Goal: Task Accomplishment & Management: Use online tool/utility

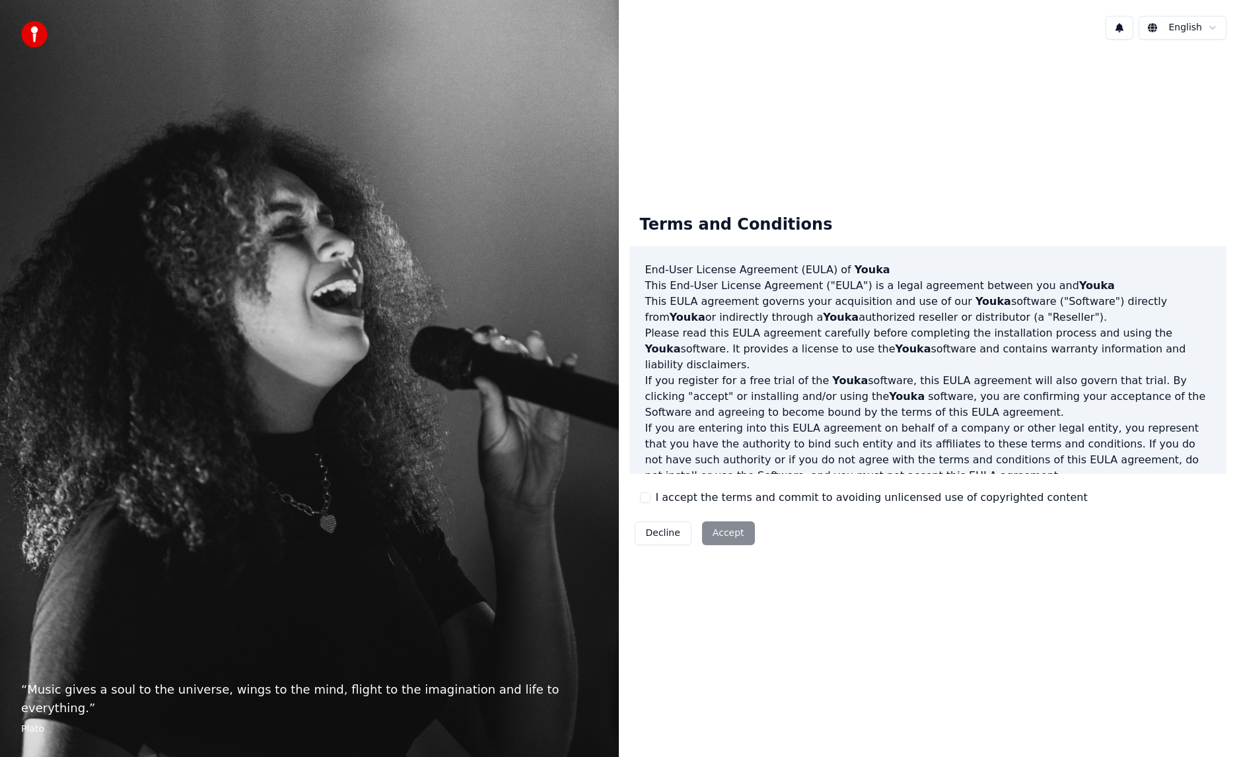
click at [648, 500] on button "I accept the terms and commit to avoiding unlicensed use of copyrighted content" at bounding box center [645, 498] width 11 height 11
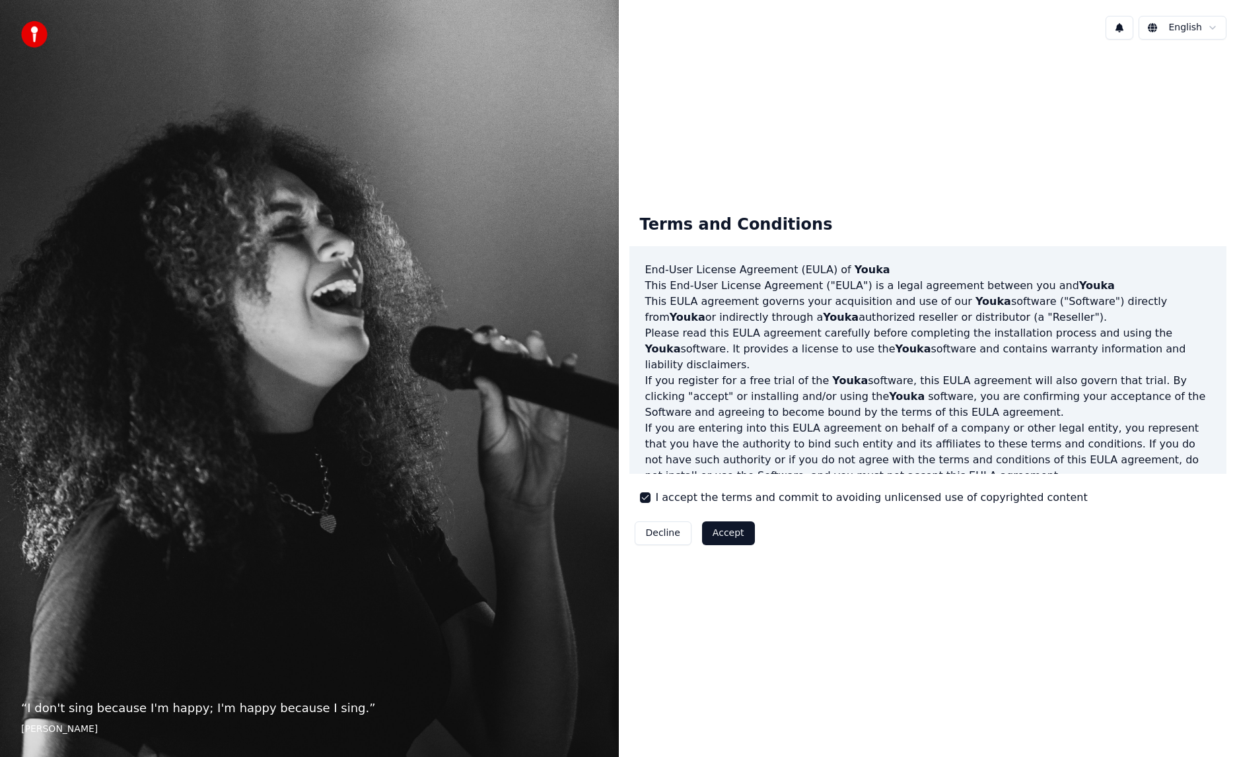
click at [730, 539] on button "Accept" at bounding box center [728, 534] width 53 height 24
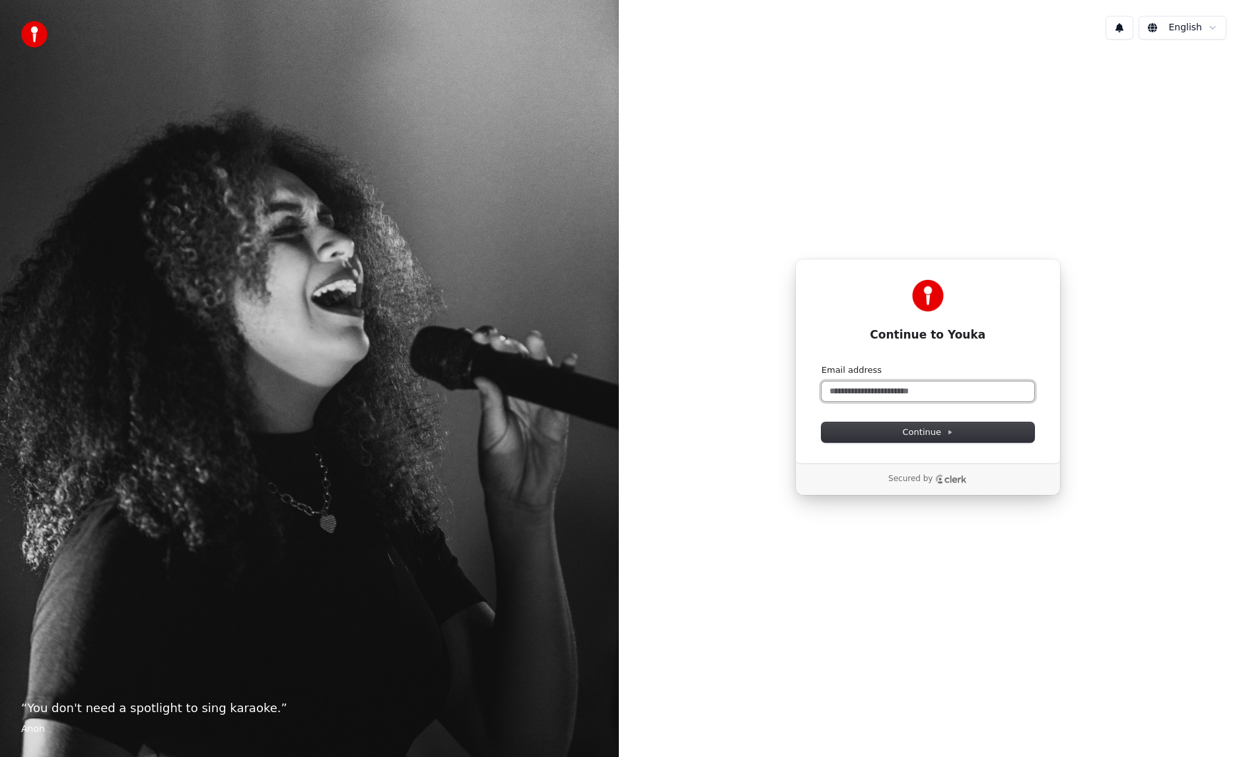
click at [891, 397] on input "Email address" at bounding box center [927, 392] width 213 height 20
click at [905, 430] on span "Continue" at bounding box center [928, 433] width 50 height 12
type input "**********"
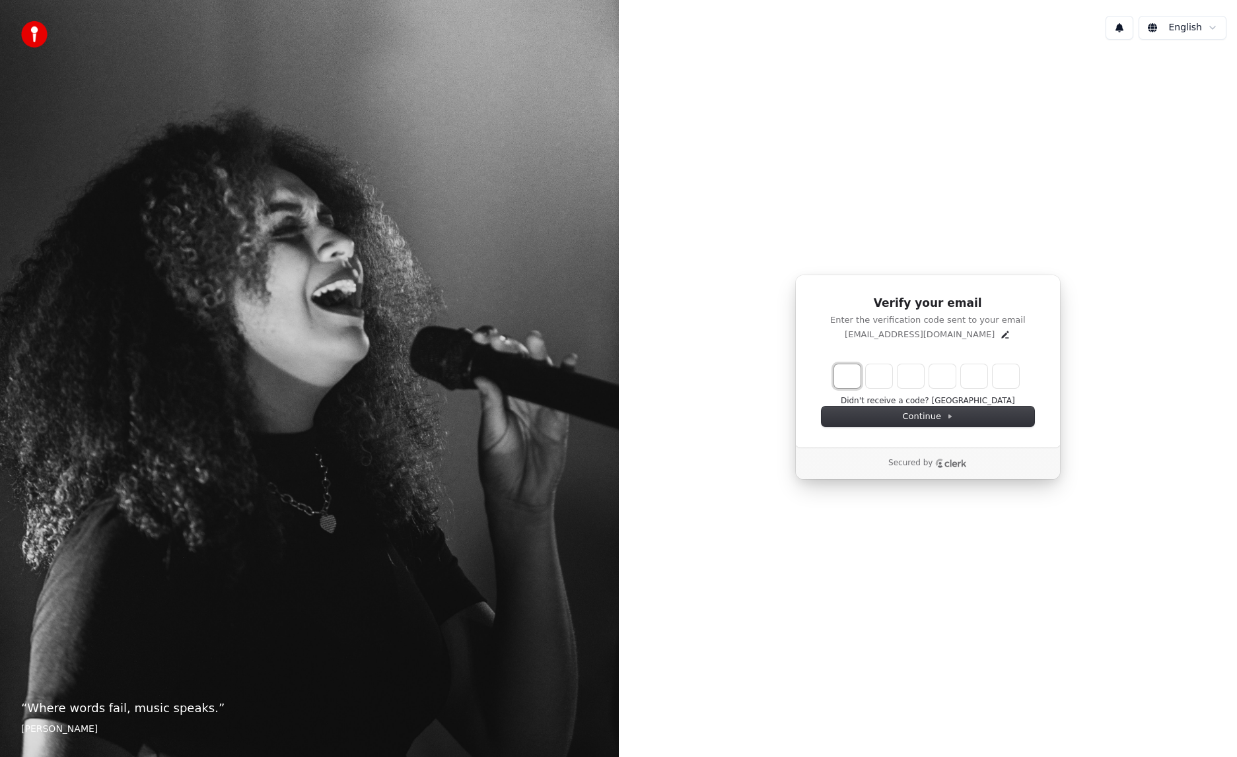
click at [850, 383] on input "Enter verification code. Digit 1" at bounding box center [847, 376] width 26 height 24
type input "******"
type input "*"
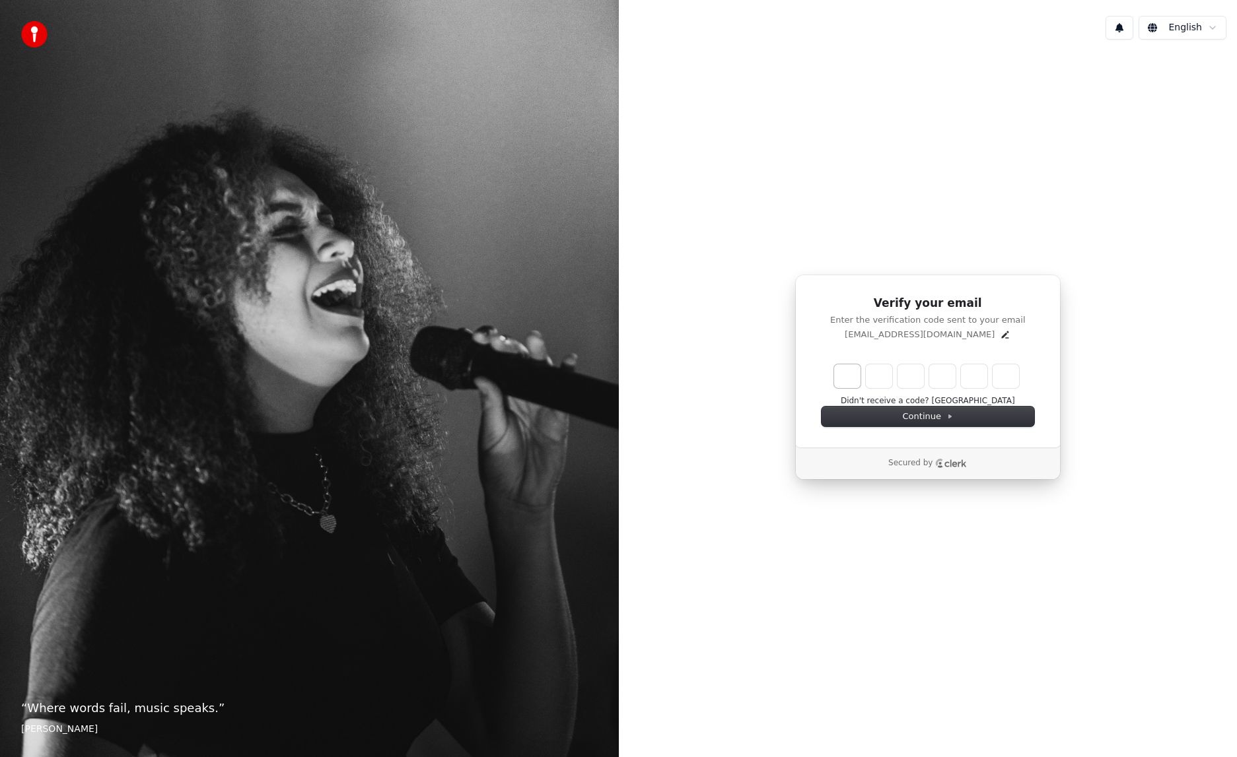
type input "*"
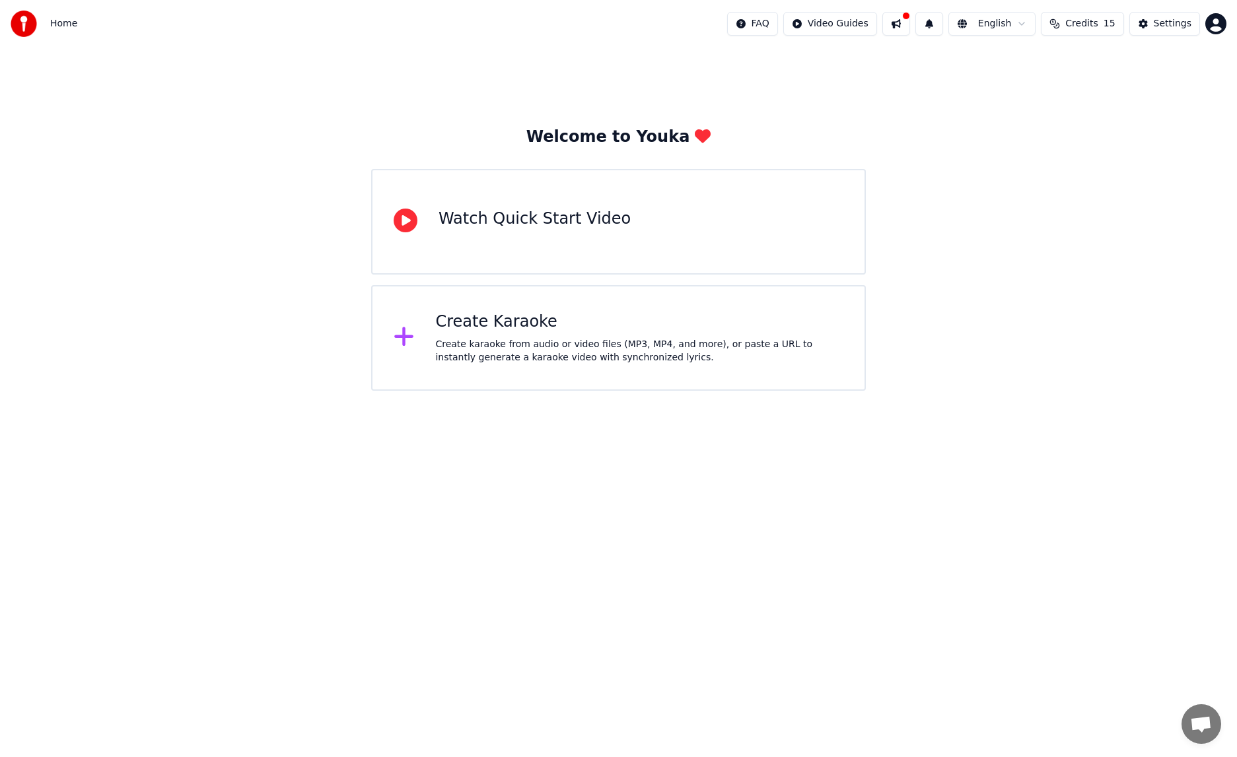
click at [404, 337] on icon at bounding box center [403, 337] width 19 height 19
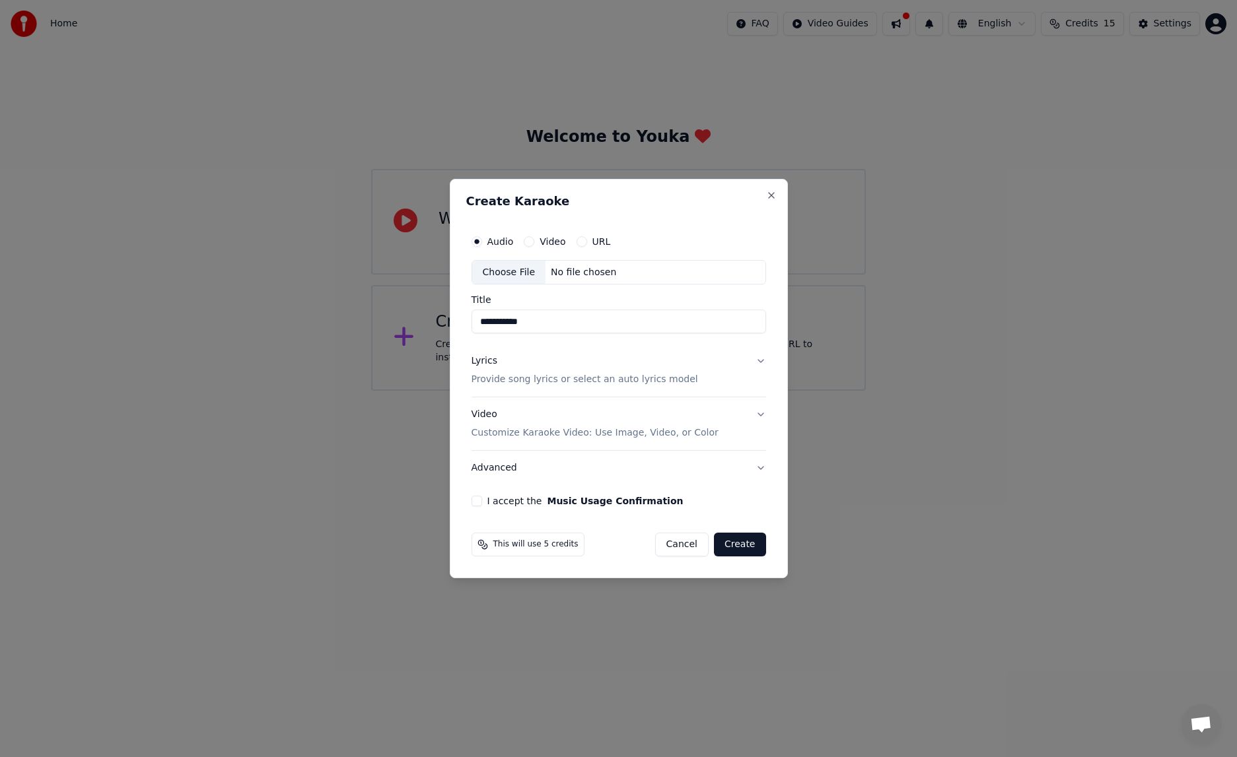
type input "**********"
click at [483, 361] on div "Lyrics" at bounding box center [484, 361] width 26 height 13
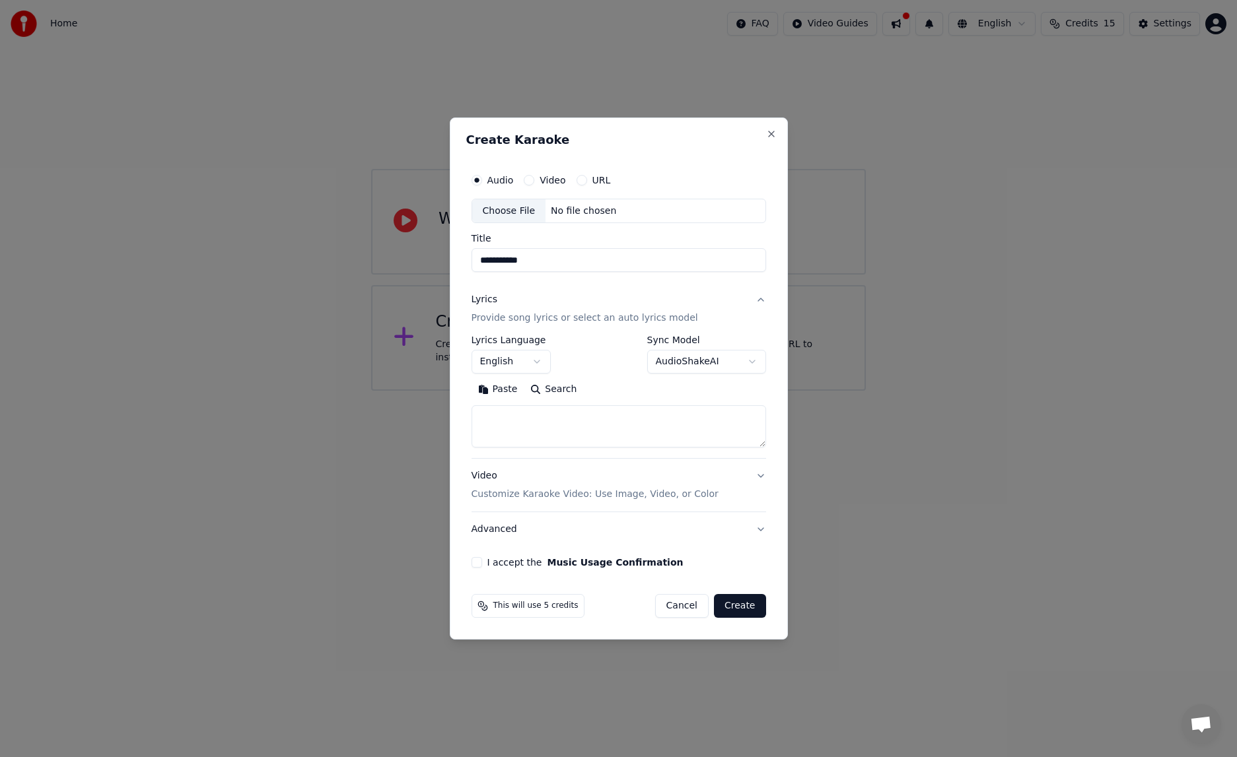
click at [529, 421] on textarea at bounding box center [618, 427] width 294 height 42
paste textarea "**********"
type textarea "**********"
click at [474, 564] on button "I accept the Music Usage Confirmation" at bounding box center [476, 562] width 11 height 11
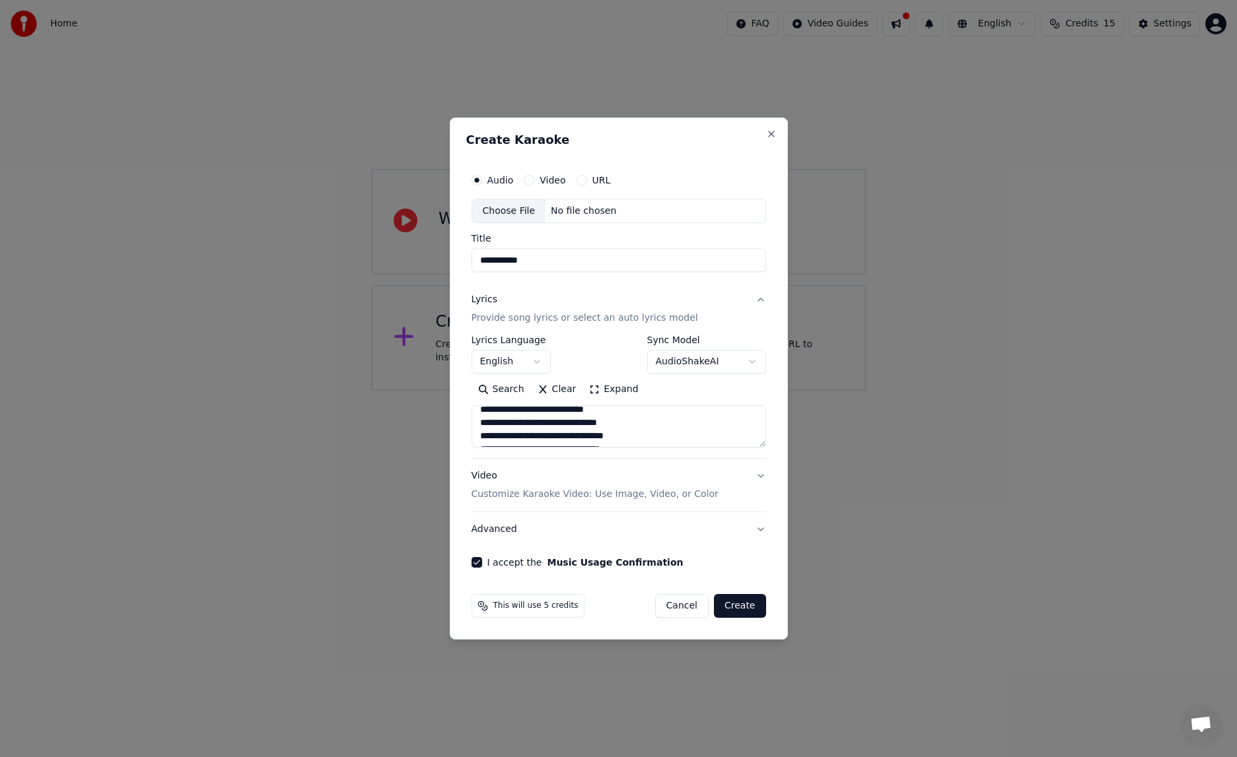
click at [744, 365] on button "AudioShakeAI" at bounding box center [706, 363] width 119 height 24
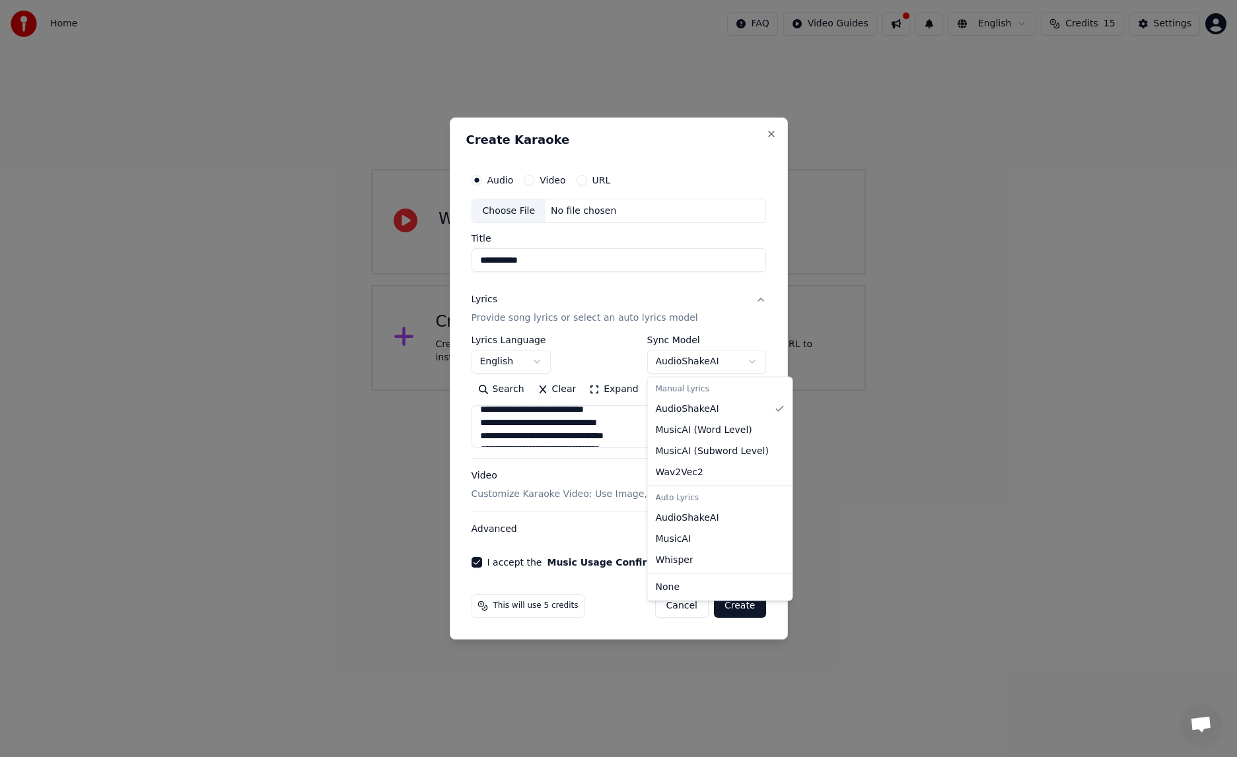
click at [622, 317] on div at bounding box center [618, 378] width 1237 height 757
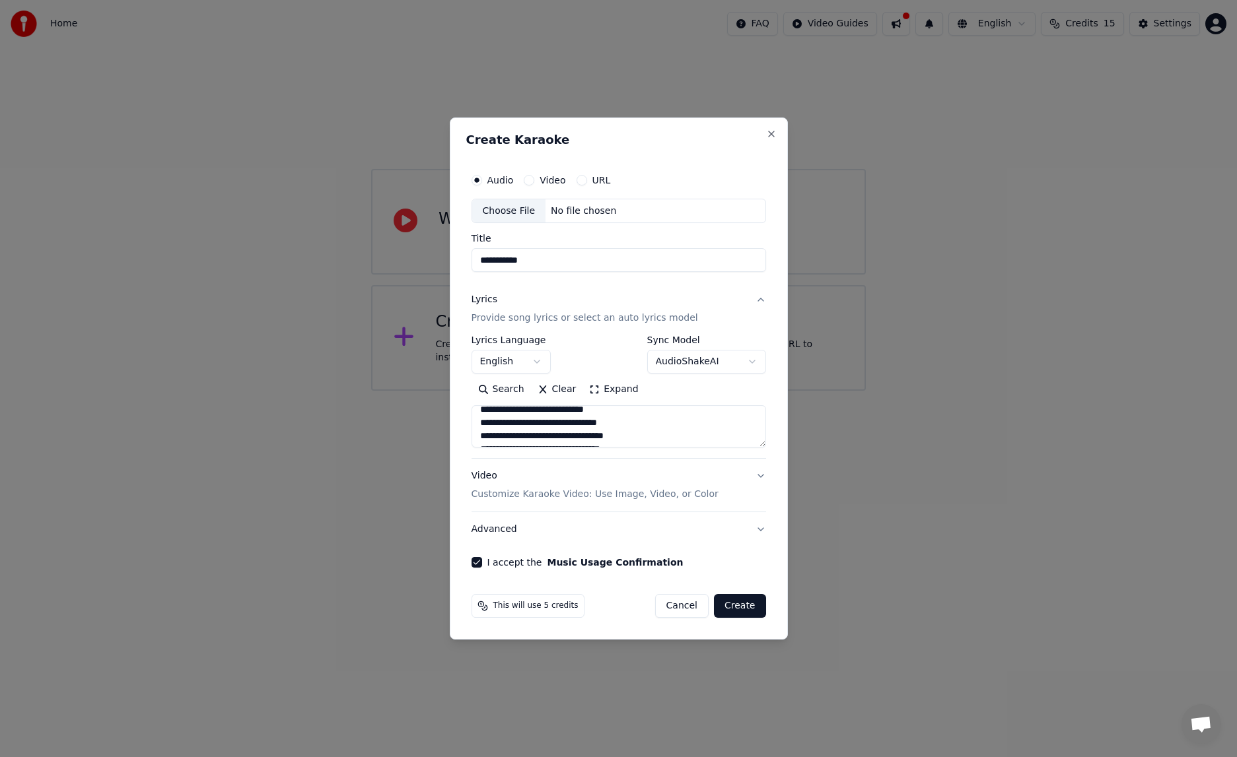
click at [491, 477] on div "Video Customize Karaoke Video: Use Image, Video, or Color" at bounding box center [594, 486] width 247 height 32
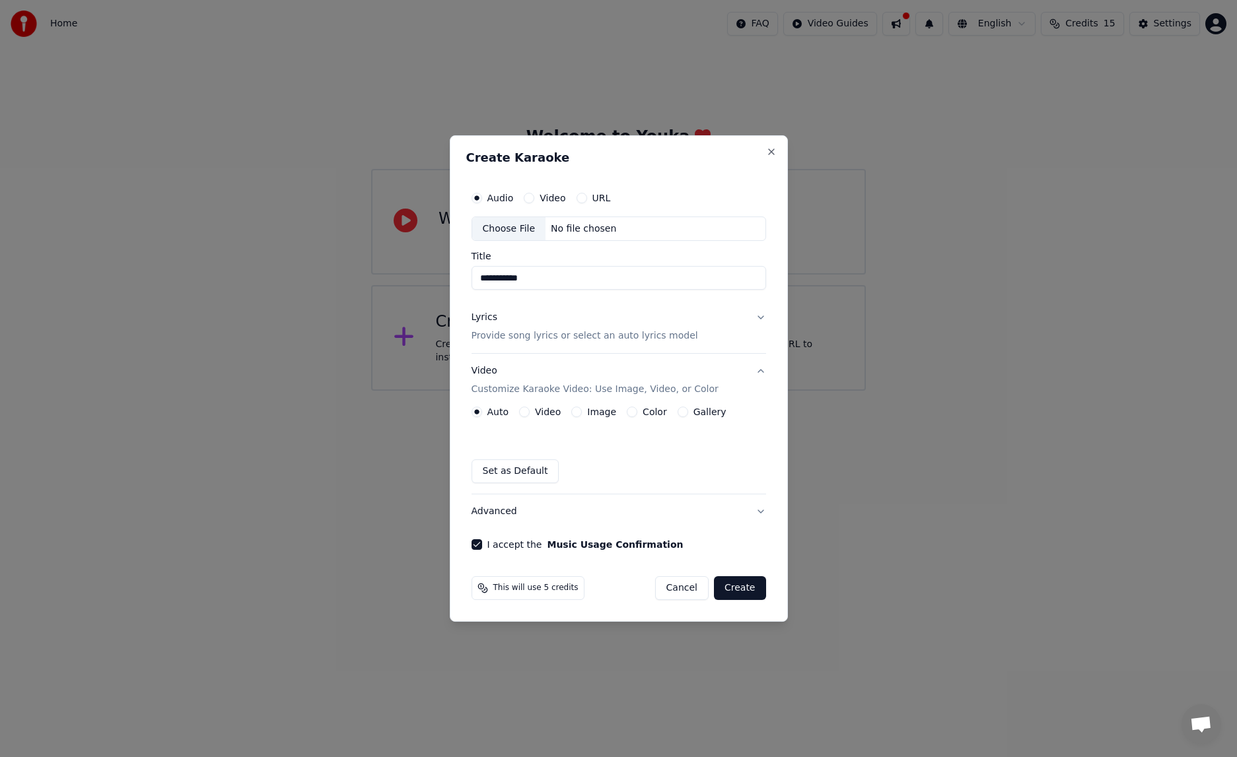
click at [524, 414] on button "Video" at bounding box center [524, 412] width 11 height 11
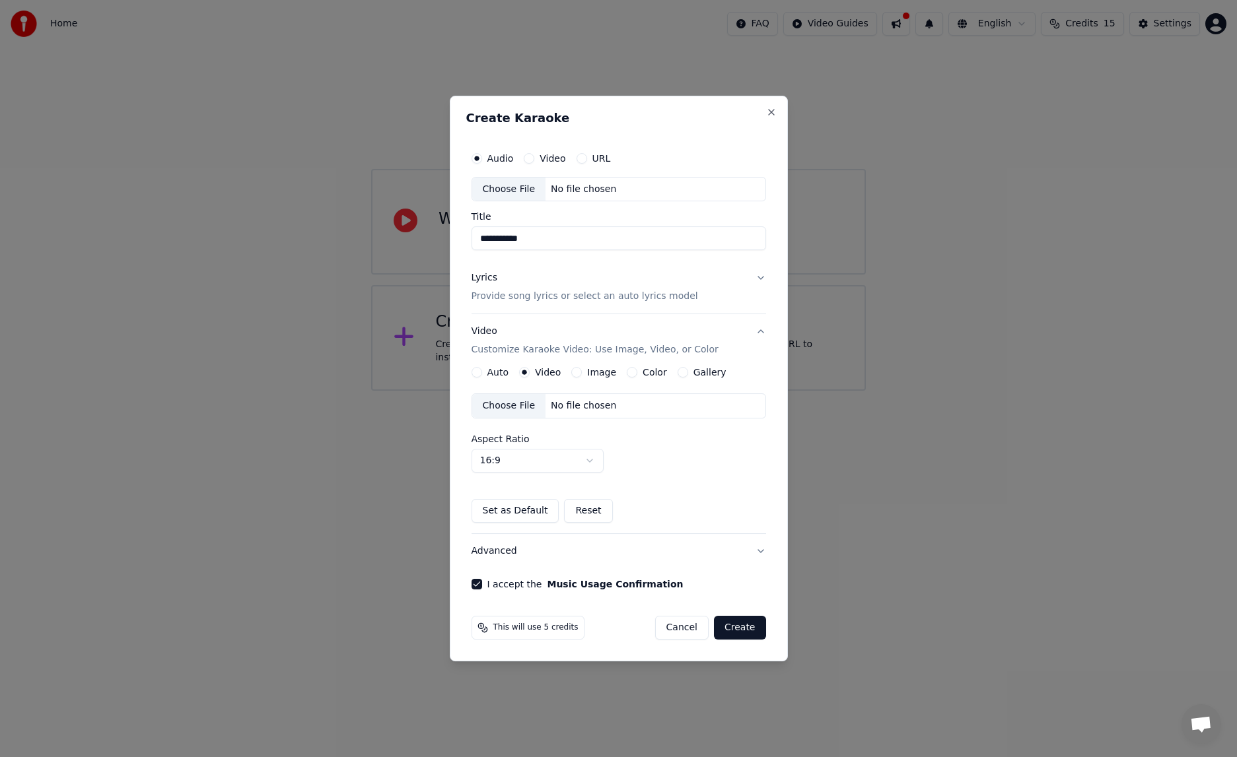
click at [518, 409] on div "Choose File" at bounding box center [509, 406] width 74 height 24
click at [481, 370] on button "Auto" at bounding box center [476, 372] width 11 height 11
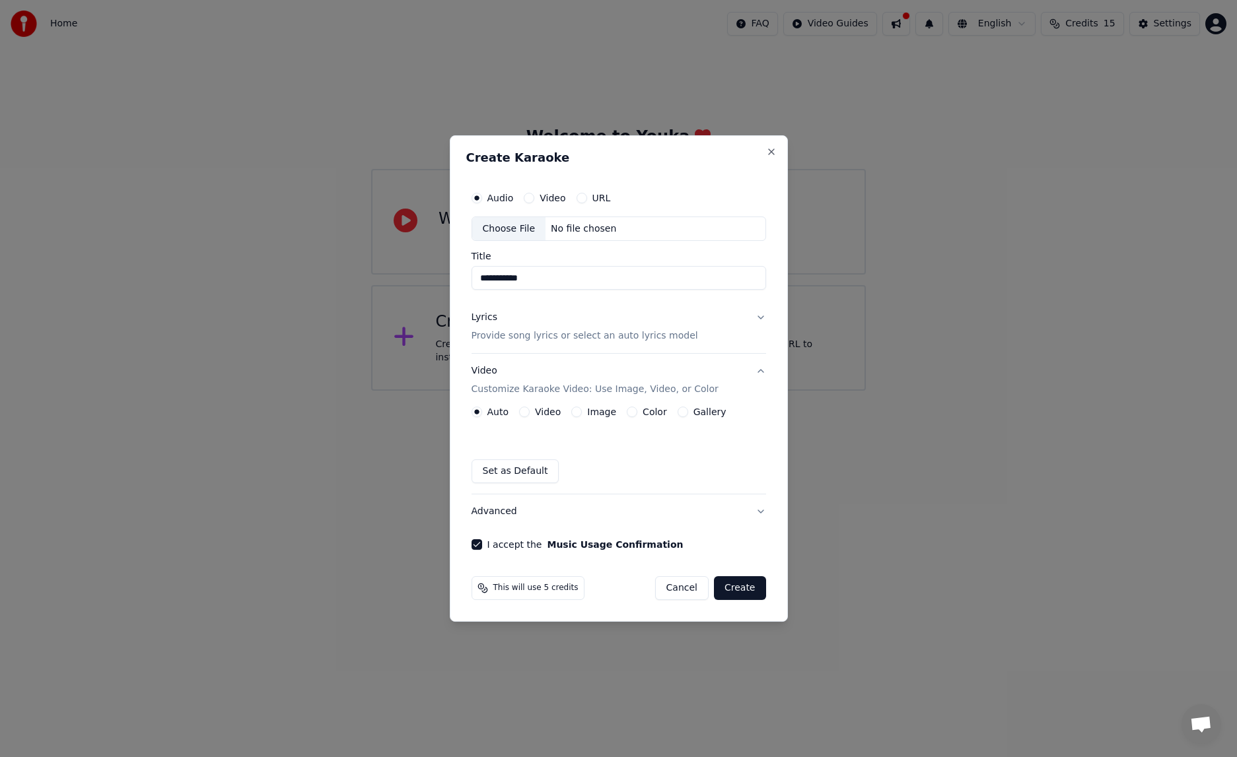
click at [577, 414] on button "Image" at bounding box center [576, 412] width 11 height 11
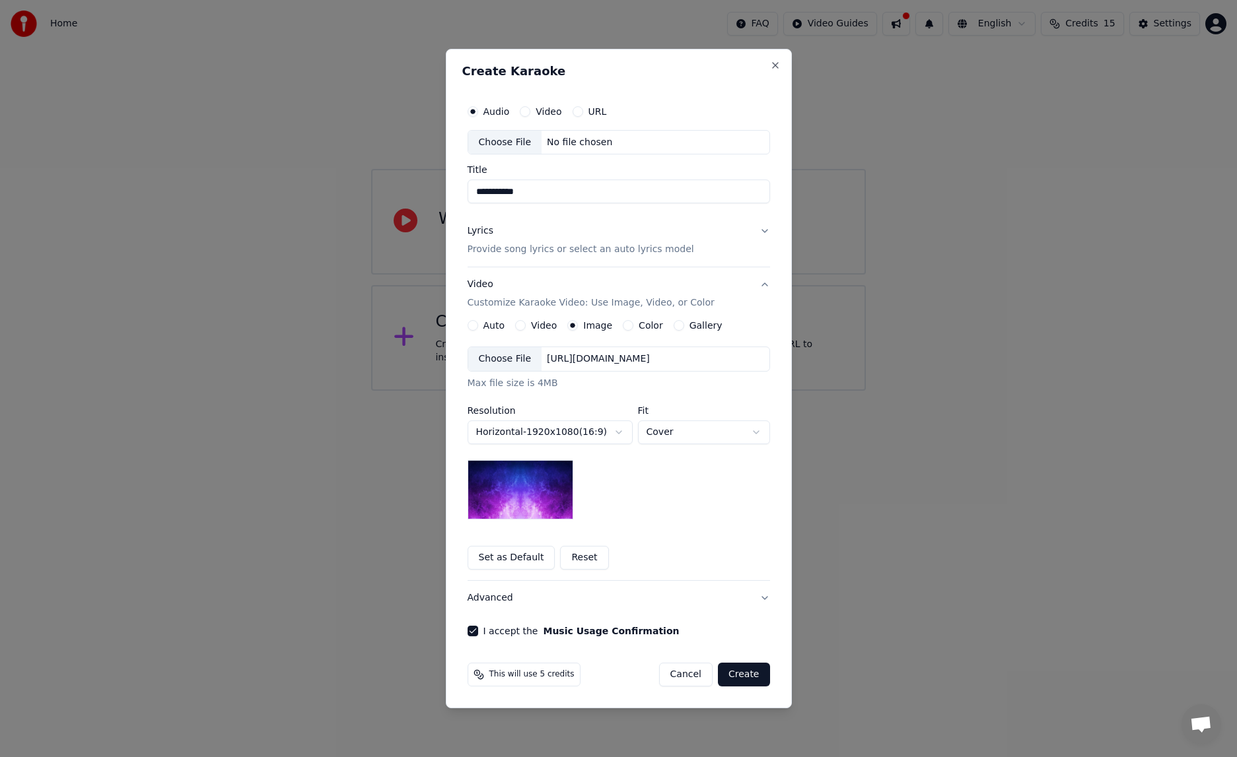
click at [515, 363] on div "Choose File" at bounding box center [505, 359] width 74 height 24
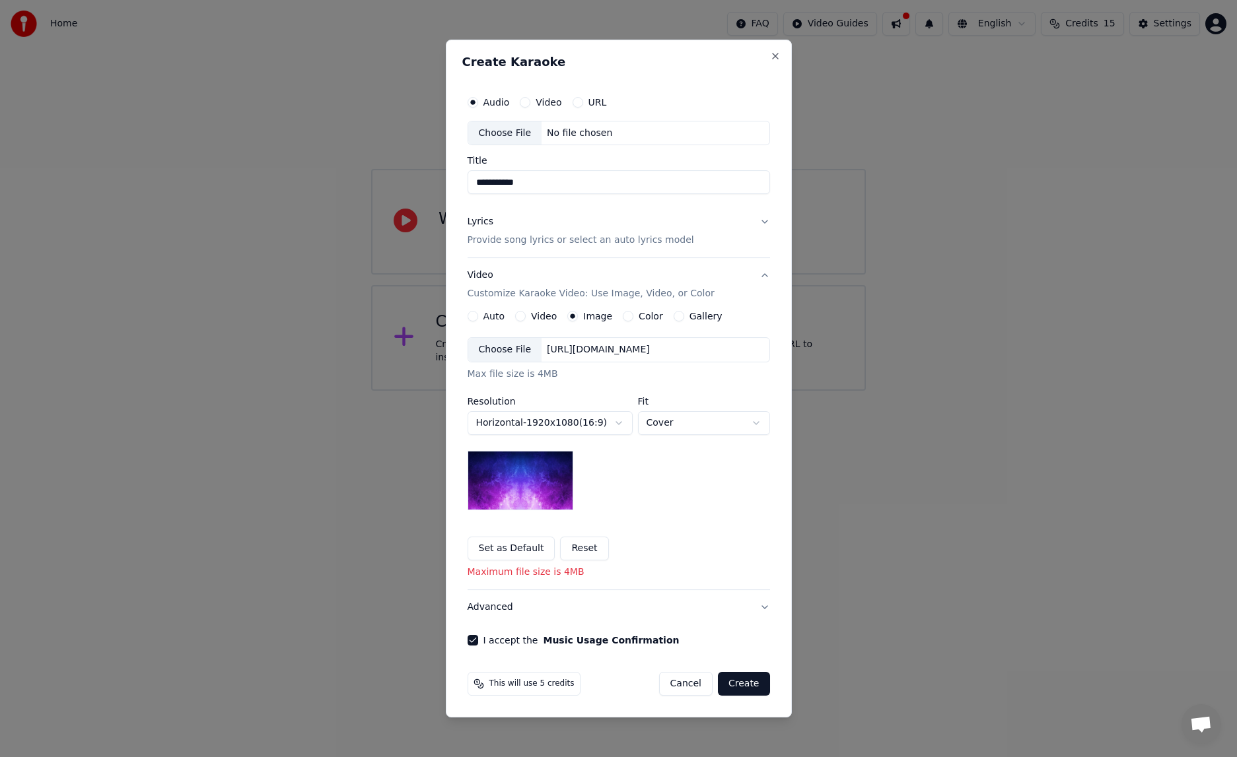
click at [593, 426] on button "Horizontal - 1920 x 1080 ( 16 : 9 )" at bounding box center [549, 423] width 165 height 24
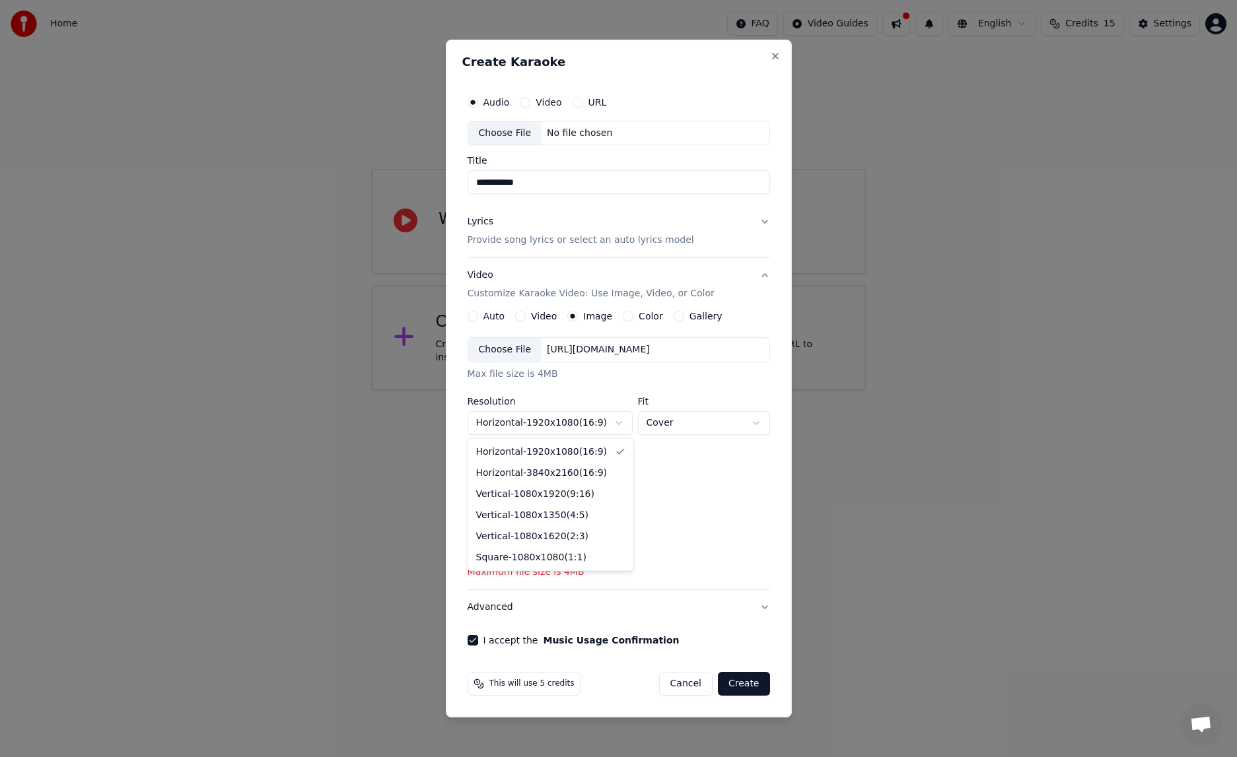
click at [593, 391] on body "**********" at bounding box center [618, 195] width 1237 height 391
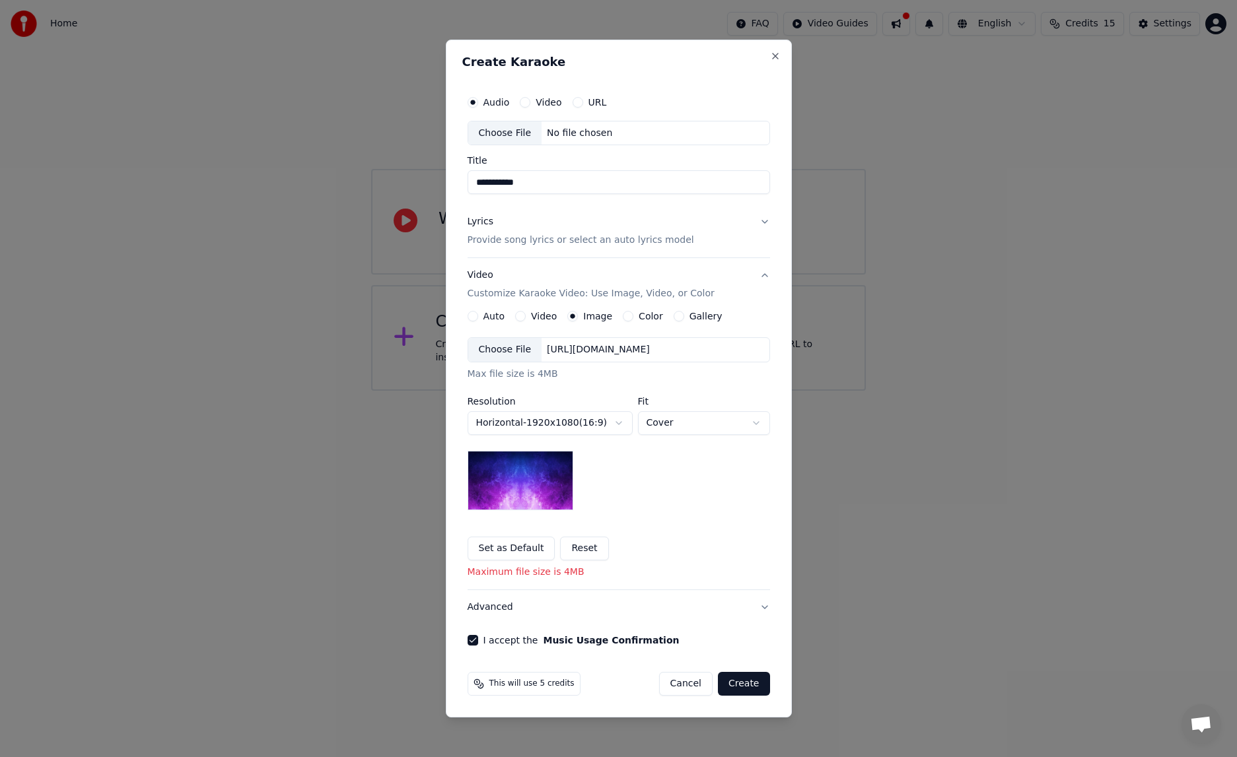
click at [516, 136] on div "Choose File" at bounding box center [505, 133] width 74 height 24
click at [620, 349] on div "[URL][DOMAIN_NAME]" at bounding box center [598, 349] width 114 height 13
click at [522, 356] on div "Choose File" at bounding box center [505, 350] width 74 height 24
click at [755, 683] on button "Create" at bounding box center [744, 684] width 52 height 24
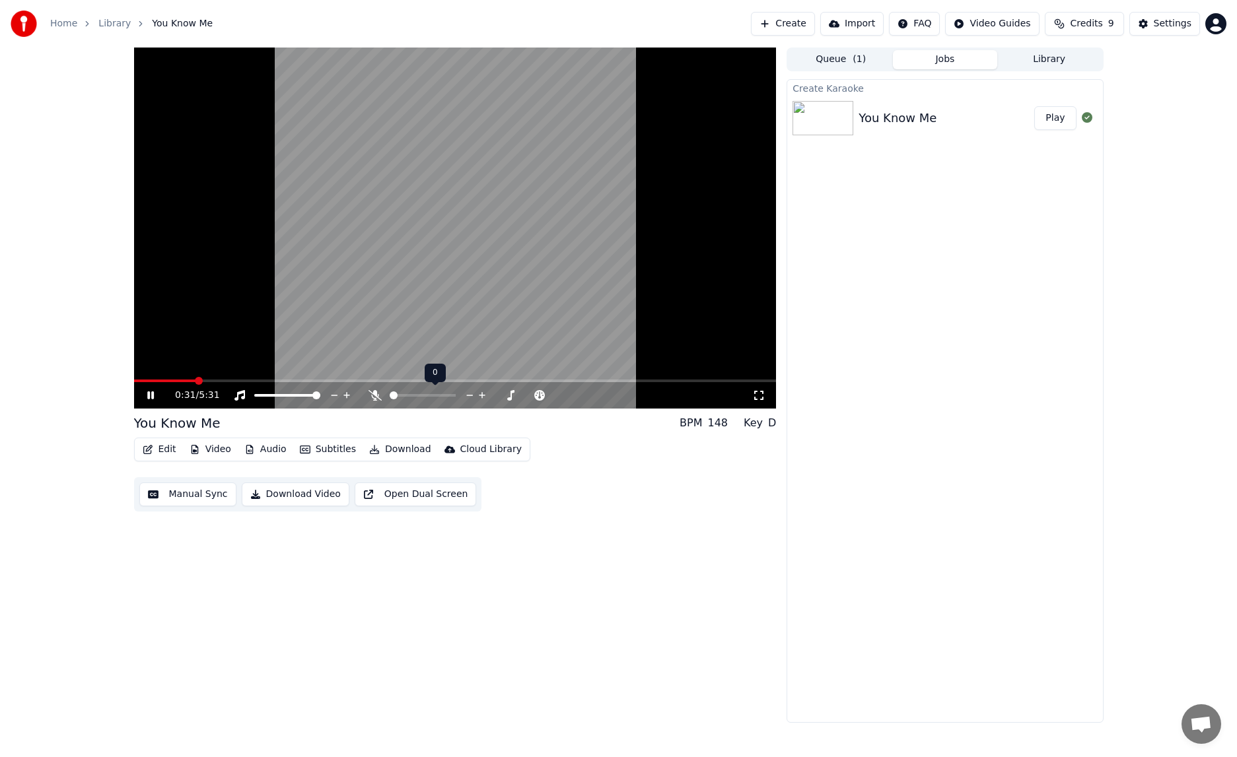
click at [376, 395] on icon at bounding box center [374, 395] width 13 height 11
click at [376, 395] on icon at bounding box center [375, 395] width 7 height 11
click at [376, 395] on icon at bounding box center [374, 395] width 13 height 11
click at [152, 398] on icon at bounding box center [150, 396] width 7 height 8
click at [162, 452] on button "Edit" at bounding box center [159, 449] width 44 height 18
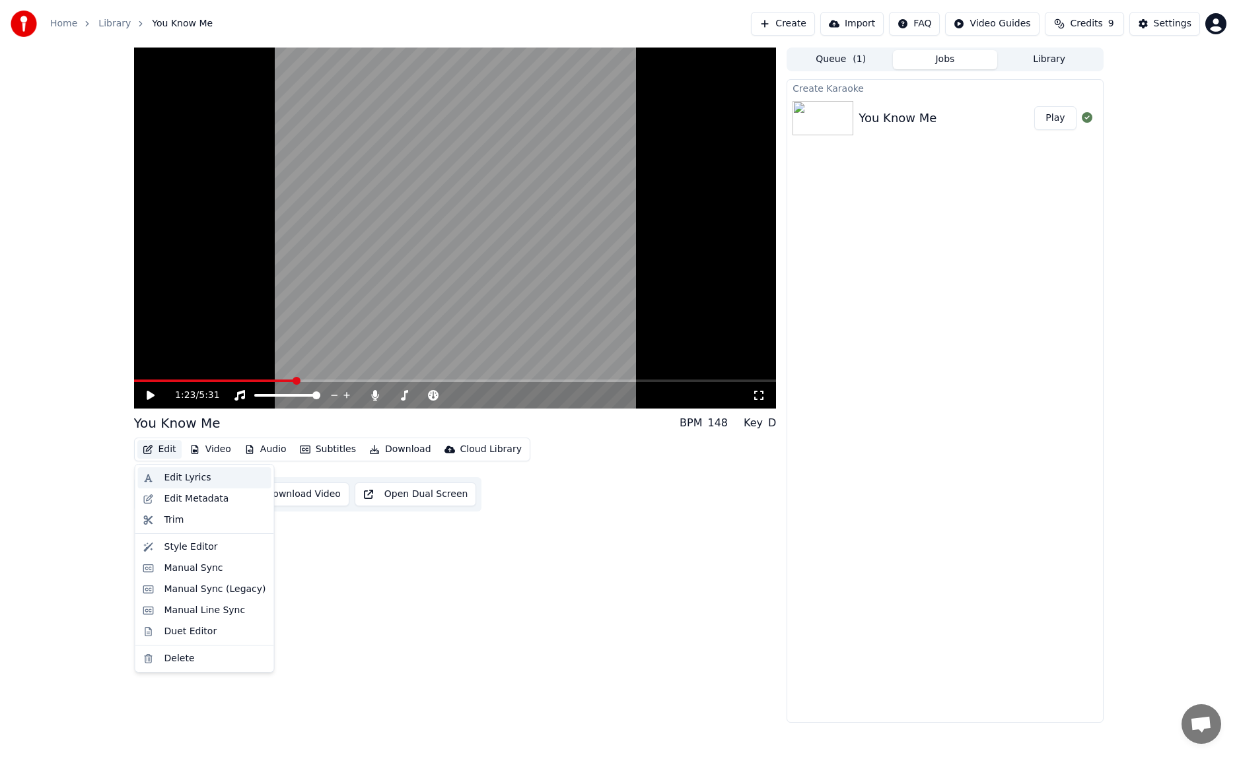
click at [173, 477] on div "Edit Lyrics" at bounding box center [187, 477] width 47 height 13
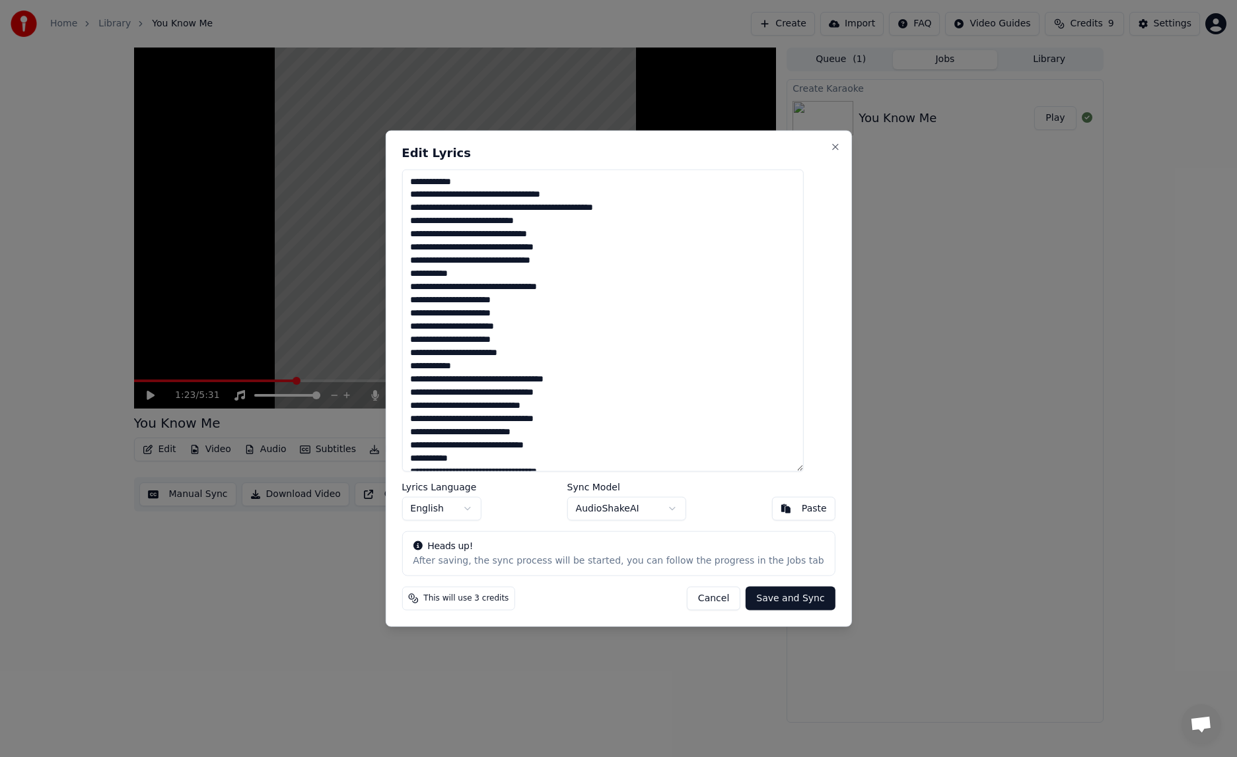
drag, startPoint x: 485, startPoint y: 181, endPoint x: 415, endPoint y: 180, distance: 69.3
click at [415, 180] on div "Edit Lyrics Lyrics Language English Sync Model AudioShakeAI Paste Heads up! Aft…" at bounding box center [618, 378] width 466 height 497
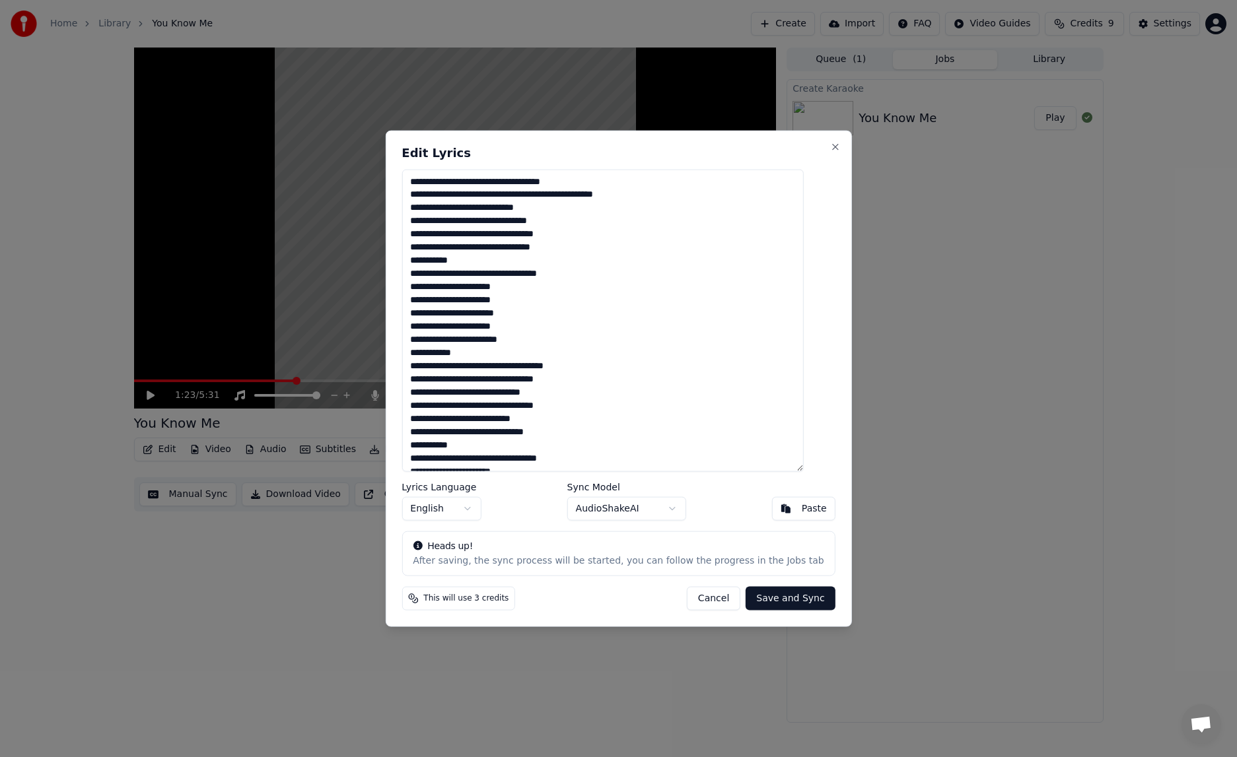
drag, startPoint x: 485, startPoint y: 260, endPoint x: 412, endPoint y: 258, distance: 72.7
click at [412, 258] on div "Edit Lyrics Lyrics Language English Sync Model AudioShakeAI Paste Heads up! Aft…" at bounding box center [618, 378] width 466 height 497
drag, startPoint x: 487, startPoint y: 339, endPoint x: 419, endPoint y: 339, distance: 68.0
click at [419, 339] on textarea at bounding box center [601, 320] width 401 height 303
drag, startPoint x: 487, startPoint y: 420, endPoint x: 399, endPoint y: 420, distance: 87.8
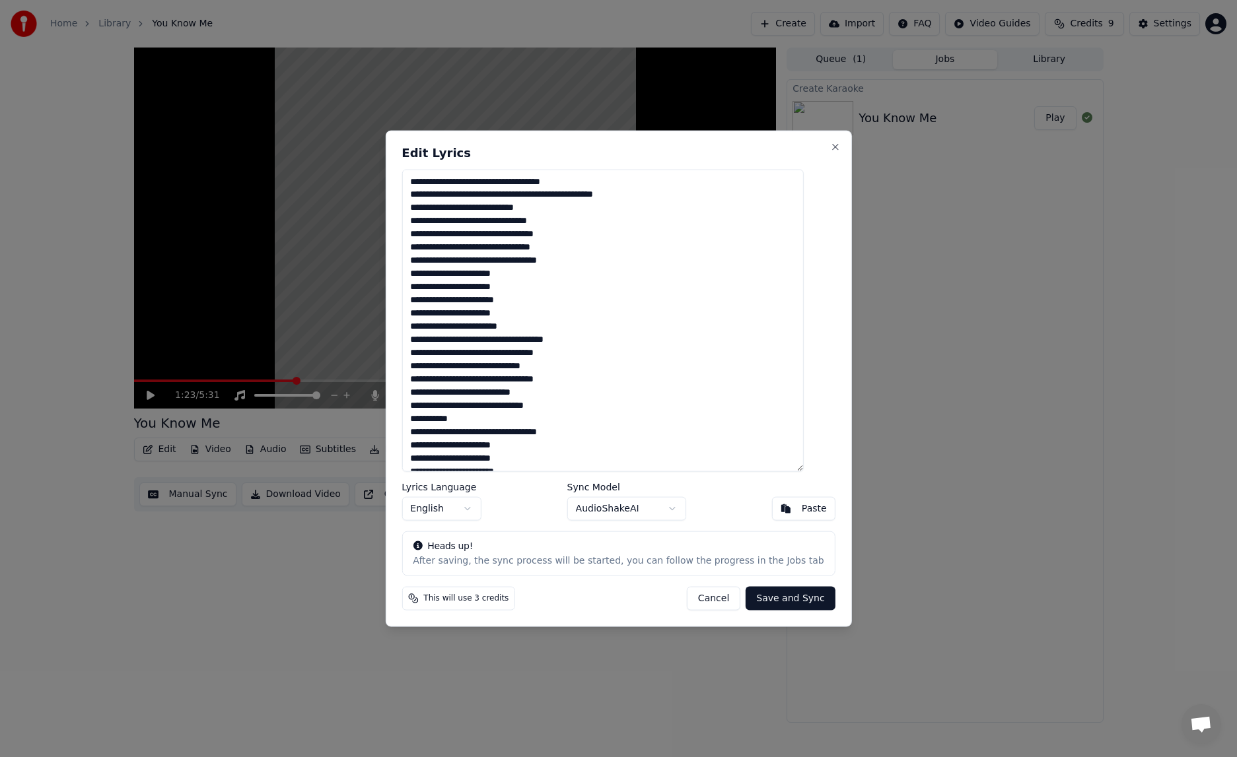
click at [399, 420] on body "Home Library You Know Me Create Import FAQ Video Guides Credits 9 Settings 1:23…" at bounding box center [618, 378] width 1237 height 757
click at [483, 419] on textarea at bounding box center [601, 320] width 401 height 303
drag, startPoint x: 483, startPoint y: 419, endPoint x: 411, endPoint y: 421, distance: 72.7
click at [411, 421] on div "Edit Lyrics Lyrics Language English Sync Model AudioShakeAI Paste Heads up! Aft…" at bounding box center [618, 378] width 466 height 497
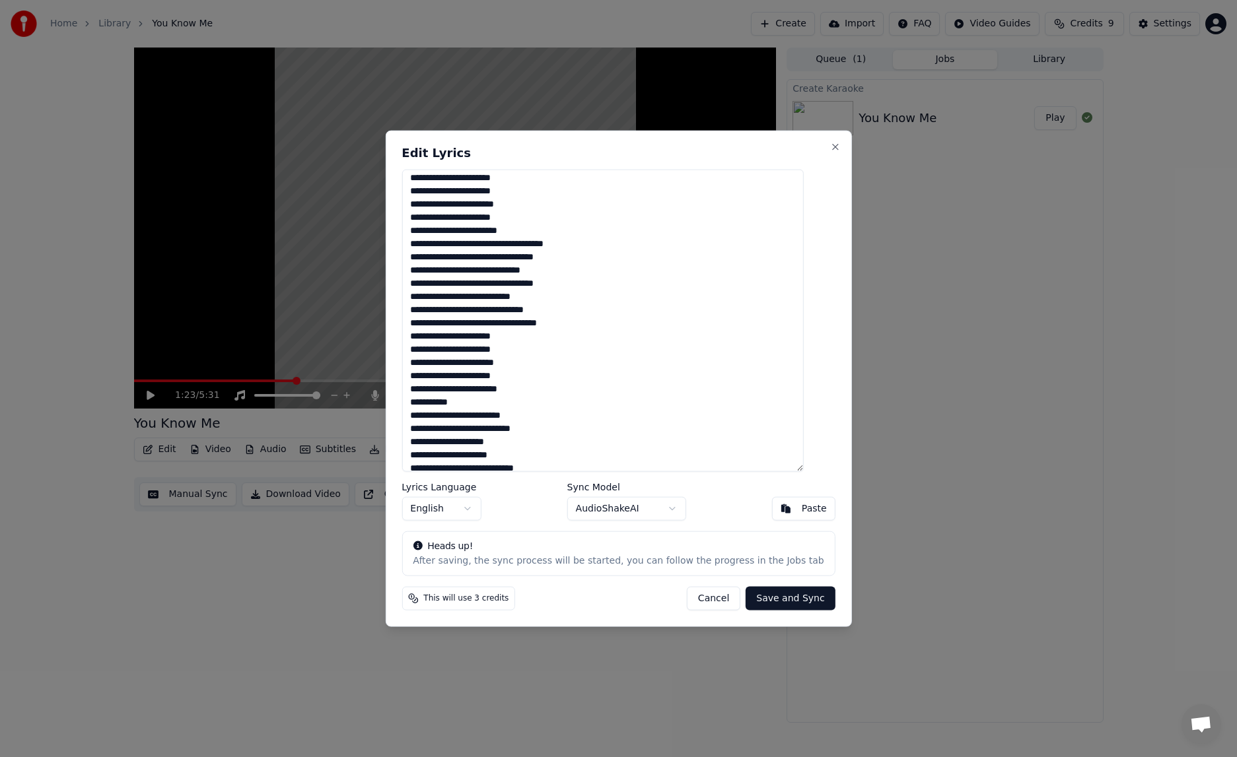
scroll to position [103, 0]
drag, startPoint x: 485, startPoint y: 398, endPoint x: 417, endPoint y: 398, distance: 68.7
click at [417, 398] on div "Edit Lyrics Lyrics Language English Sync Model AudioShakeAI Paste Heads up! Aft…" at bounding box center [618, 378] width 466 height 497
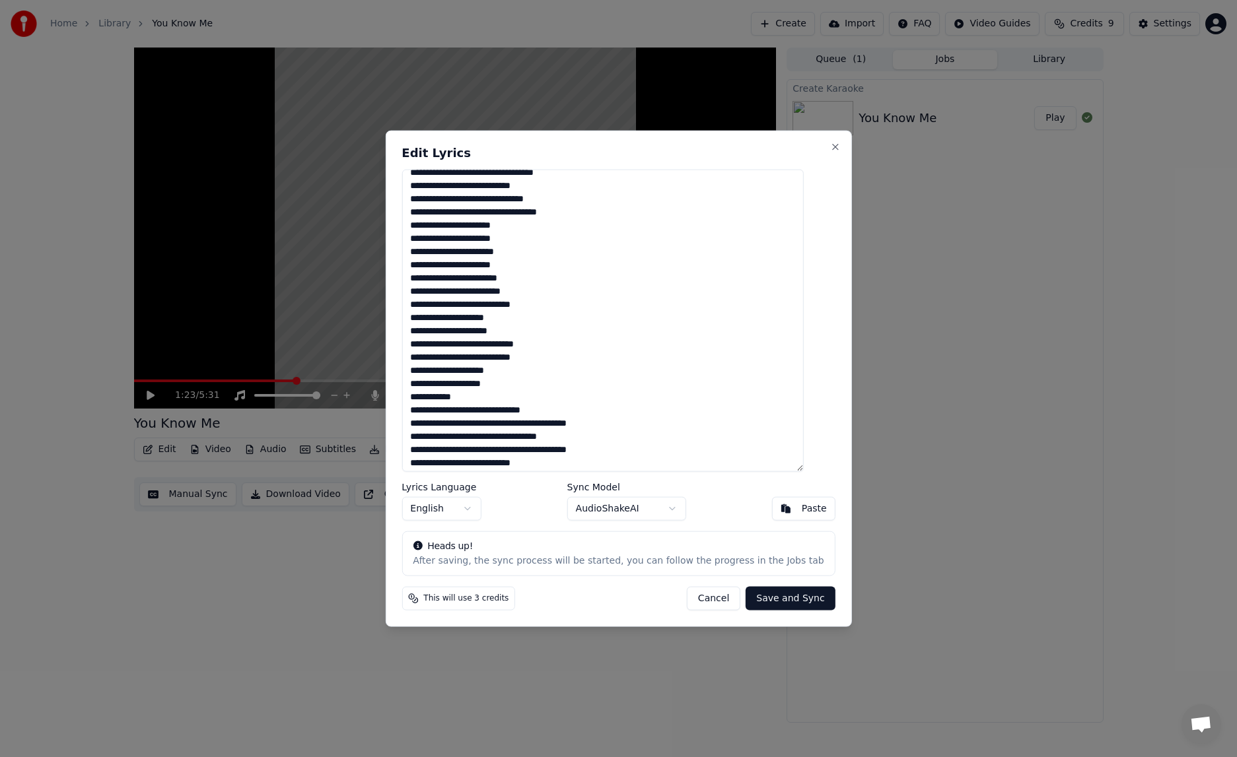
scroll to position [214, 0]
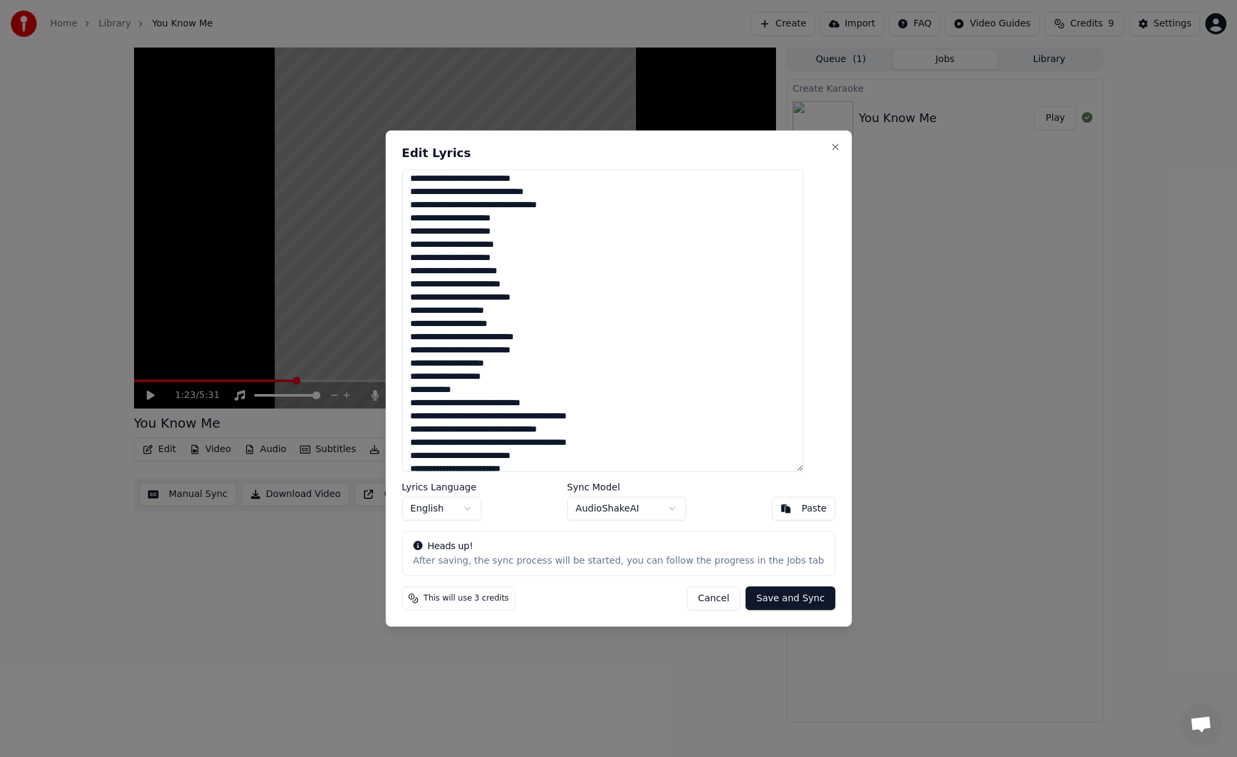
drag, startPoint x: 491, startPoint y: 391, endPoint x: 408, endPoint y: 388, distance: 83.2
click at [408, 388] on div "Edit Lyrics Lyrics Language English Sync Model AudioShakeAI Paste Heads up! Aft…" at bounding box center [618, 378] width 466 height 497
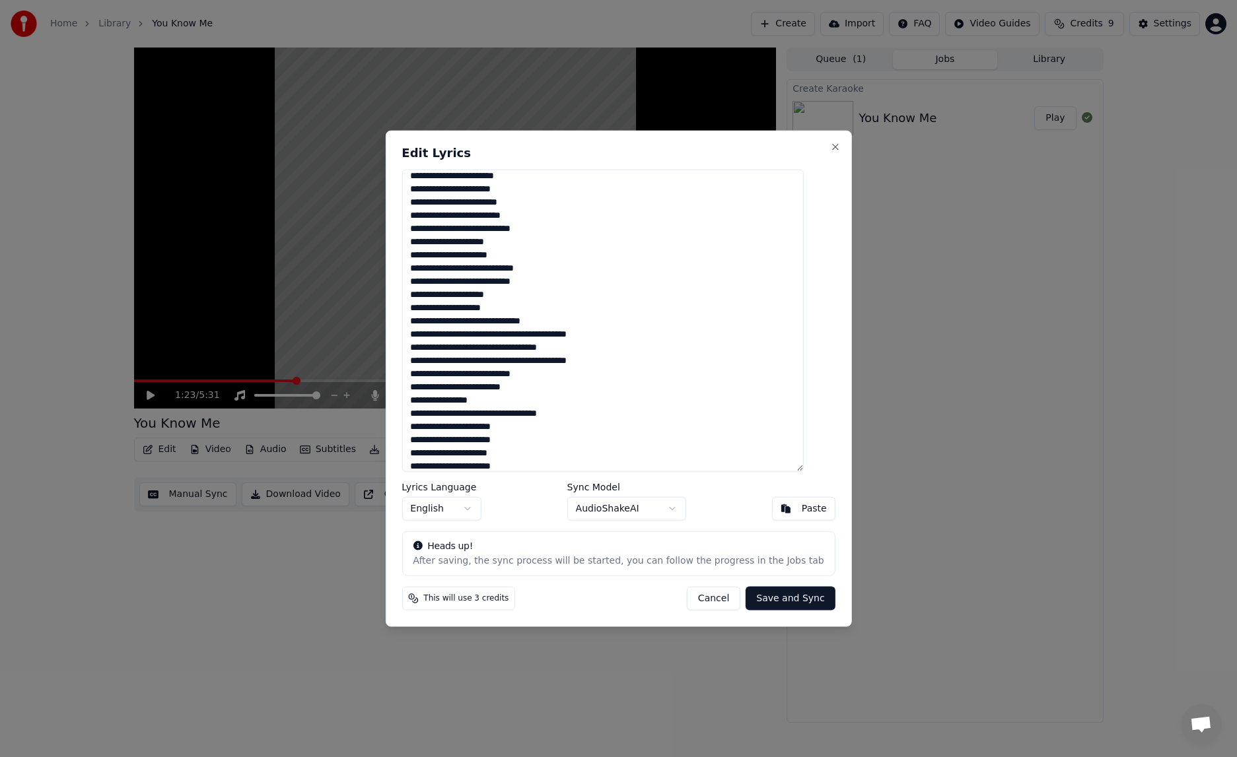
scroll to position [290, 0]
drag, startPoint x: 512, startPoint y: 392, endPoint x: 423, endPoint y: 390, distance: 89.2
click at [423, 390] on textarea at bounding box center [601, 320] width 401 height 303
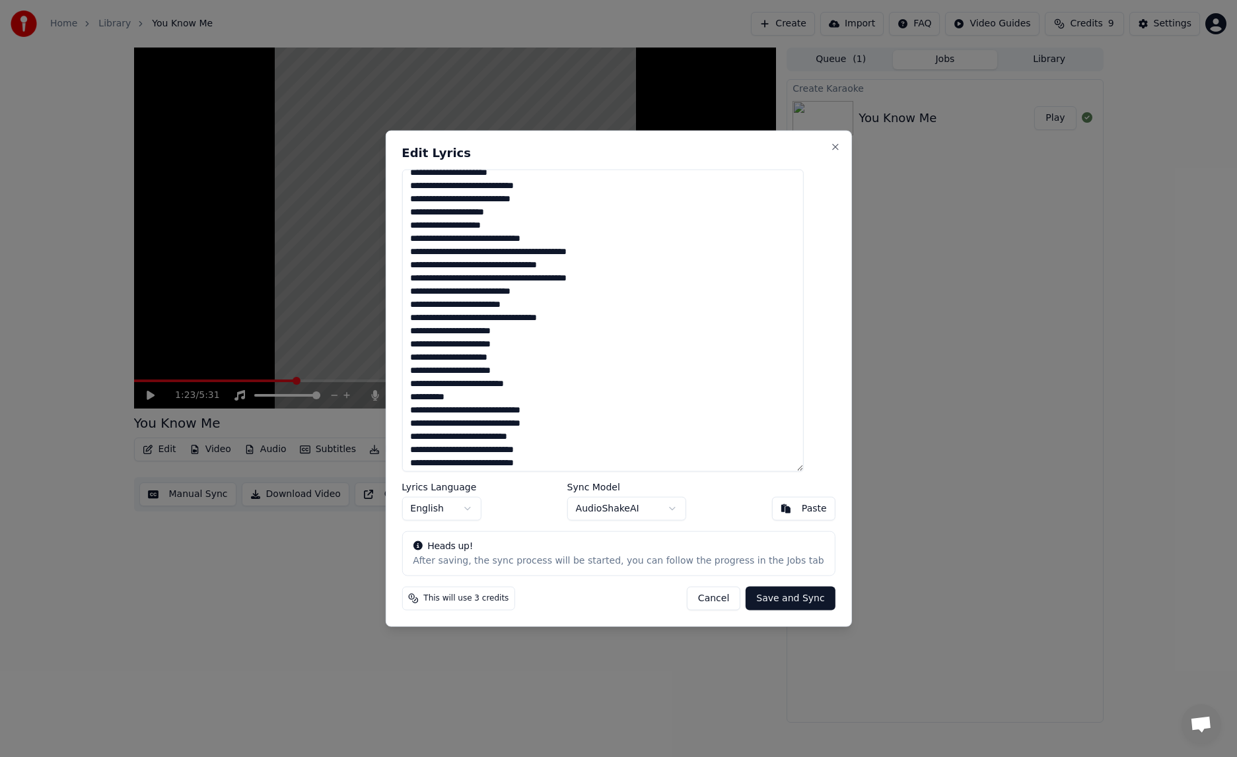
scroll to position [368, 0]
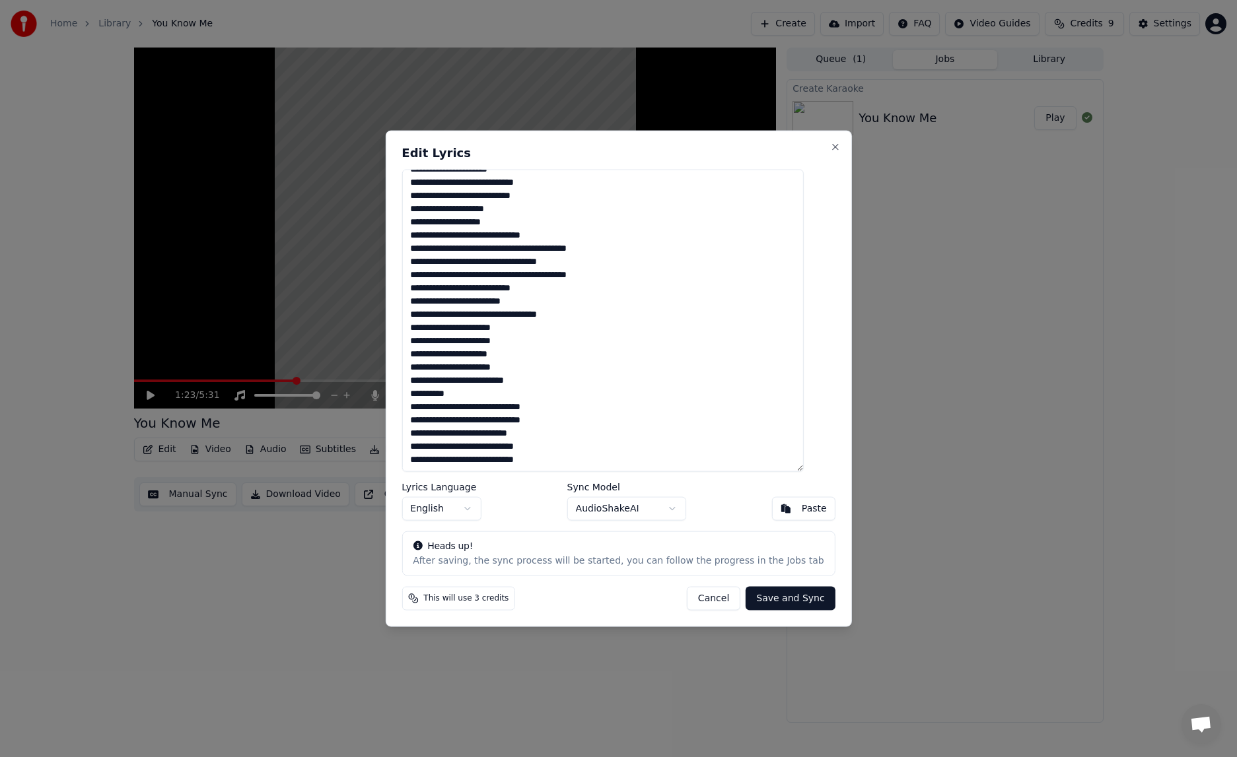
drag, startPoint x: 483, startPoint y: 395, endPoint x: 408, endPoint y: 395, distance: 74.6
click at [408, 395] on div "Edit Lyrics Lyrics Language English Sync Model AudioShakeAI Paste Heads up! Aft…" at bounding box center [618, 378] width 466 height 497
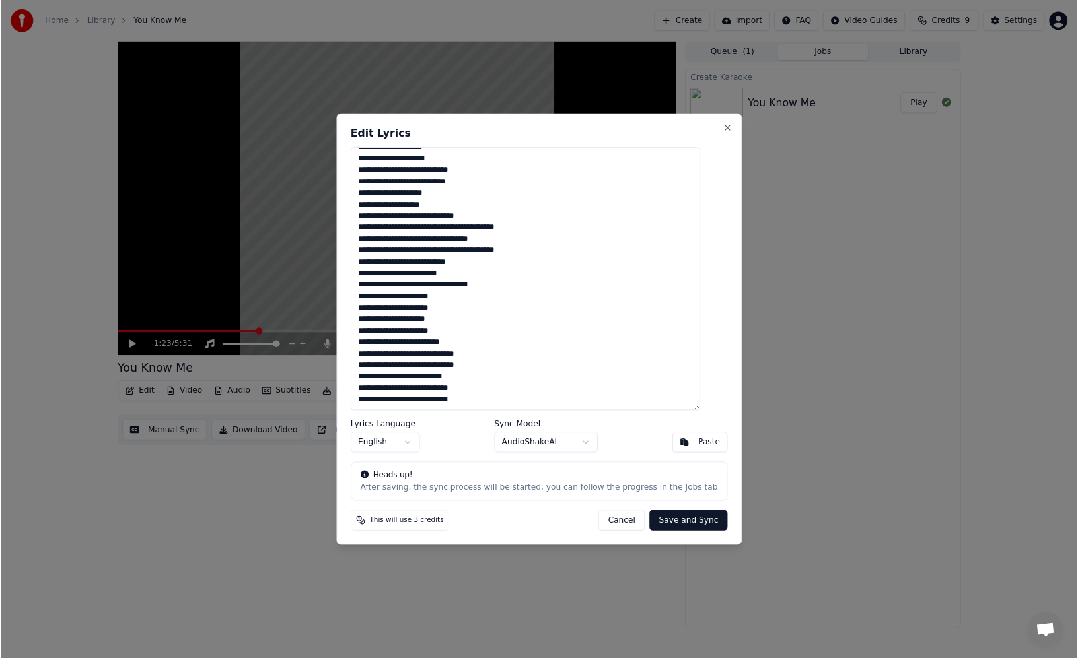
scroll to position [355, 0]
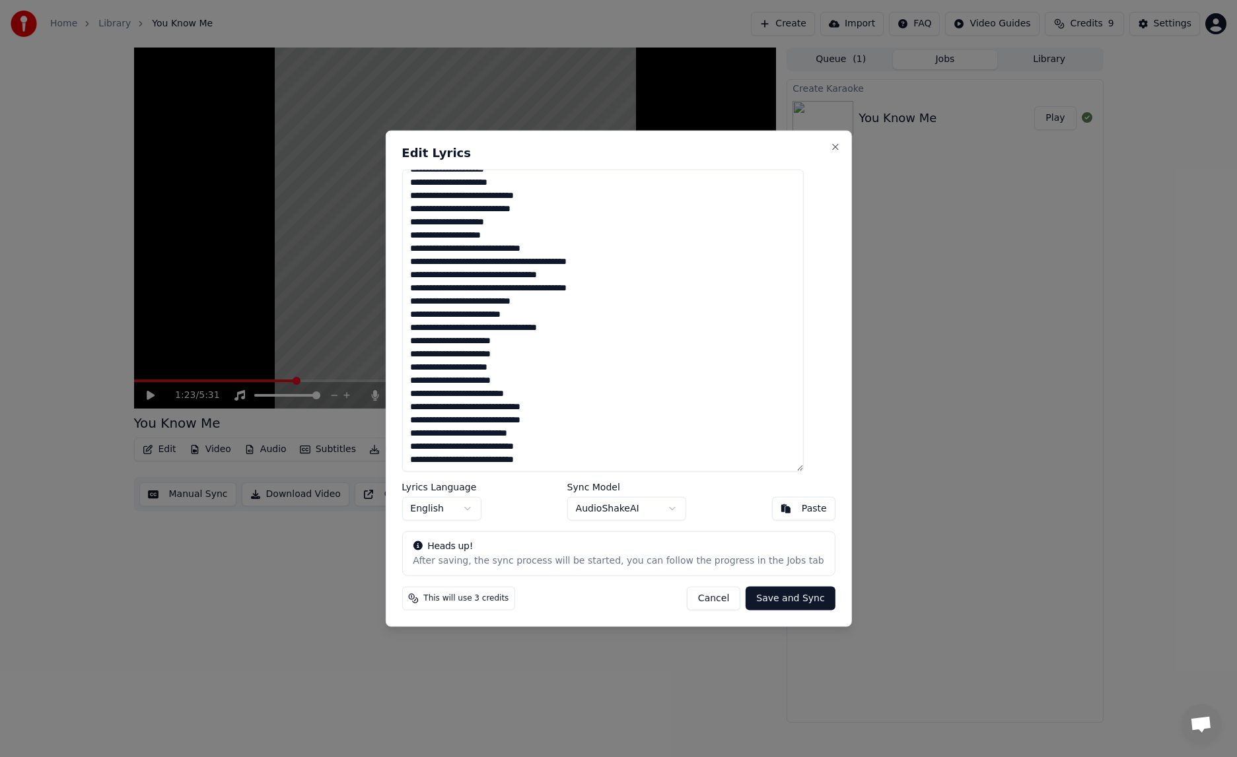
type textarea "**********"
click at [784, 602] on button "Save and Sync" at bounding box center [789, 599] width 89 height 24
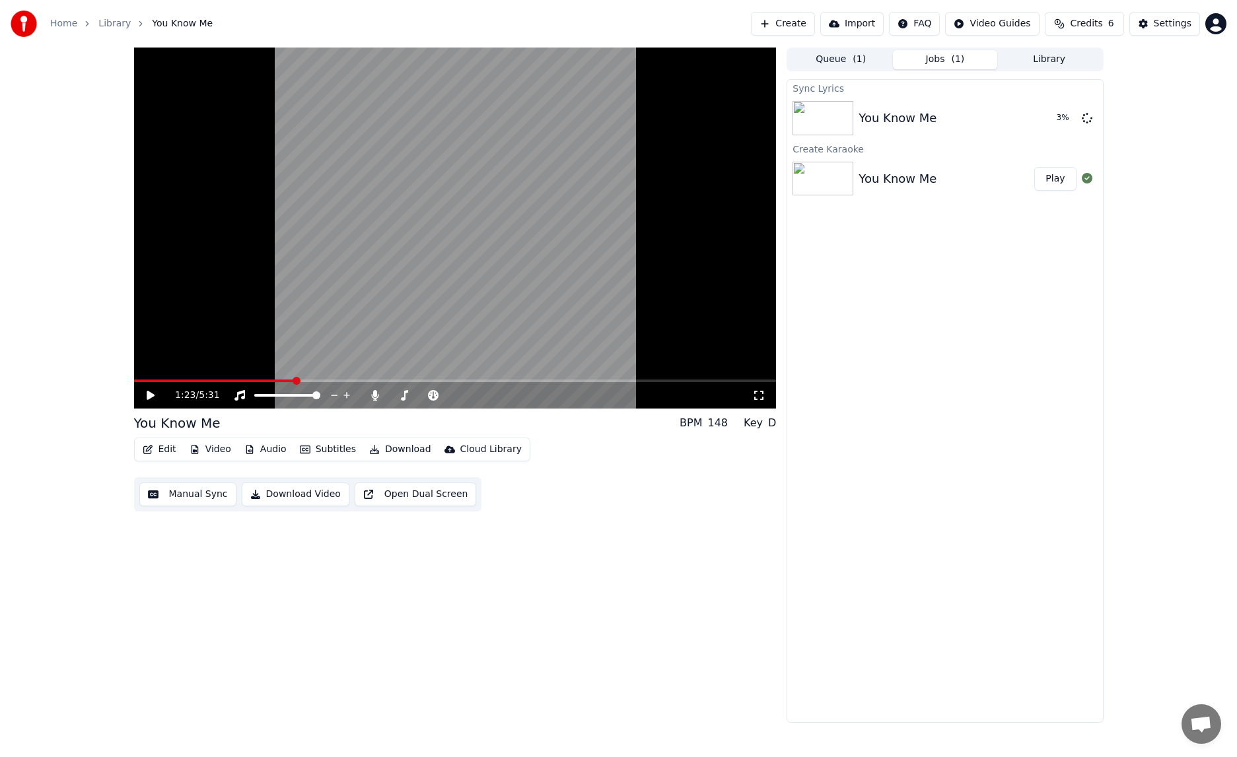
click at [403, 497] on button "Open Dual Screen" at bounding box center [416, 495] width 122 height 24
click at [151, 400] on icon at bounding box center [160, 395] width 31 height 11
click at [79, 487] on div "1:31 / 5:31 You Know Me BPM 148 Key D Edit Video Audio Subtitles Download Cloud…" at bounding box center [618, 385] width 1237 height 675
click at [265, 448] on button "Audio" at bounding box center [265, 449] width 53 height 18
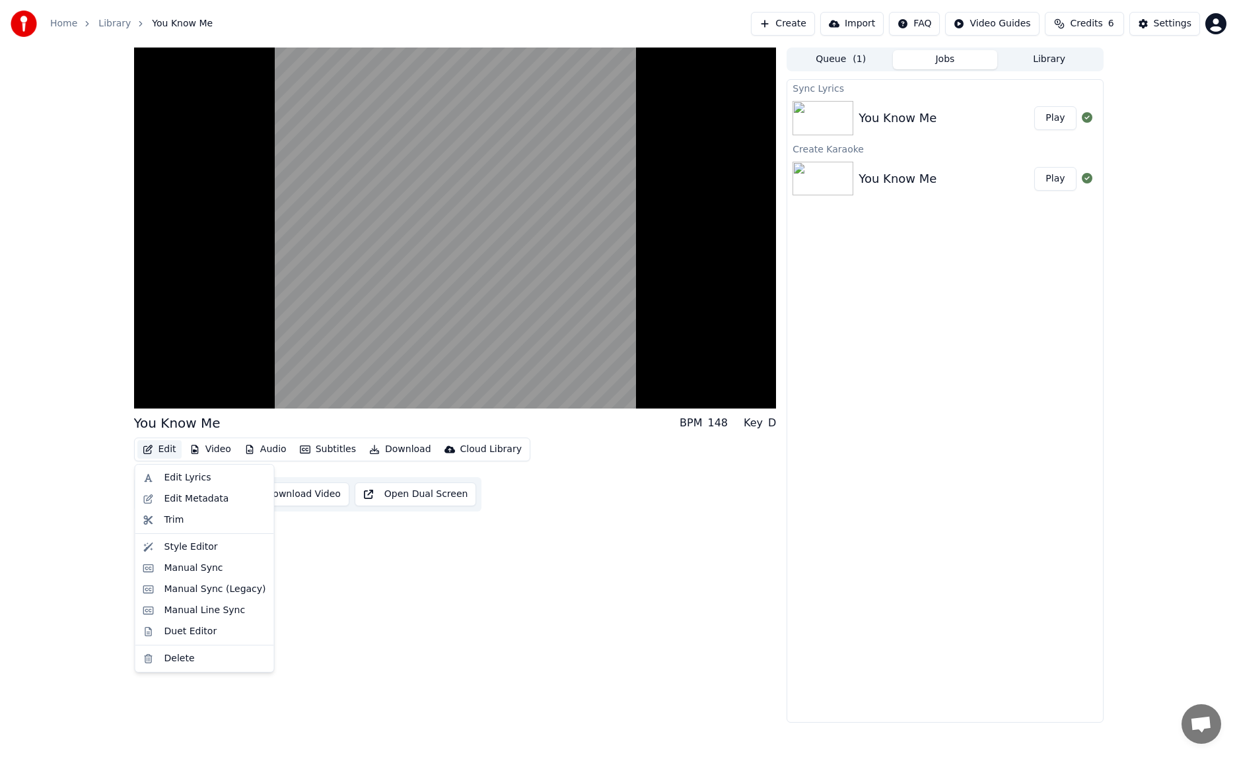
click at [98, 576] on div "You Know Me BPM 148 Key D Edit Video Audio Subtitles Download Cloud Library Man…" at bounding box center [618, 385] width 1237 height 675
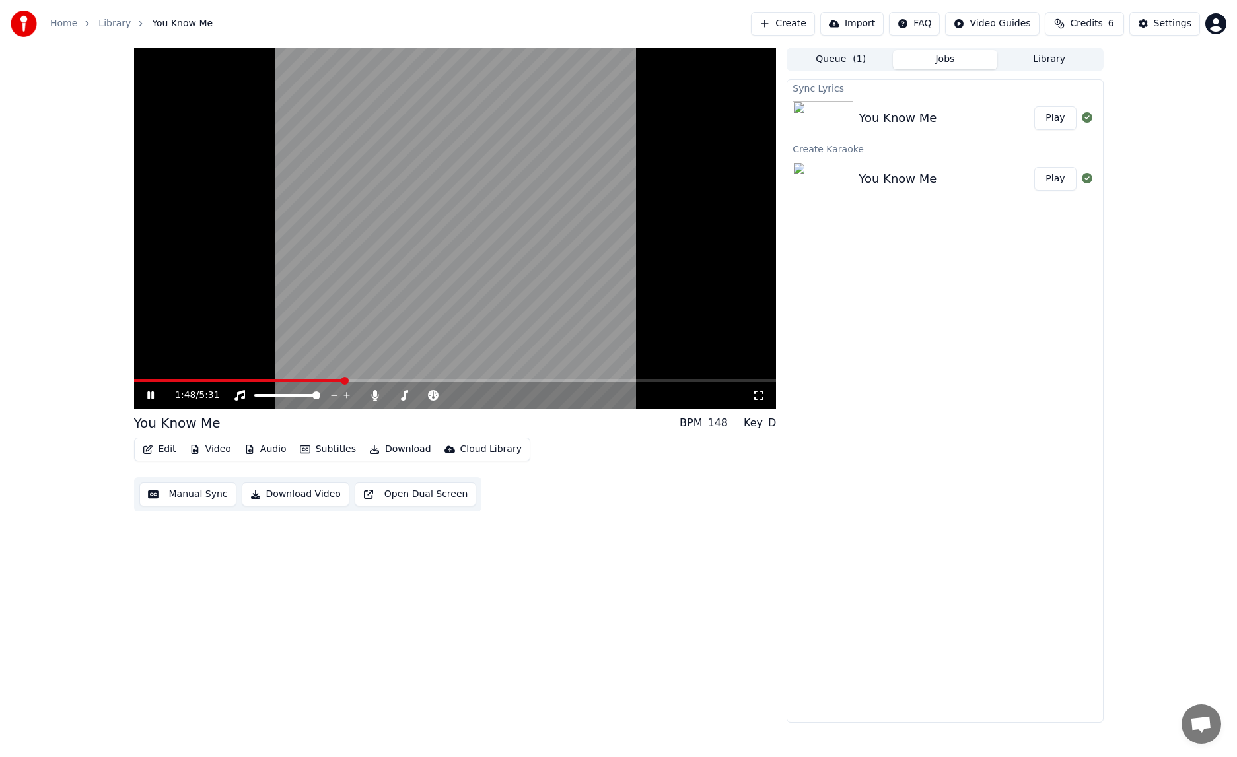
click at [153, 396] on icon at bounding box center [150, 396] width 7 height 8
click at [817, 114] on img at bounding box center [822, 118] width 61 height 34
click at [1052, 125] on button "Play" at bounding box center [1055, 118] width 42 height 24
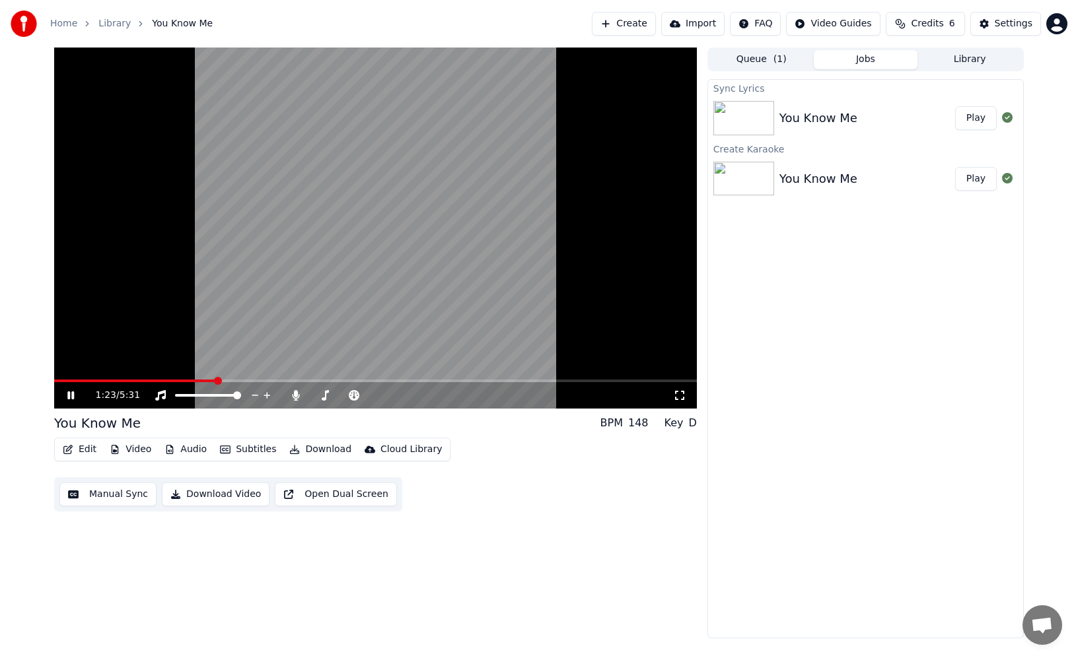
click at [677, 396] on icon at bounding box center [679, 395] width 13 height 11
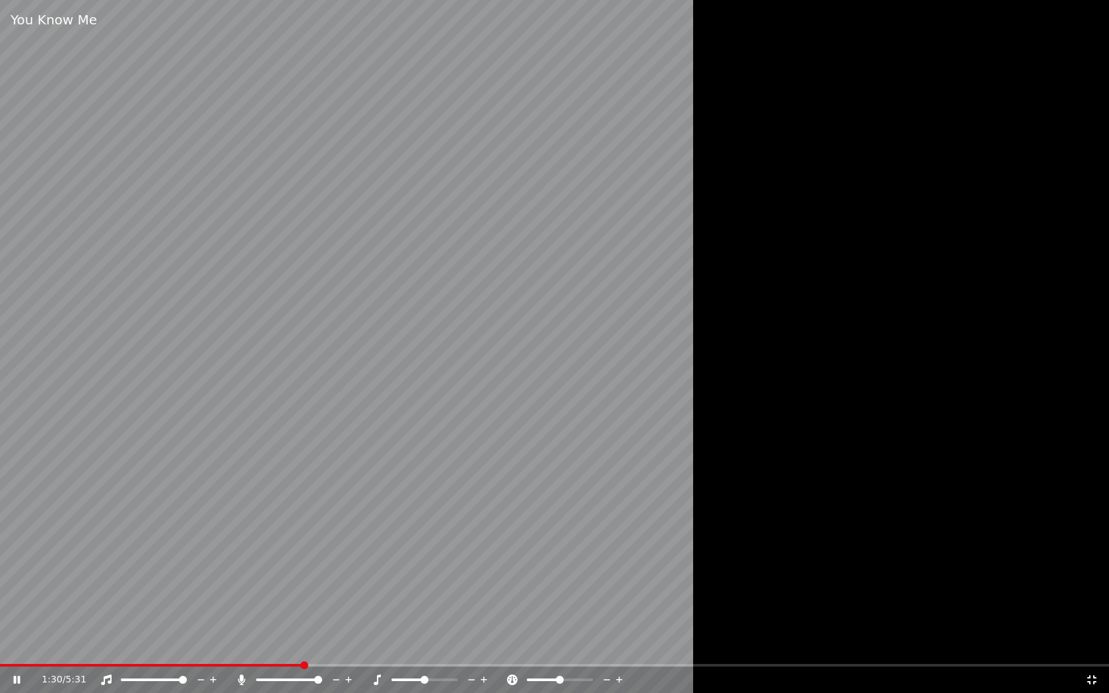
click at [1091, 682] on icon at bounding box center [1092, 680] width 13 height 11
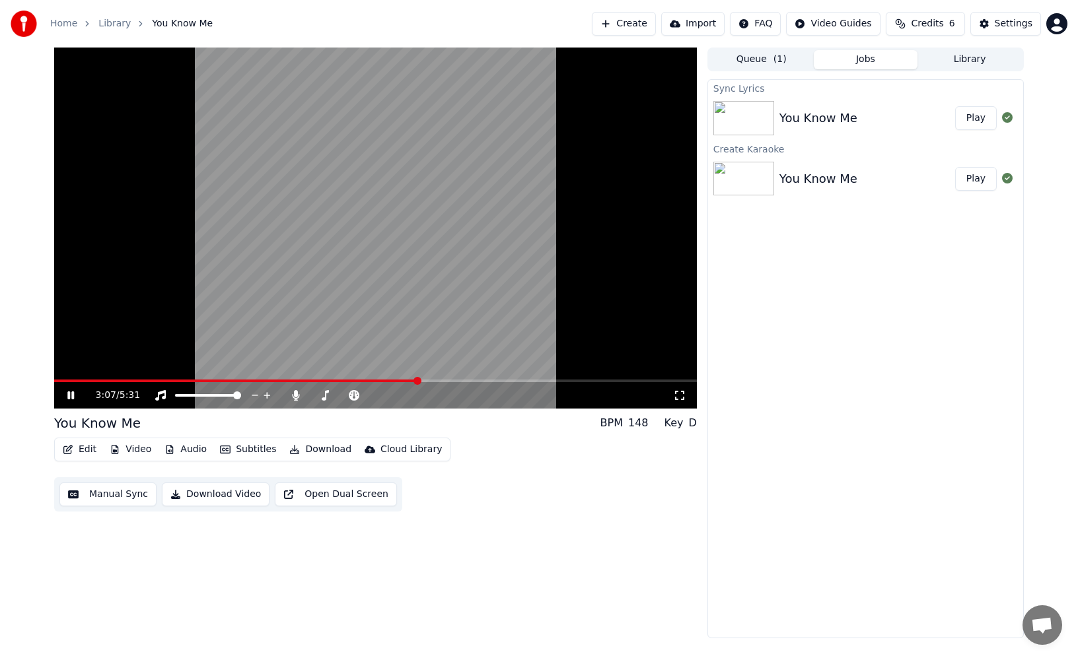
click at [557, 316] on video at bounding box center [375, 228] width 642 height 361
click at [106, 499] on button "Manual Sync" at bounding box center [107, 495] width 97 height 24
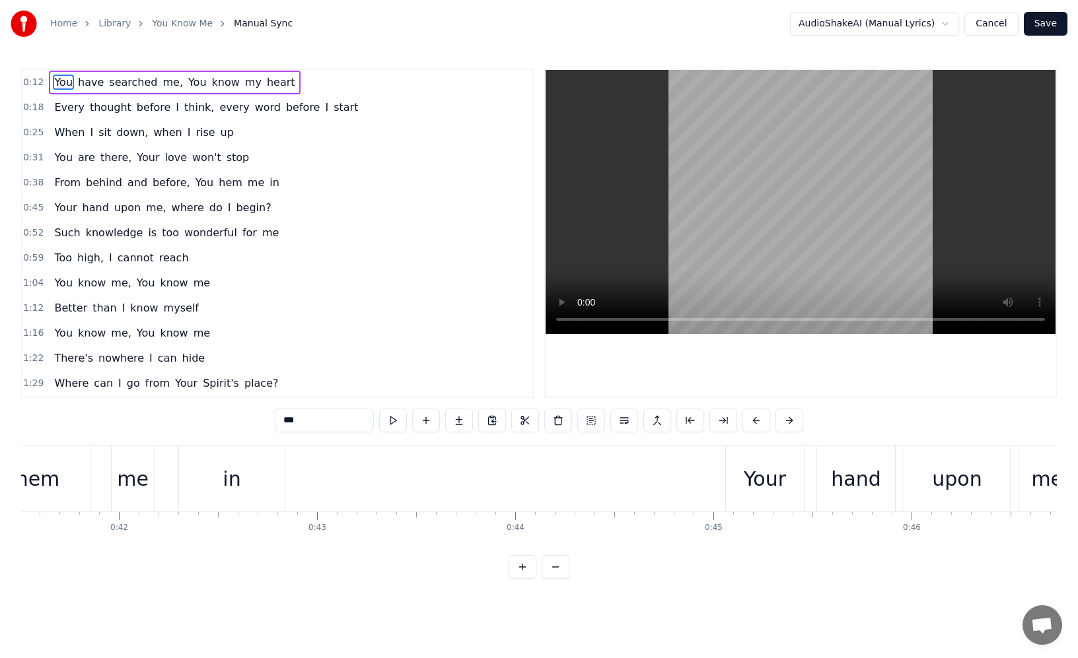
scroll to position [0, 8257]
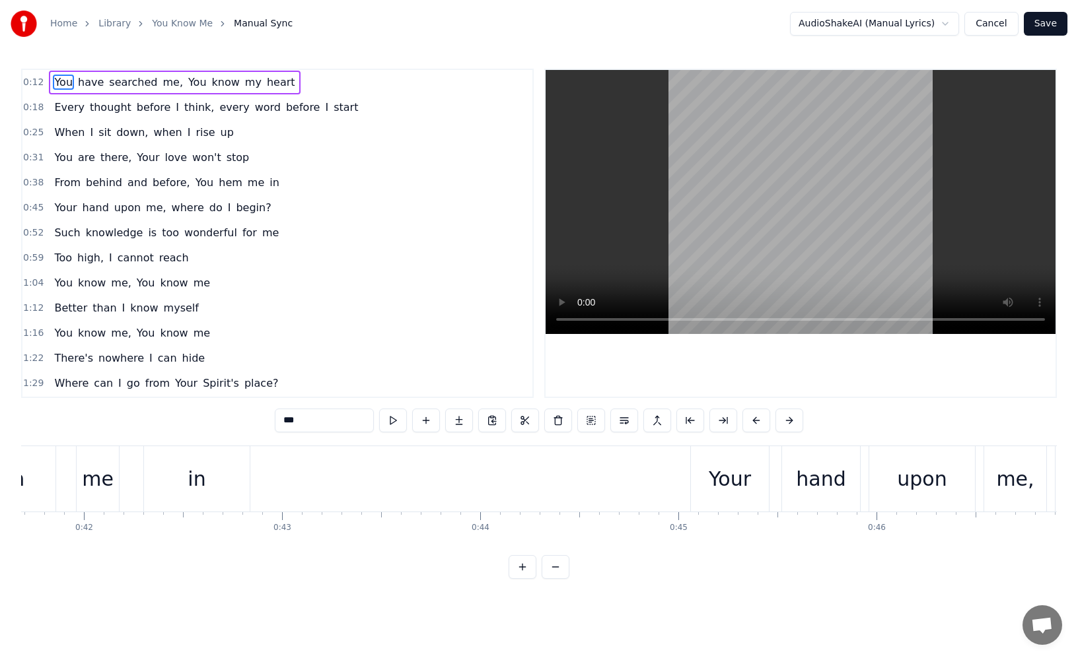
click at [552, 572] on button at bounding box center [555, 567] width 28 height 24
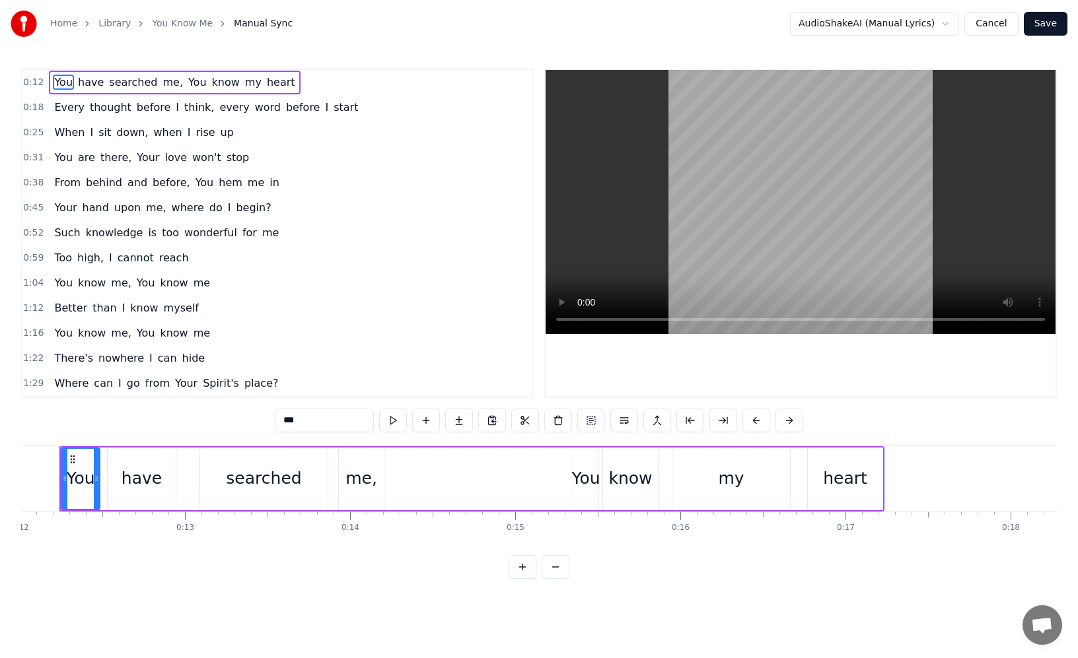
scroll to position [0, 1954]
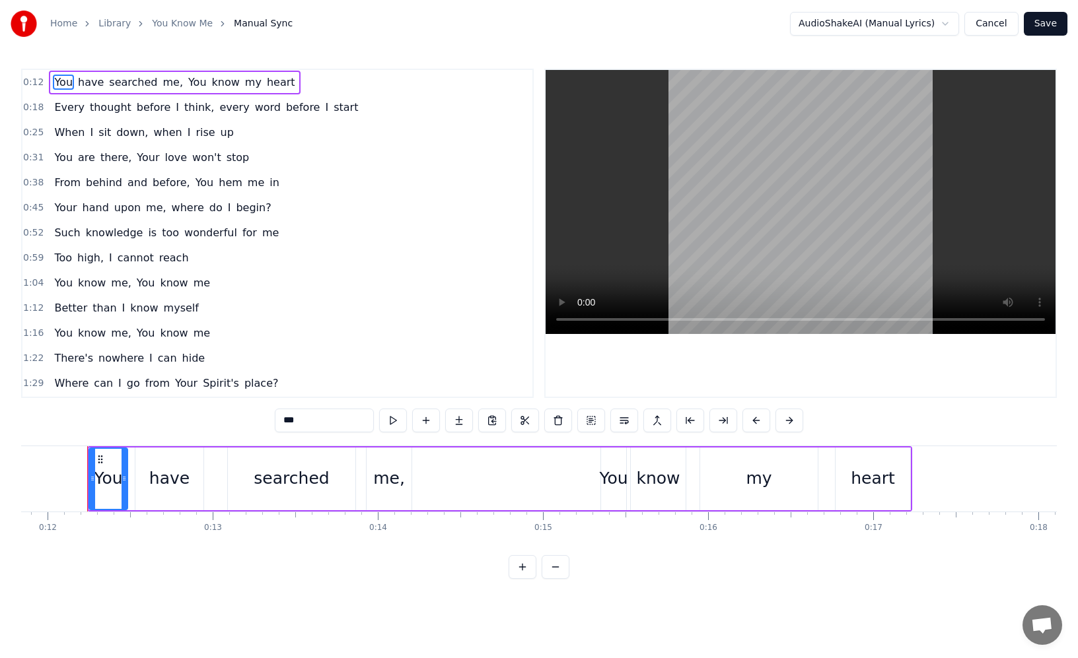
click at [552, 572] on button at bounding box center [555, 567] width 28 height 24
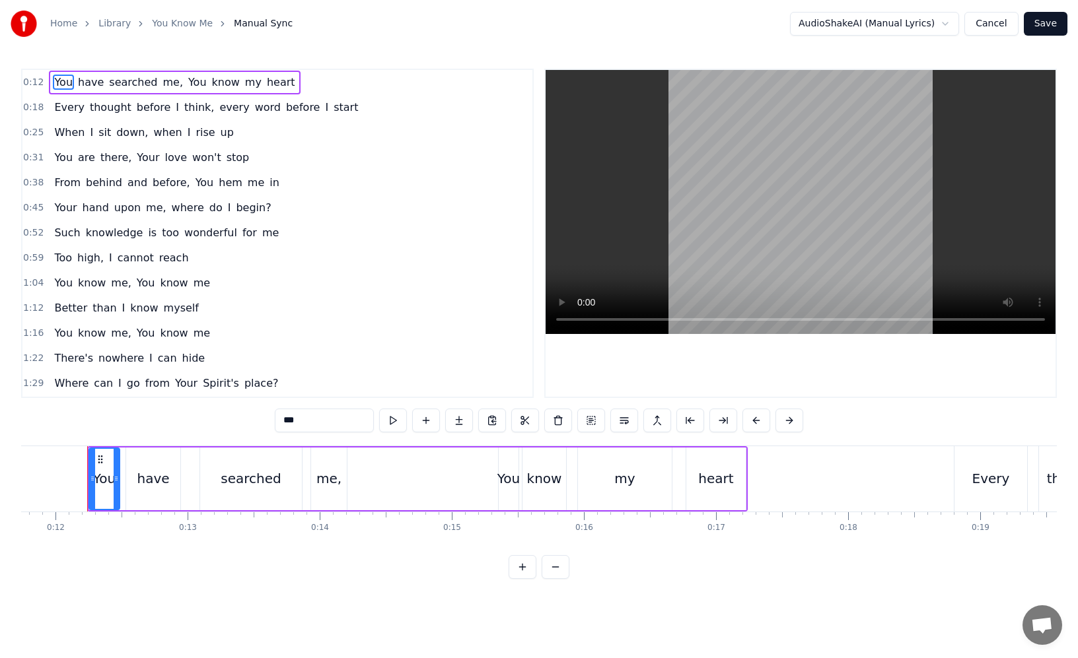
click at [552, 572] on button at bounding box center [555, 567] width 28 height 24
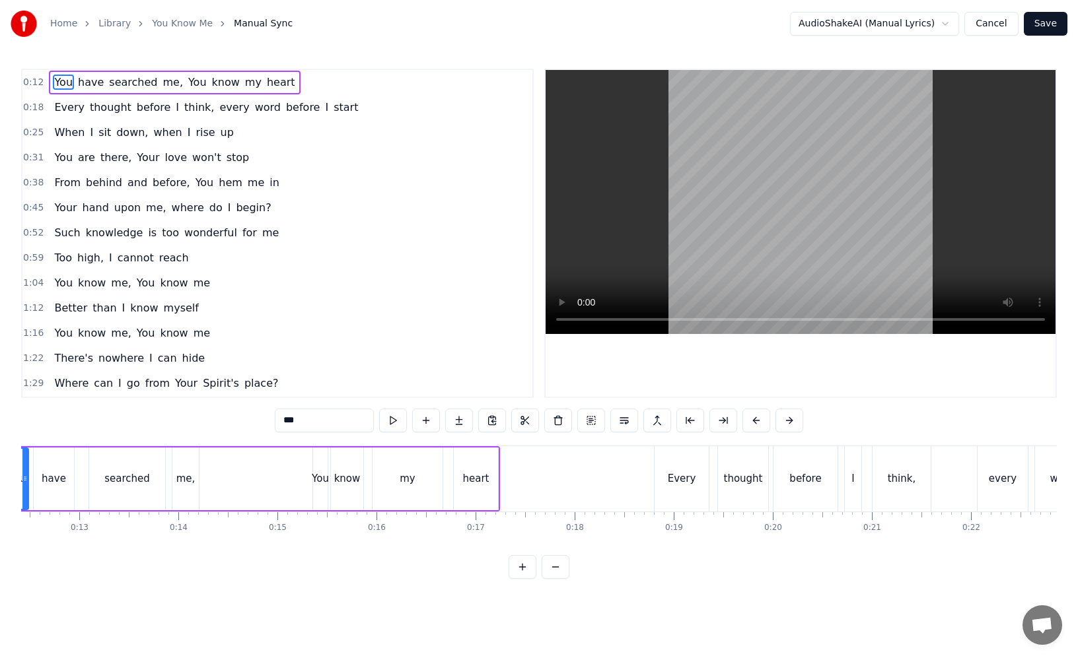
scroll to position [0, 1146]
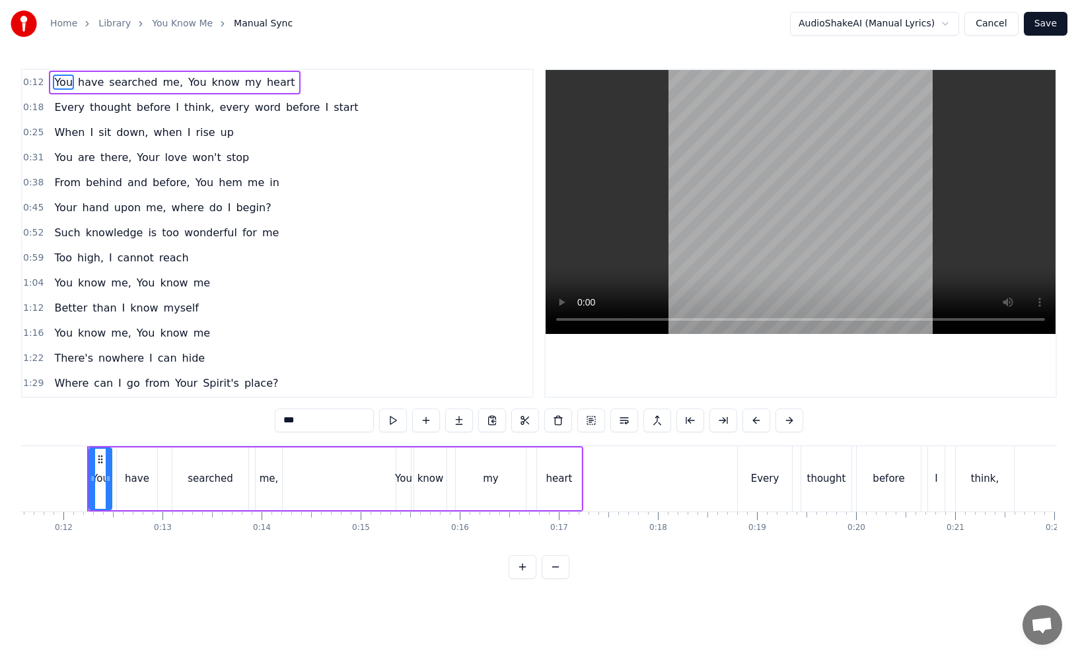
click at [552, 572] on button at bounding box center [555, 567] width 28 height 24
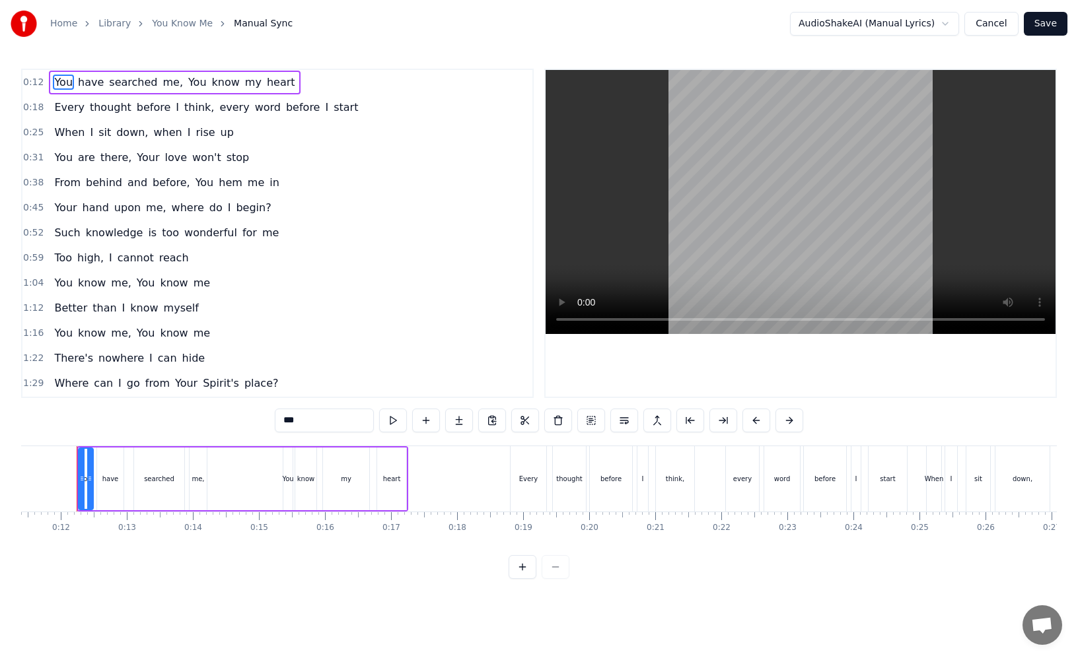
scroll to position [0, 742]
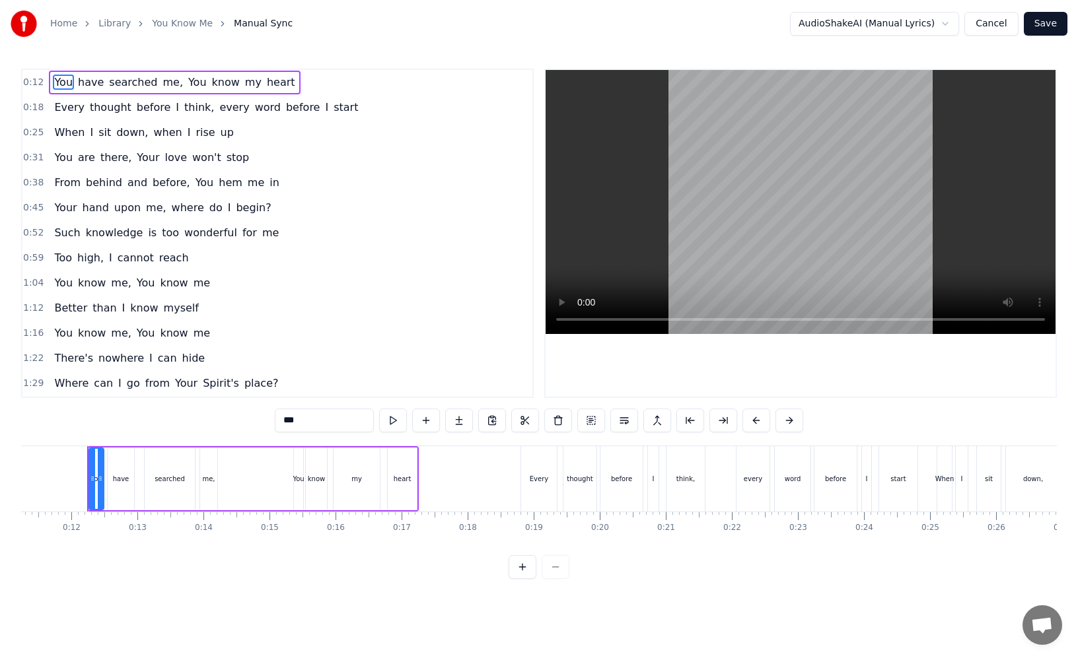
click at [552, 572] on div at bounding box center [538, 567] width 61 height 24
click at [521, 569] on button at bounding box center [522, 567] width 28 height 24
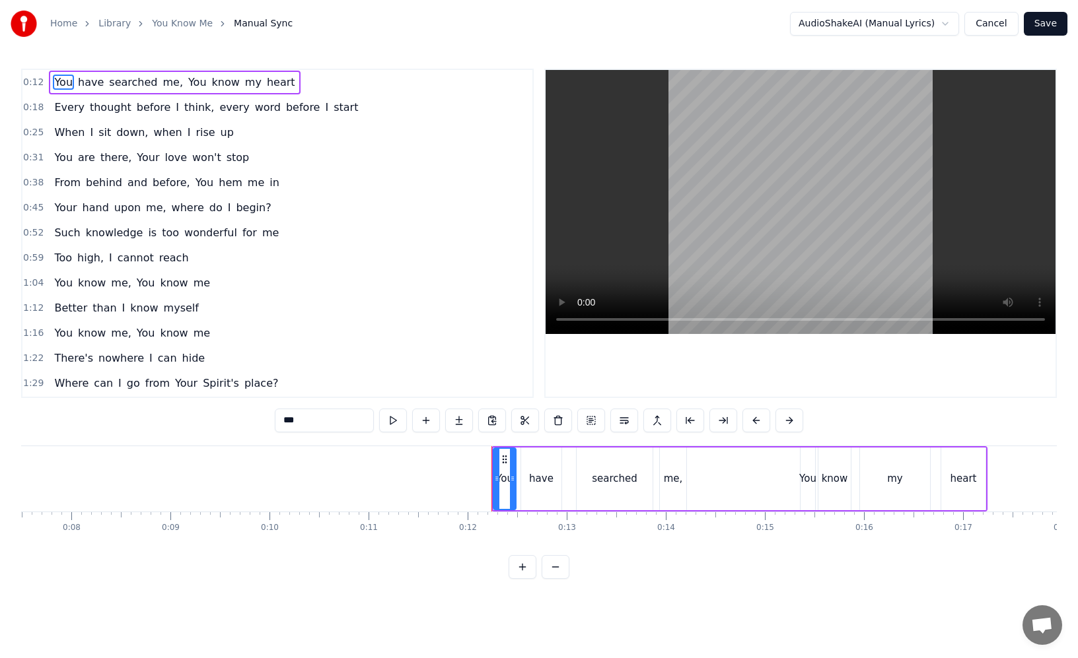
click at [521, 569] on button at bounding box center [522, 567] width 28 height 24
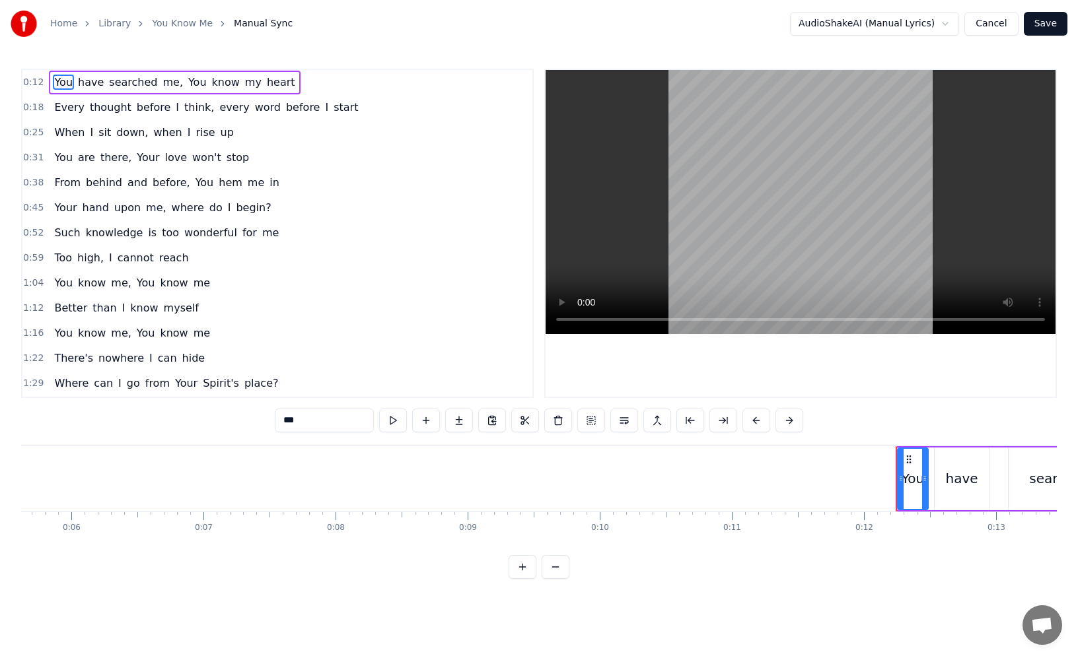
click at [556, 569] on button at bounding box center [555, 567] width 28 height 24
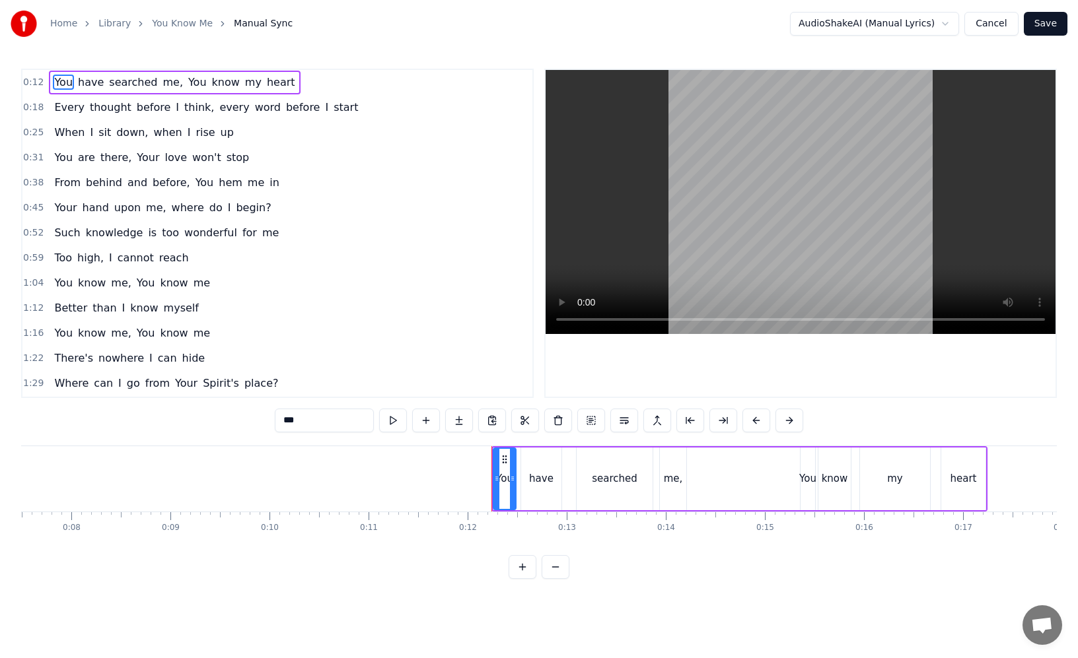
click at [556, 569] on button at bounding box center [555, 567] width 28 height 24
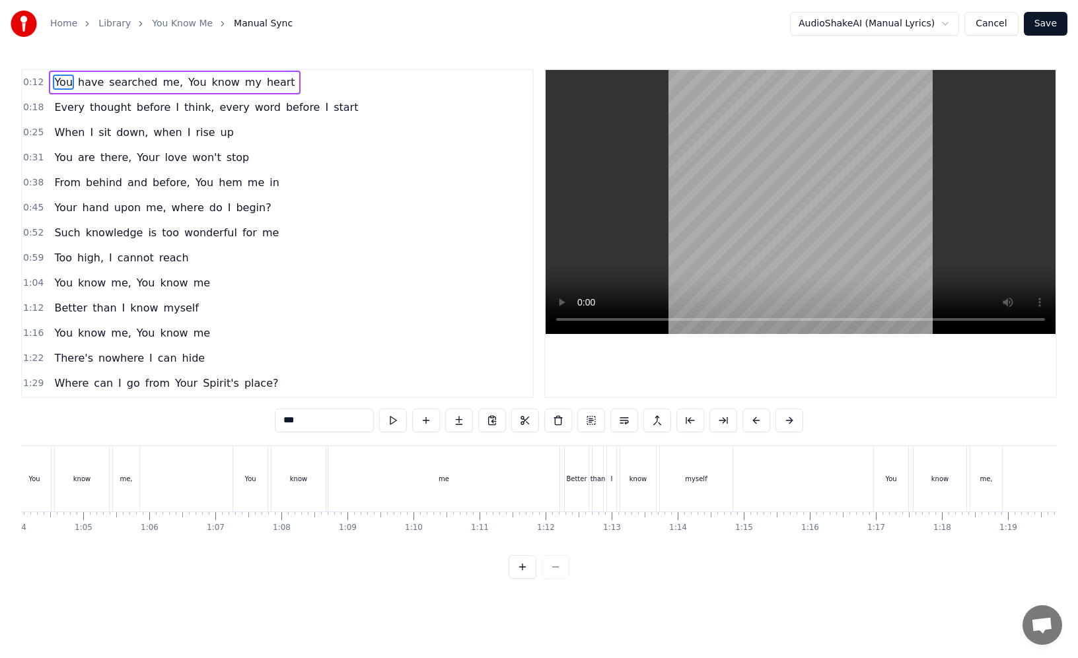
scroll to position [0, 4231]
click at [519, 482] on div "me" at bounding box center [443, 478] width 231 height 65
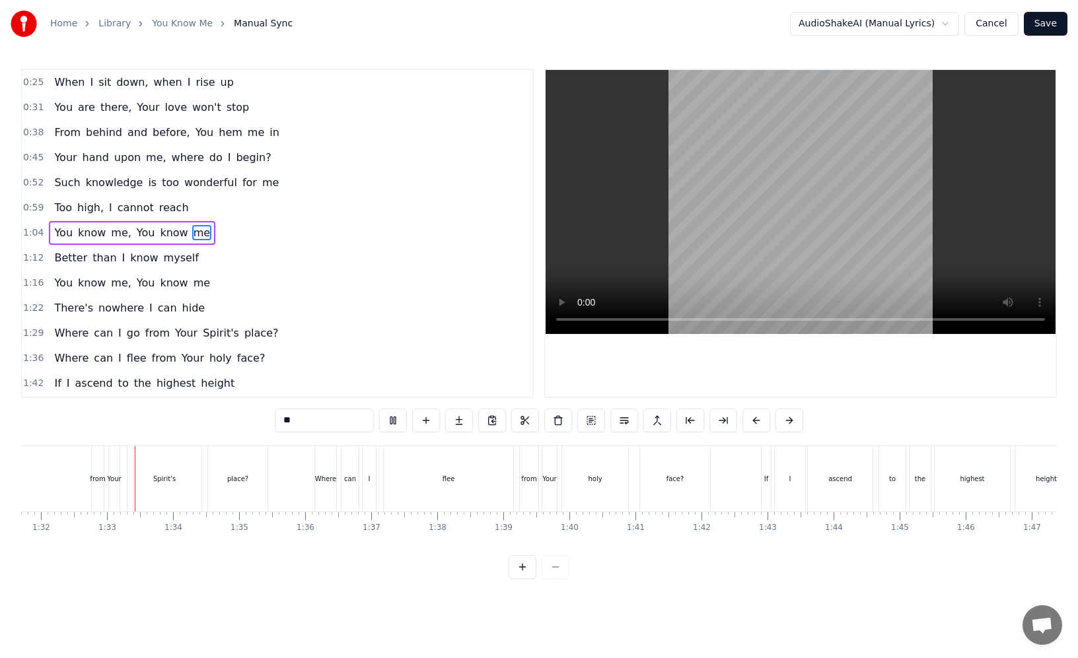
scroll to position [0, 6056]
click at [64, 210] on span "Too" at bounding box center [63, 207] width 20 height 15
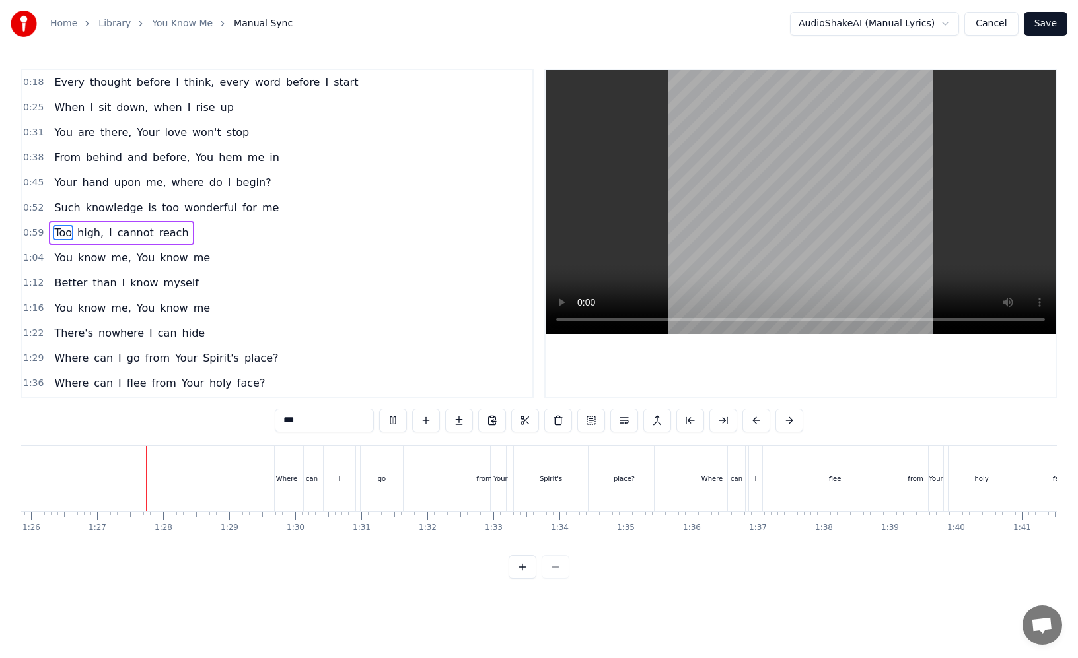
scroll to position [0, 5673]
click at [272, 463] on div "Where" at bounding box center [283, 478] width 24 height 65
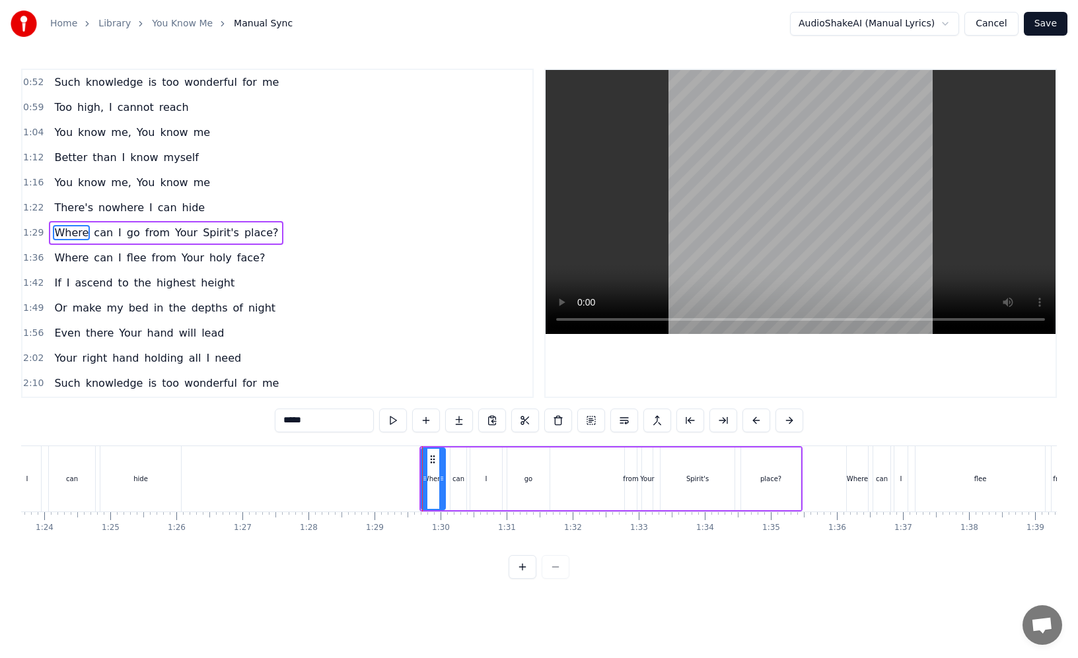
scroll to position [0, 5522]
click at [121, 456] on div "hide" at bounding box center [142, 478] width 81 height 65
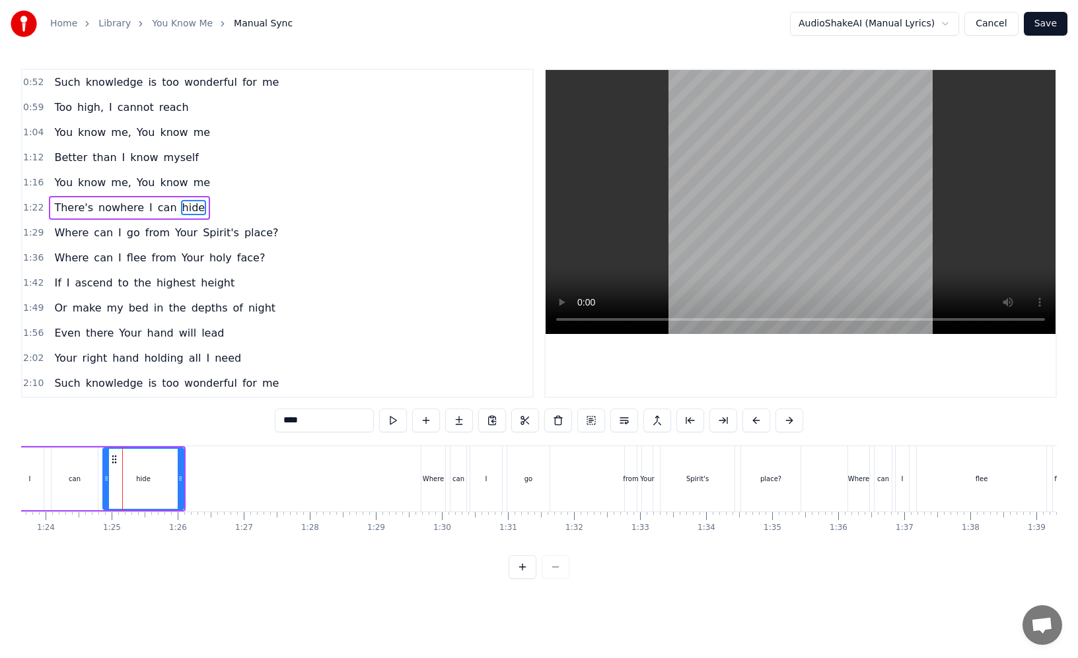
scroll to position [125, 0]
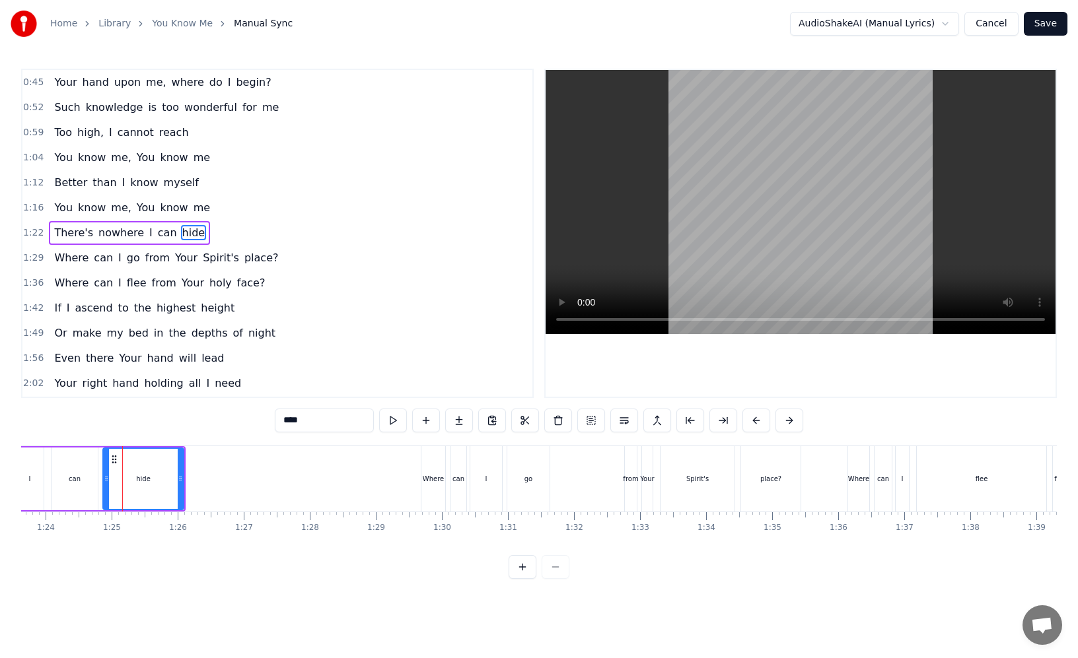
click at [784, 266] on video at bounding box center [800, 202] width 510 height 264
click at [919, 24] on html "Home Library You Know Me Manual Sync AudioShakeAI (Manual Lyrics) Cancel Save 0…" at bounding box center [539, 300] width 1078 height 600
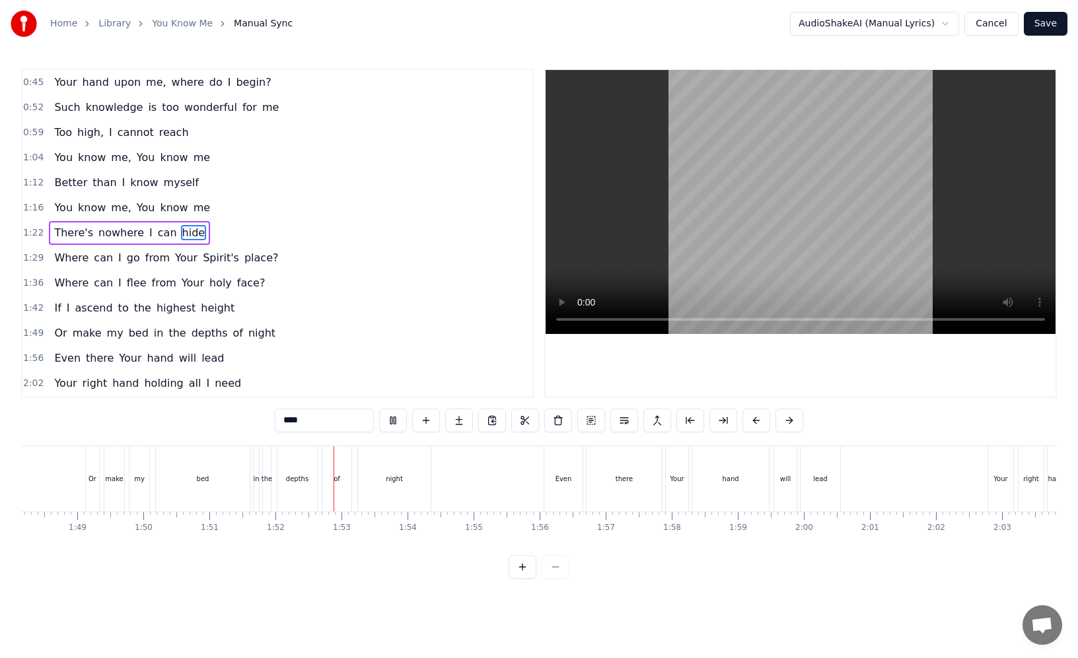
scroll to position [0, 7353]
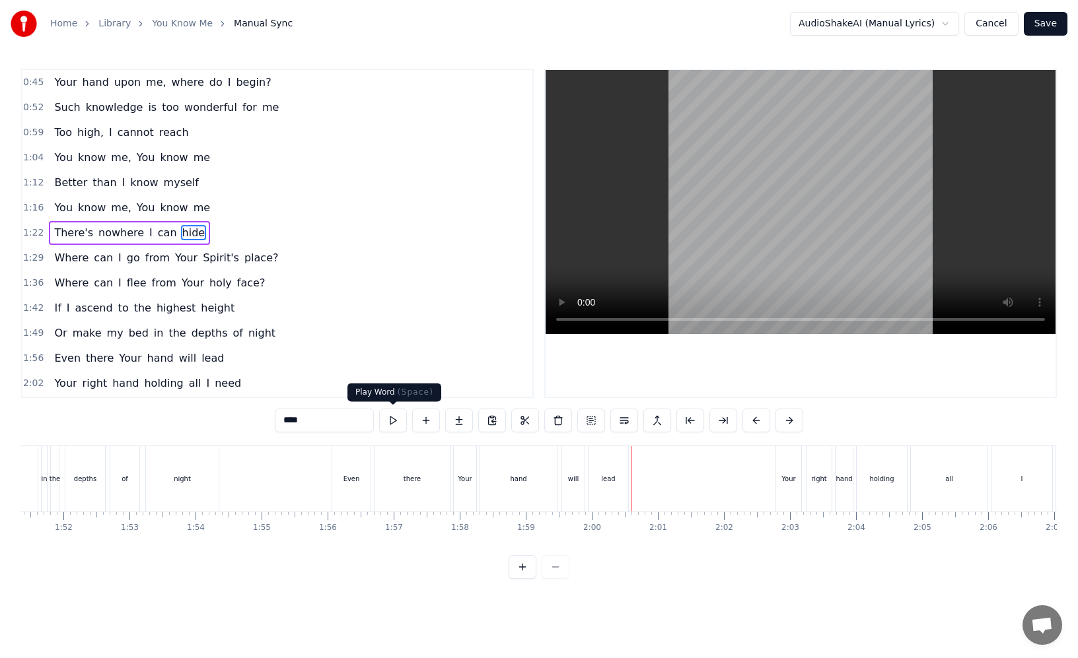
click at [398, 420] on button at bounding box center [393, 421] width 28 height 24
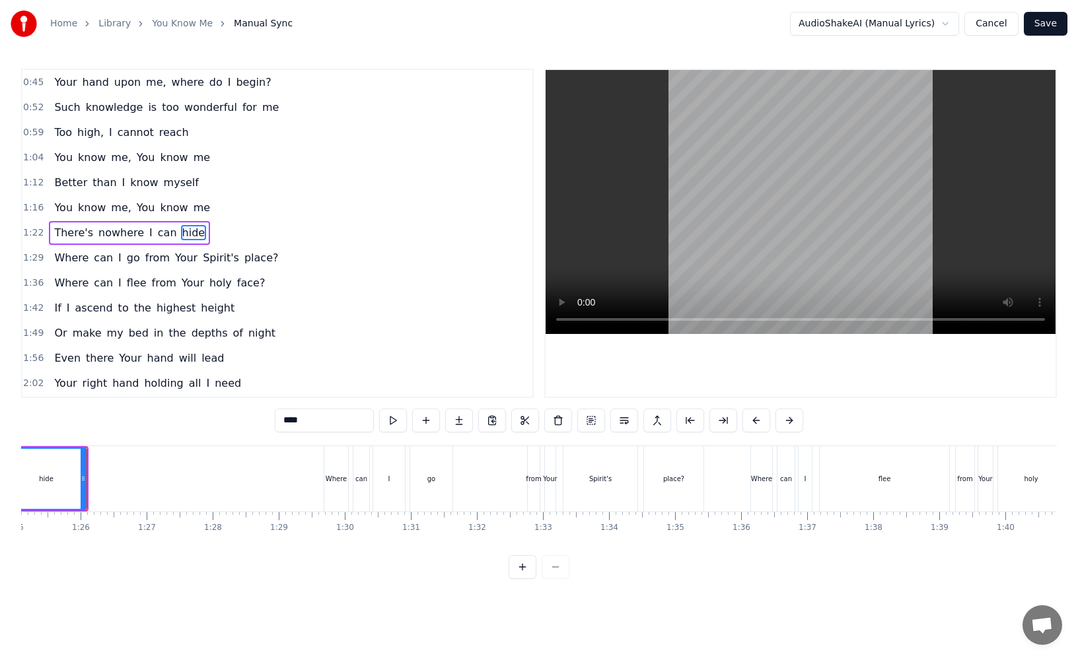
scroll to position [0, 5618]
click at [398, 420] on button at bounding box center [393, 421] width 28 height 24
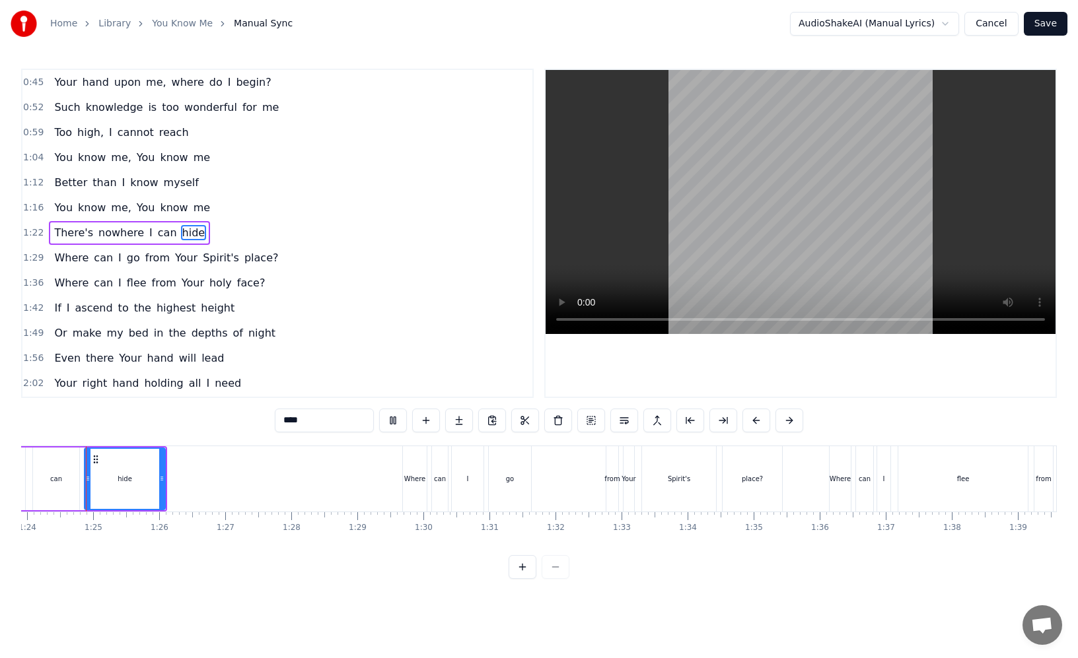
scroll to position [0, 5536]
click at [414, 471] on div "Where" at bounding box center [419, 478] width 24 height 65
type input "*****"
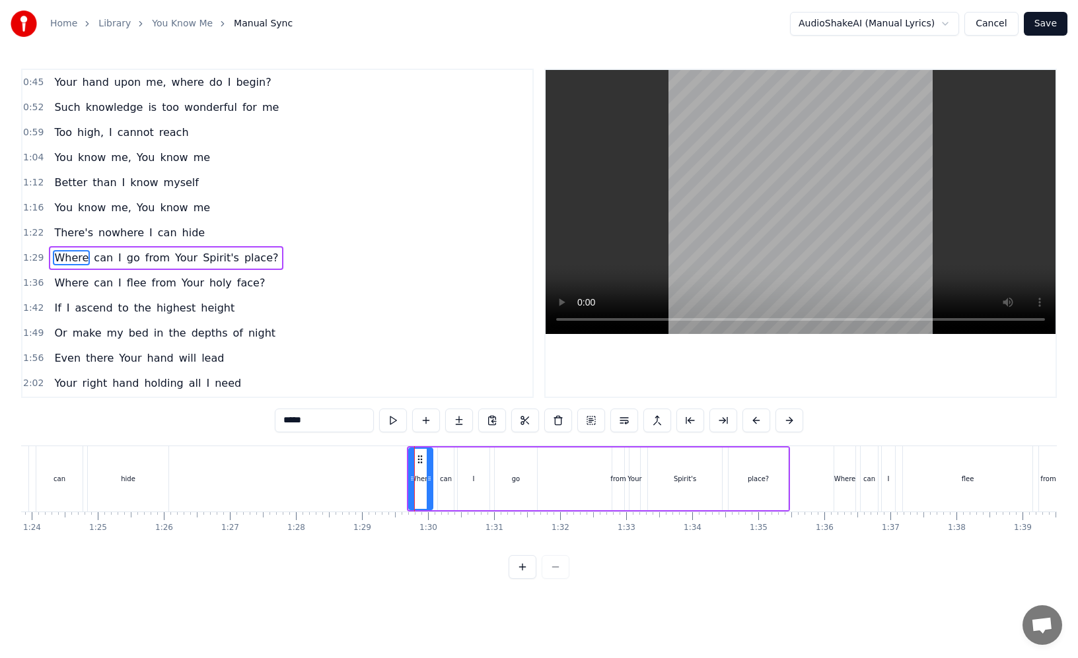
scroll to position [151, 0]
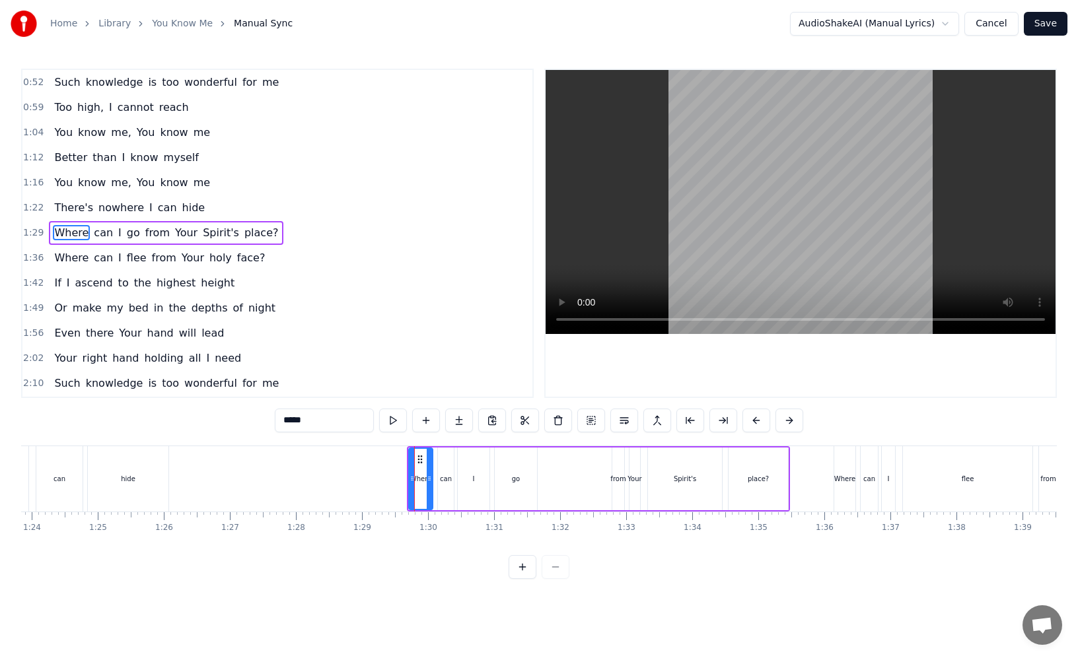
click at [999, 27] on button "Cancel" at bounding box center [990, 24] width 53 height 24
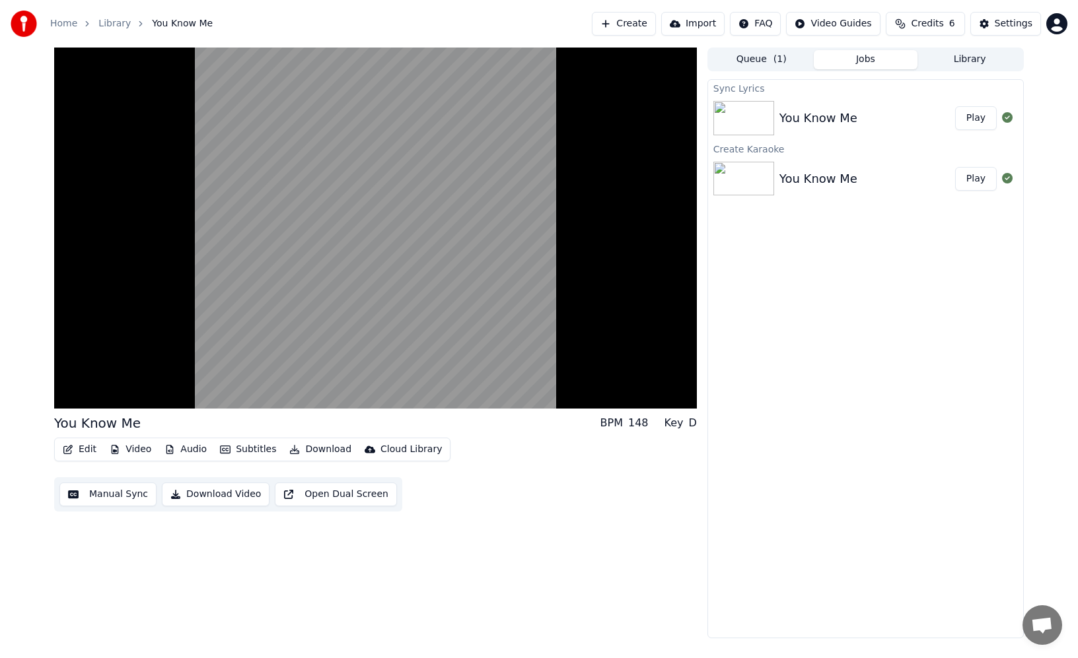
click at [248, 446] on button "Subtitles" at bounding box center [248, 449] width 67 height 18
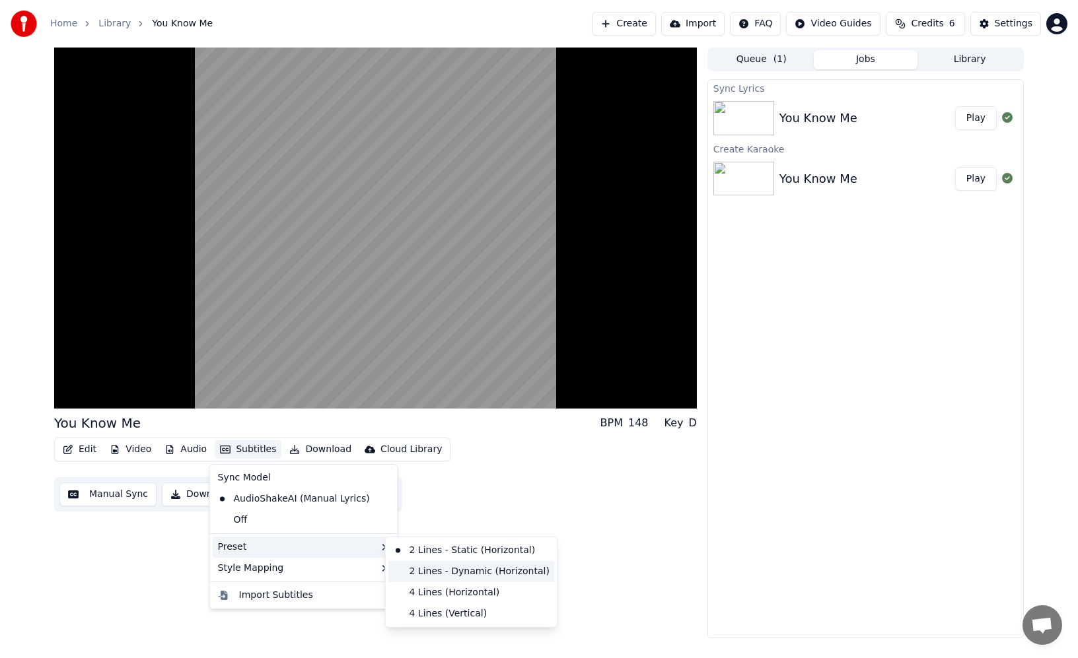
click at [485, 572] on div "2 Lines - Dynamic (Horizontal)" at bounding box center [471, 571] width 166 height 21
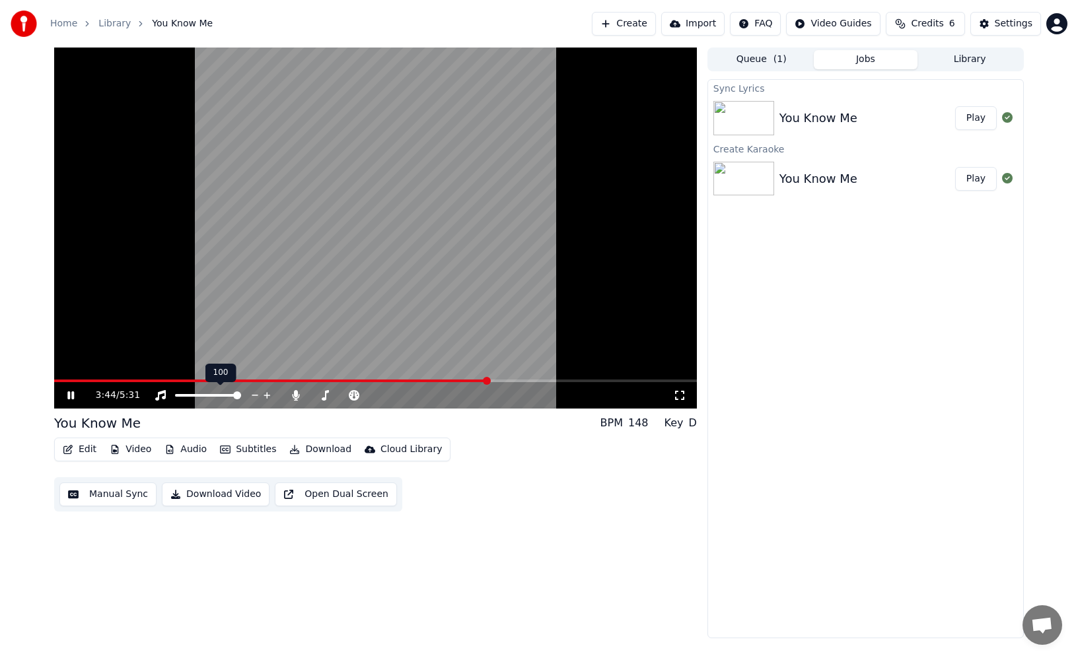
click at [253, 396] on icon at bounding box center [255, 395] width 7 height 1
click at [265, 396] on icon at bounding box center [266, 395] width 7 height 7
click at [843, 23] on html "Home Library You Know Me Create Import FAQ Video Guides Credits 6 Settings 5:24…" at bounding box center [539, 329] width 1078 height 658
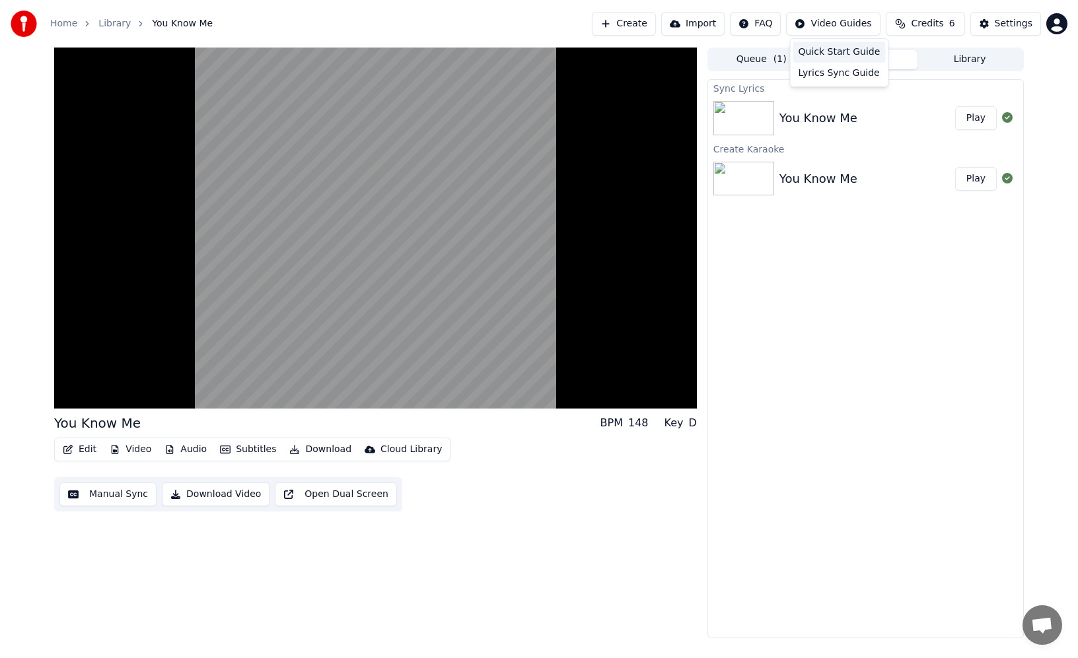
click at [847, 54] on div "Quick Start Guide" at bounding box center [839, 52] width 92 height 21
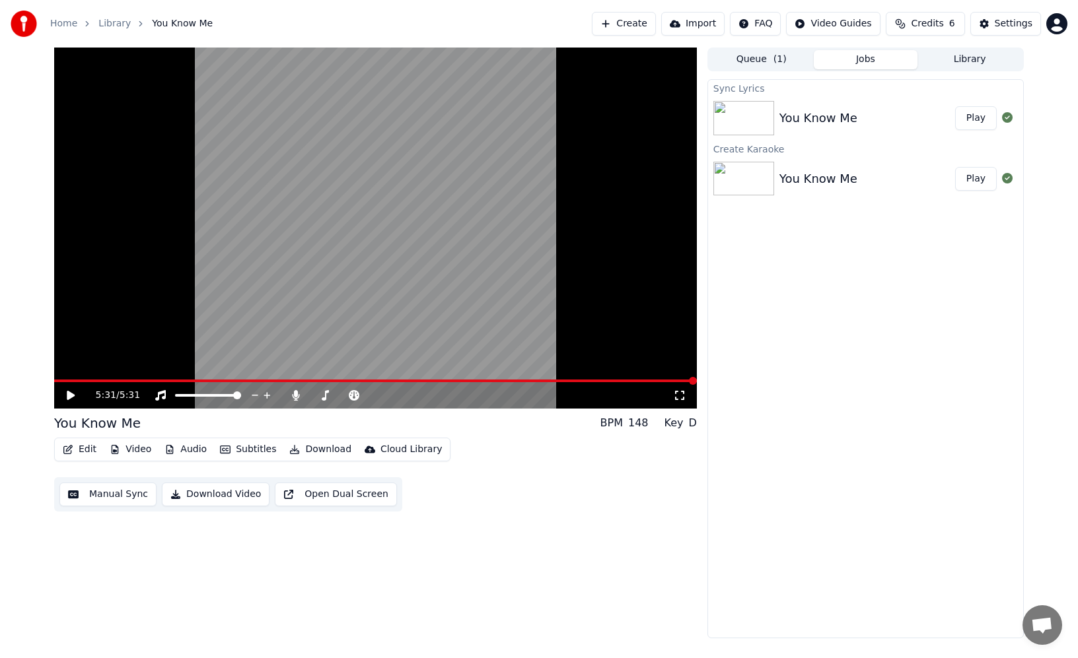
click at [967, 61] on button "Library" at bounding box center [969, 59] width 104 height 19
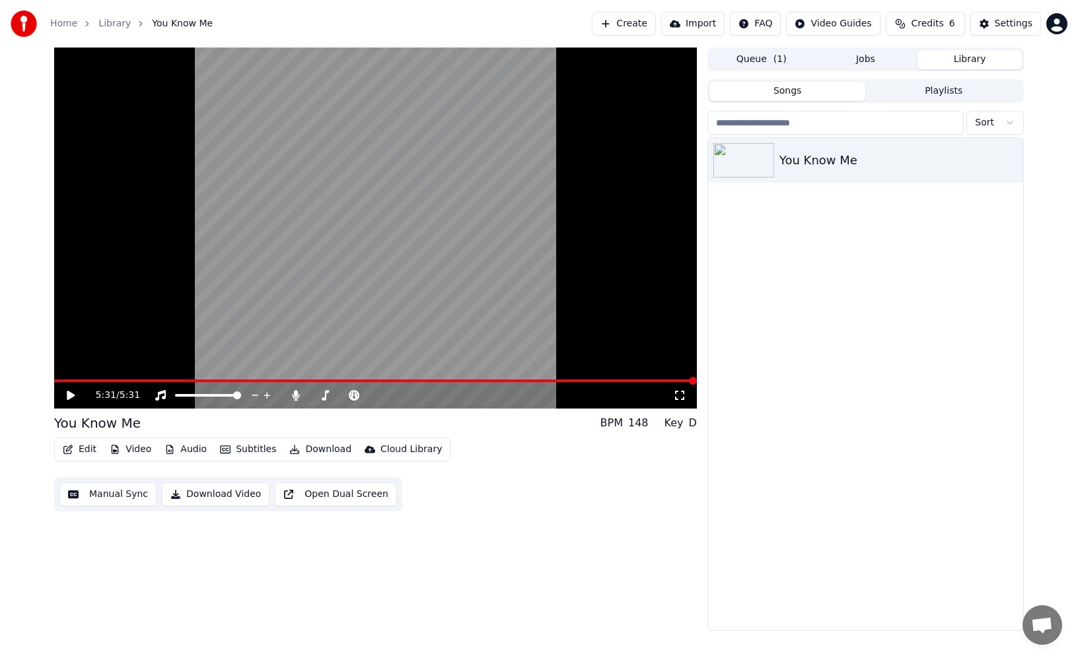
click at [756, 59] on button "Queue ( 1 )" at bounding box center [761, 59] width 104 height 19
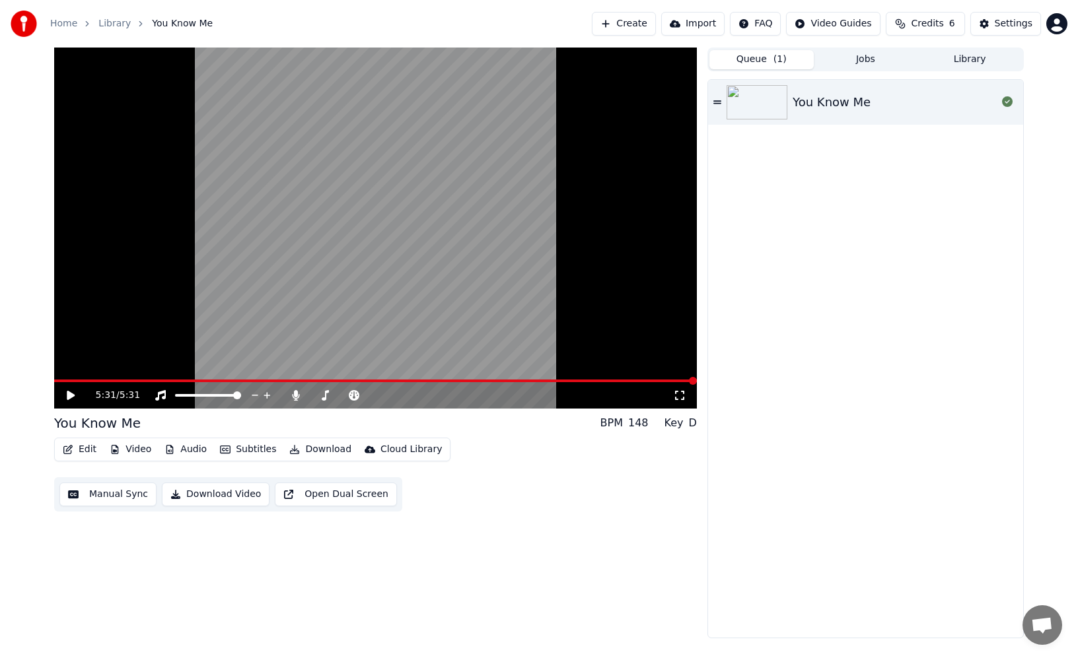
click at [720, 99] on icon at bounding box center [717, 102] width 8 height 9
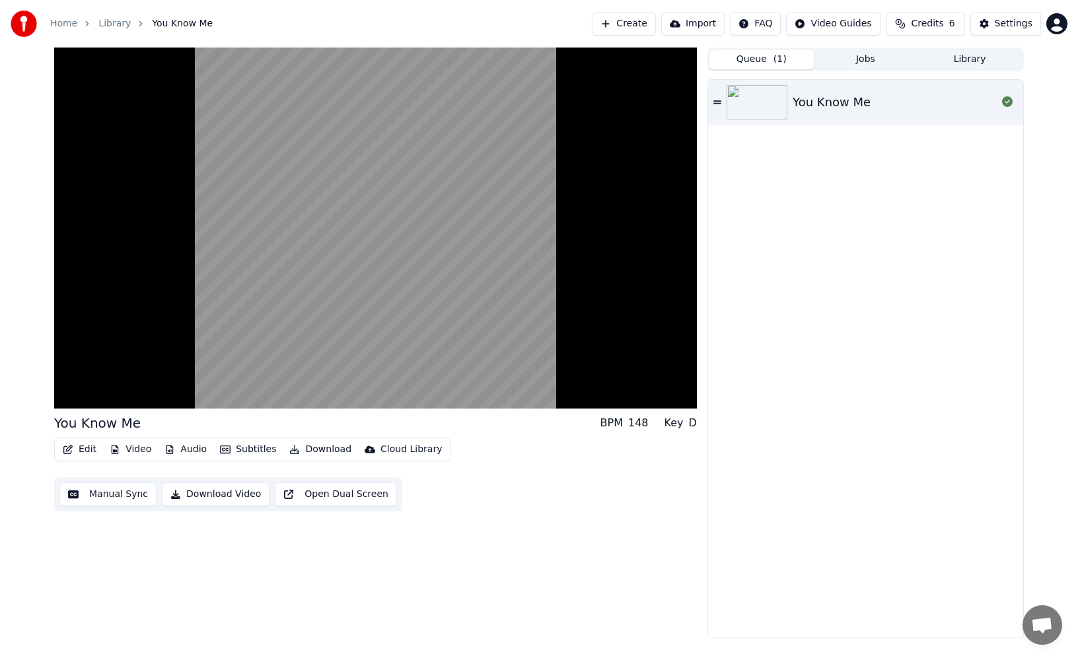
click at [983, 59] on button "Library" at bounding box center [969, 59] width 104 height 19
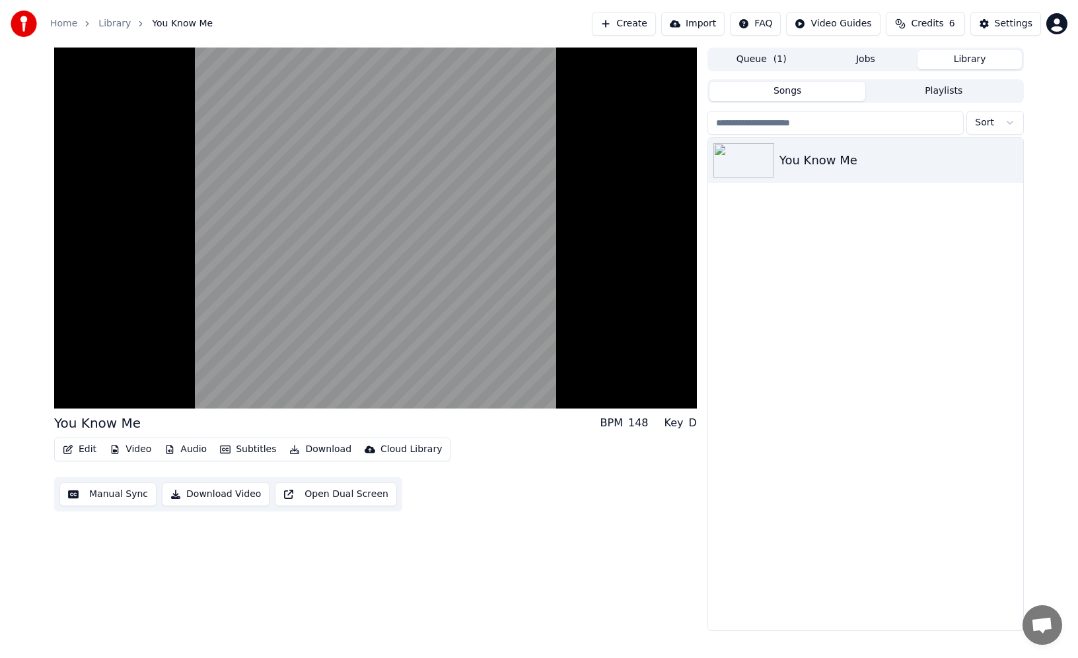
click at [930, 95] on button "Playlists" at bounding box center [943, 91] width 156 height 19
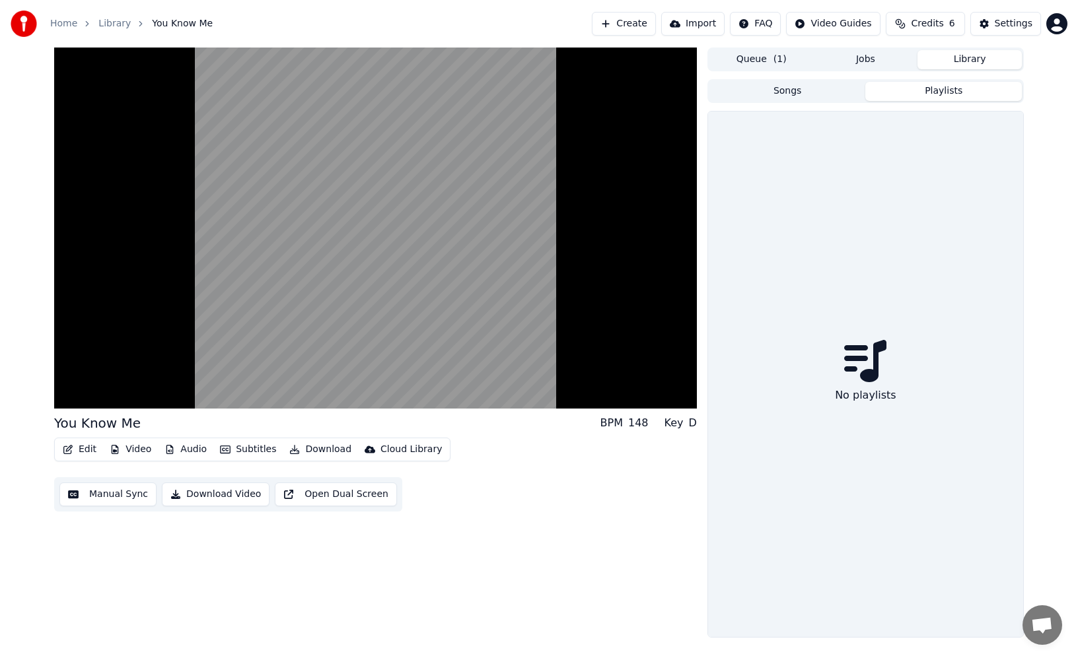
click at [802, 90] on button "Songs" at bounding box center [787, 91] width 156 height 19
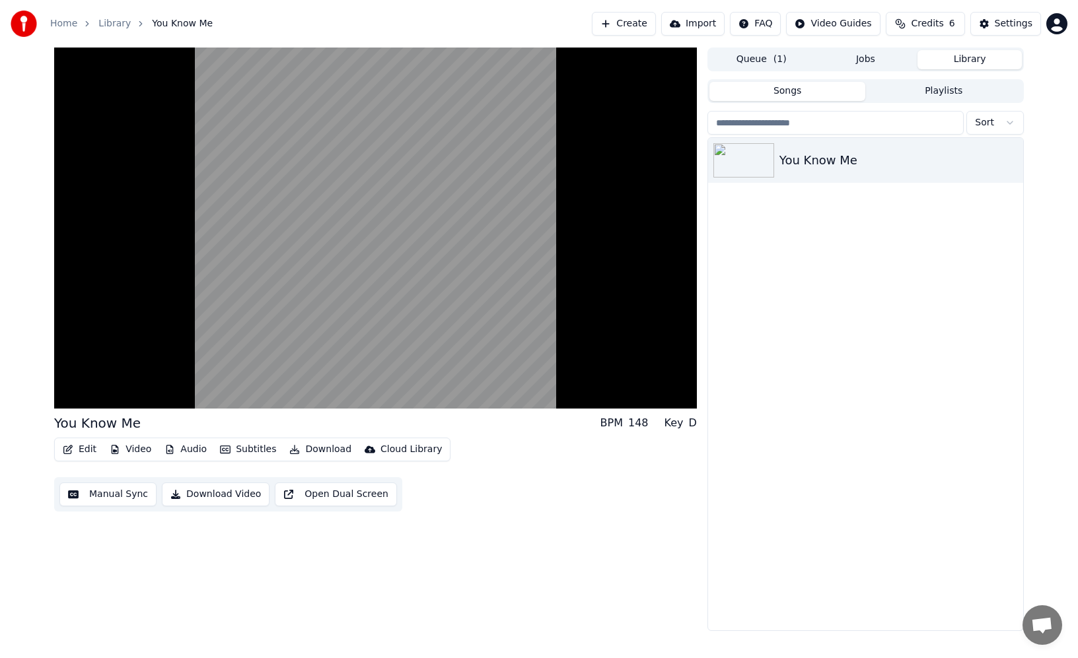
click at [749, 63] on button "Queue ( 1 )" at bounding box center [761, 59] width 104 height 19
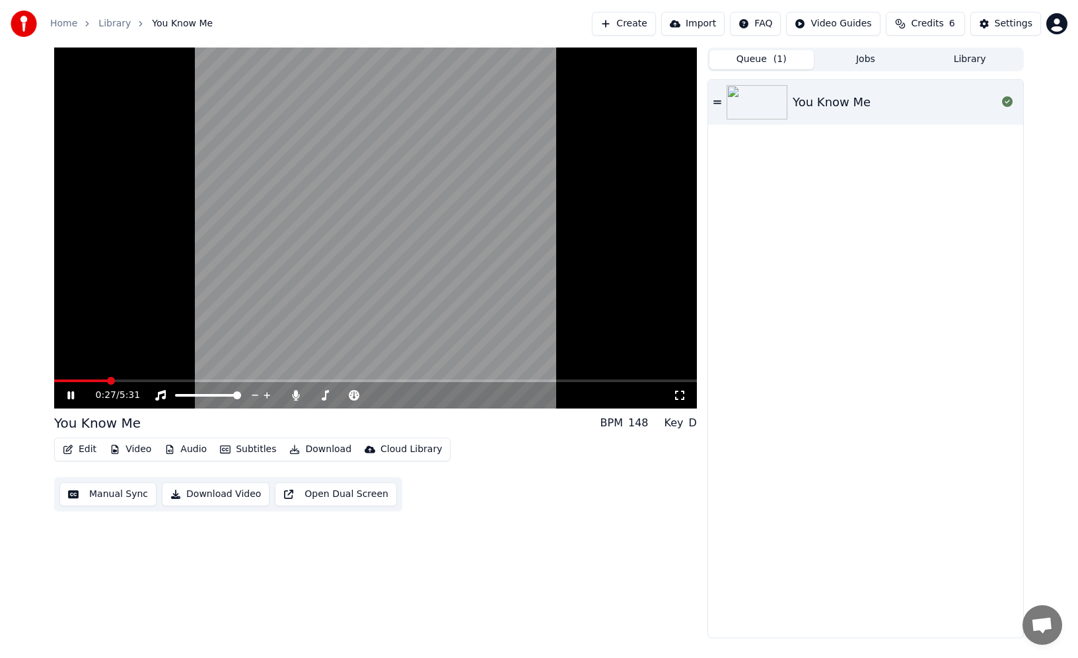
click at [680, 398] on icon at bounding box center [679, 395] width 13 height 11
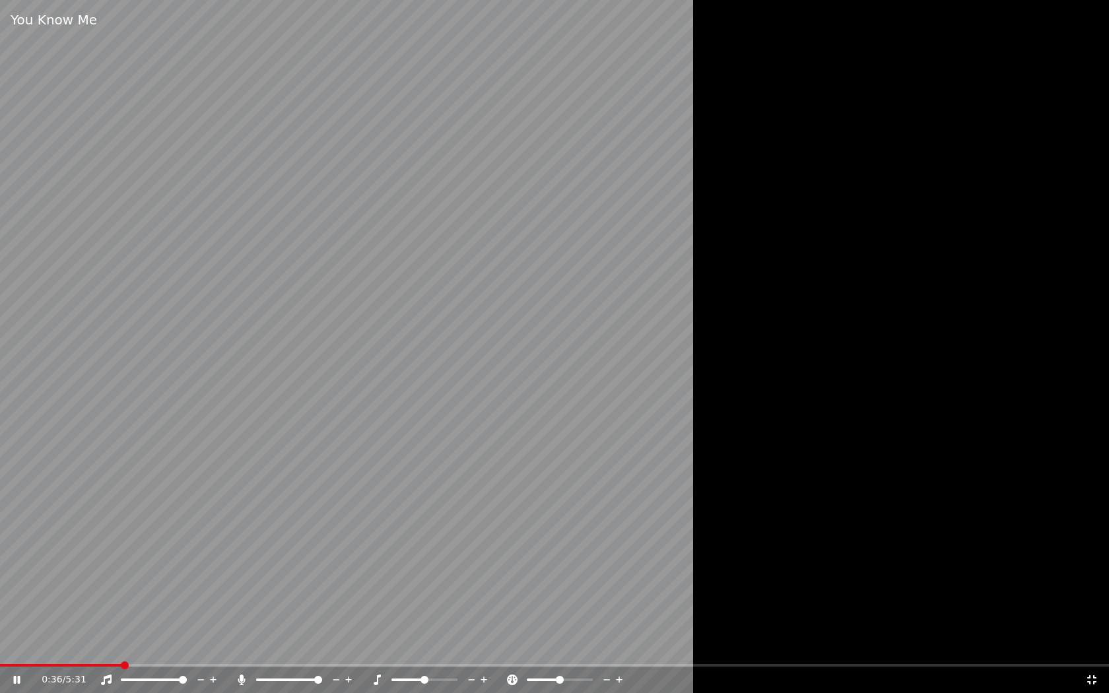
click at [1091, 681] on icon at bounding box center [1092, 680] width 13 height 11
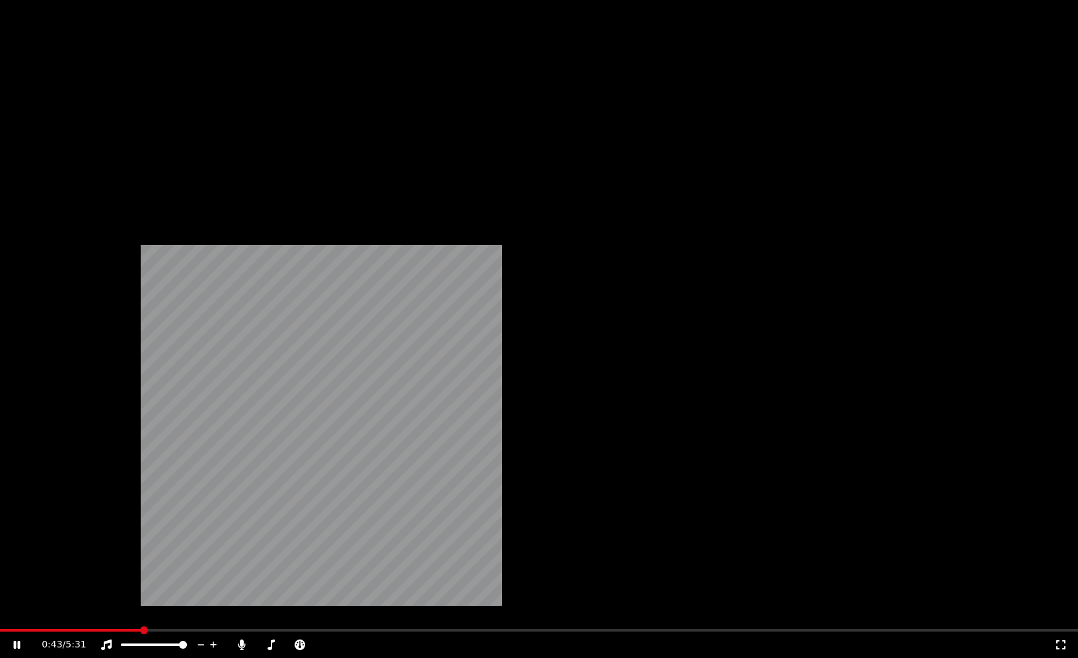
click at [83, 98] on button "Edit" at bounding box center [79, 88] width 44 height 18
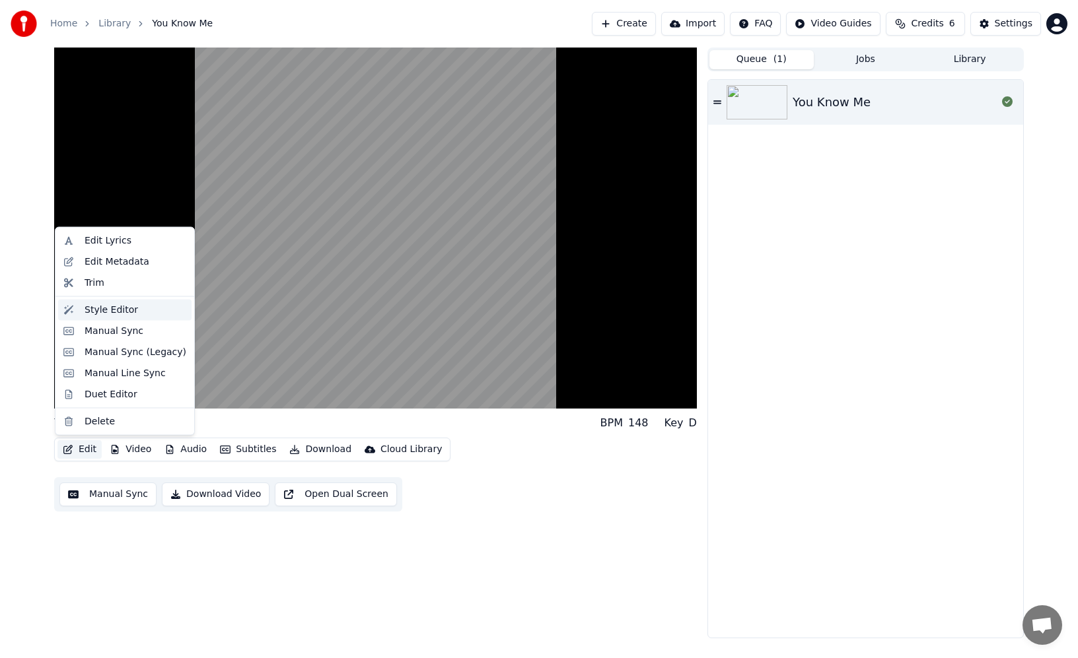
click at [127, 311] on div "Style Editor" at bounding box center [111, 309] width 53 height 13
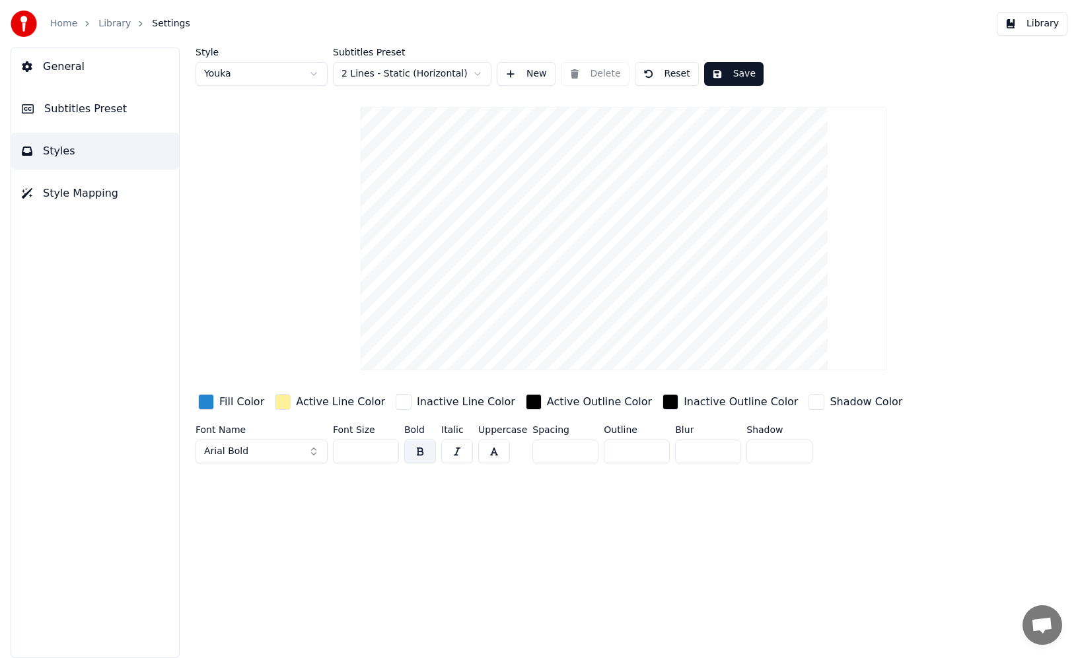
click at [106, 71] on button "General" at bounding box center [95, 66] width 168 height 37
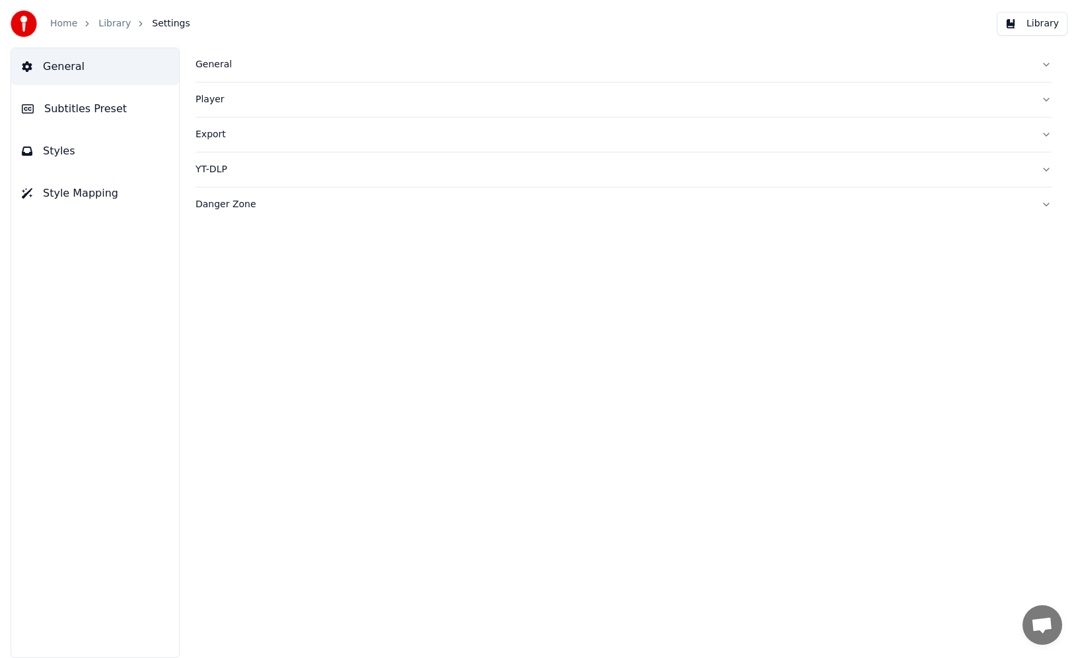
click at [86, 155] on button "Styles" at bounding box center [95, 151] width 168 height 37
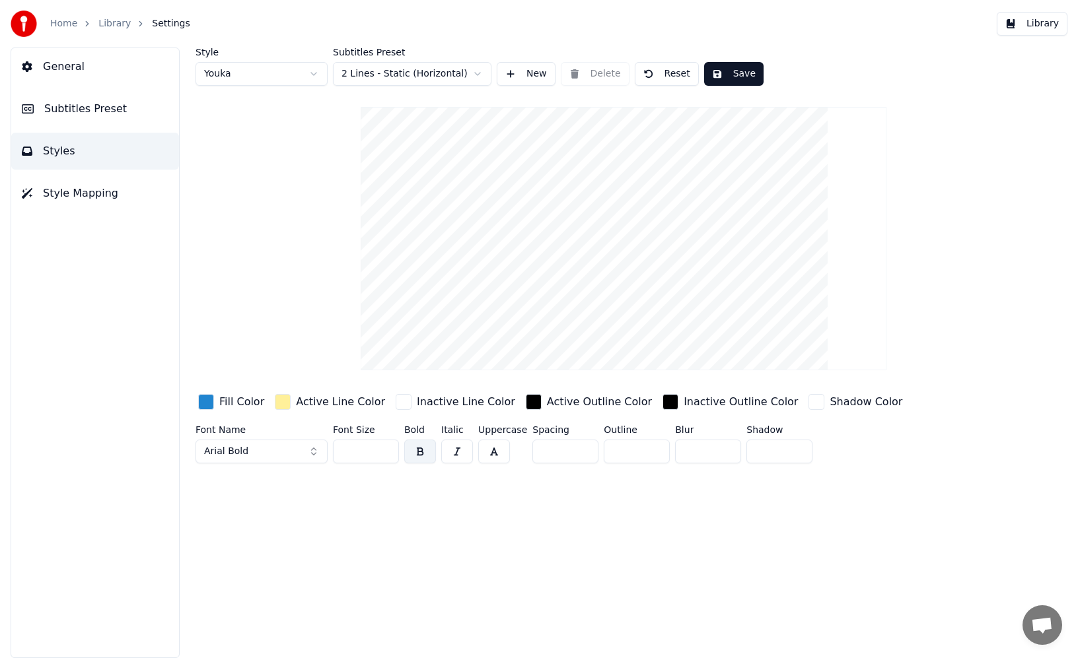
click at [115, 201] on button "Style Mapping" at bounding box center [95, 193] width 168 height 37
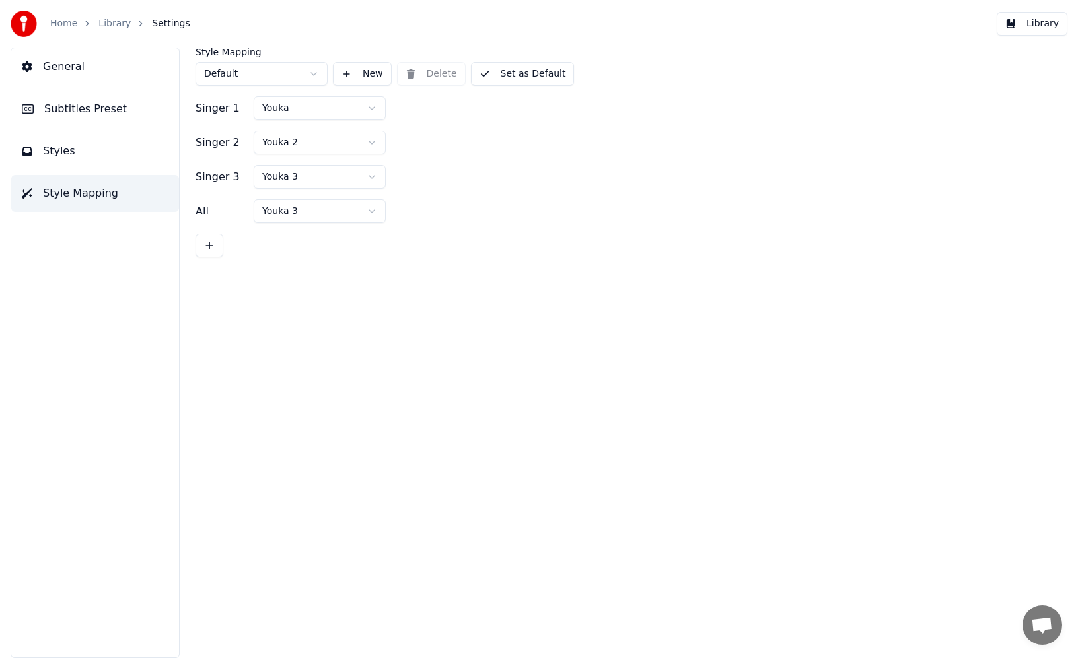
click at [106, 162] on button "Styles" at bounding box center [95, 151] width 168 height 37
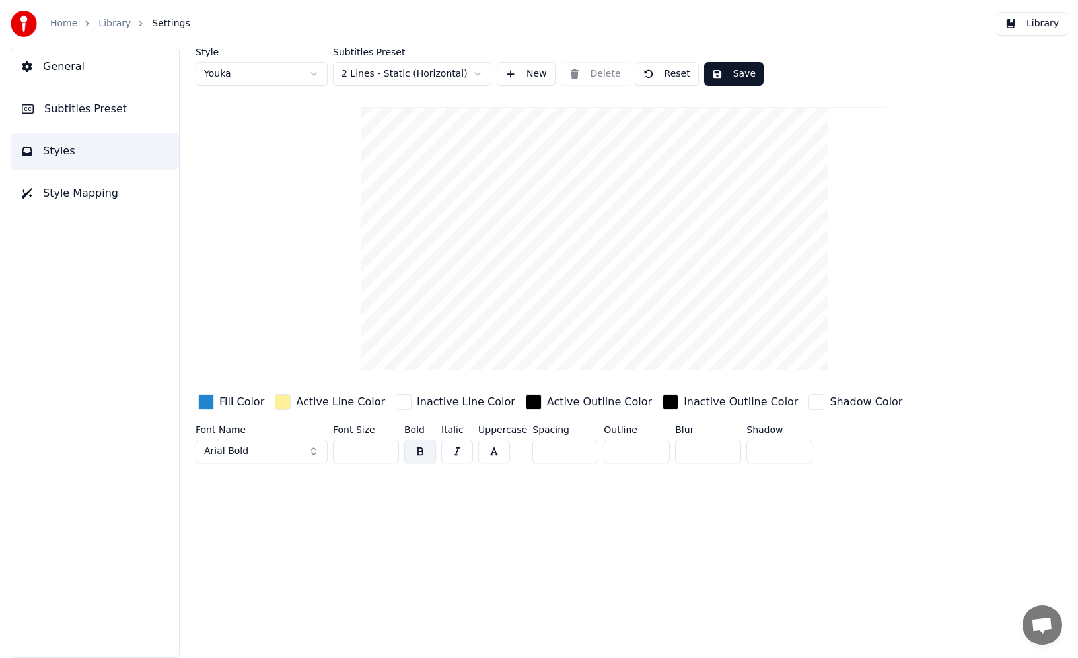
click at [469, 76] on html "Home Library Settings Library General Subtitles Preset Styles Style Mapping Sty…" at bounding box center [539, 329] width 1078 height 658
click at [462, 74] on html "Home Library Settings Library General Subtitles Preset Styles Style Mapping Sty…" at bounding box center [539, 329] width 1078 height 658
click at [449, 73] on html "Home Library Settings Library General Subtitles Preset Styles Style Mapping Sty…" at bounding box center [539, 329] width 1078 height 658
click at [269, 452] on button "Arial Bold" at bounding box center [261, 452] width 132 height 24
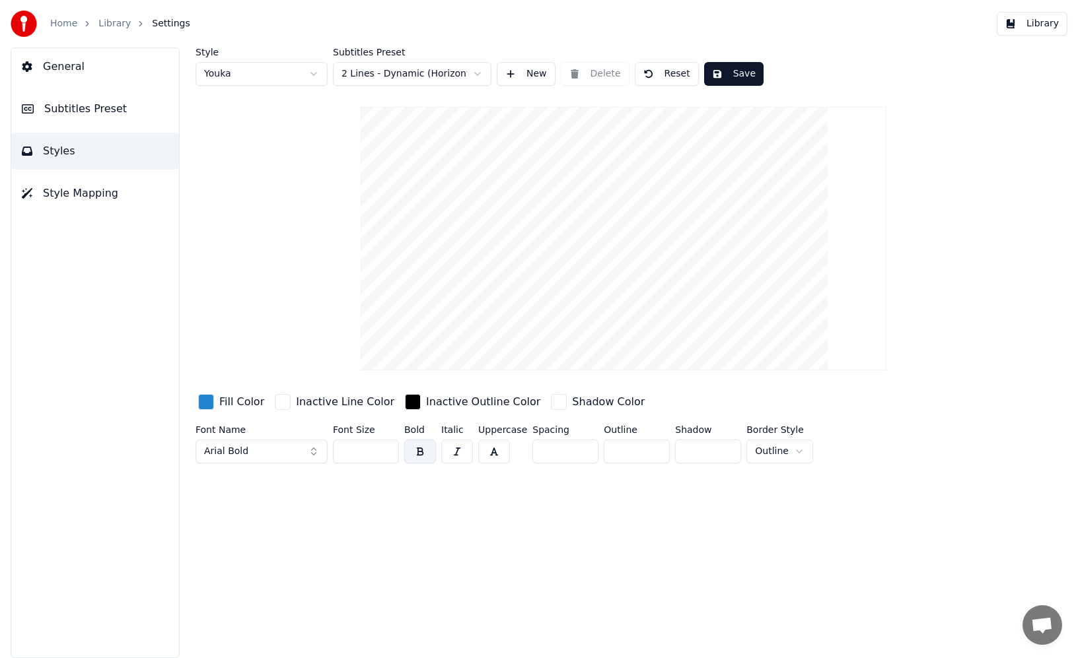
click at [287, 450] on button "Arial Bold" at bounding box center [261, 452] width 132 height 24
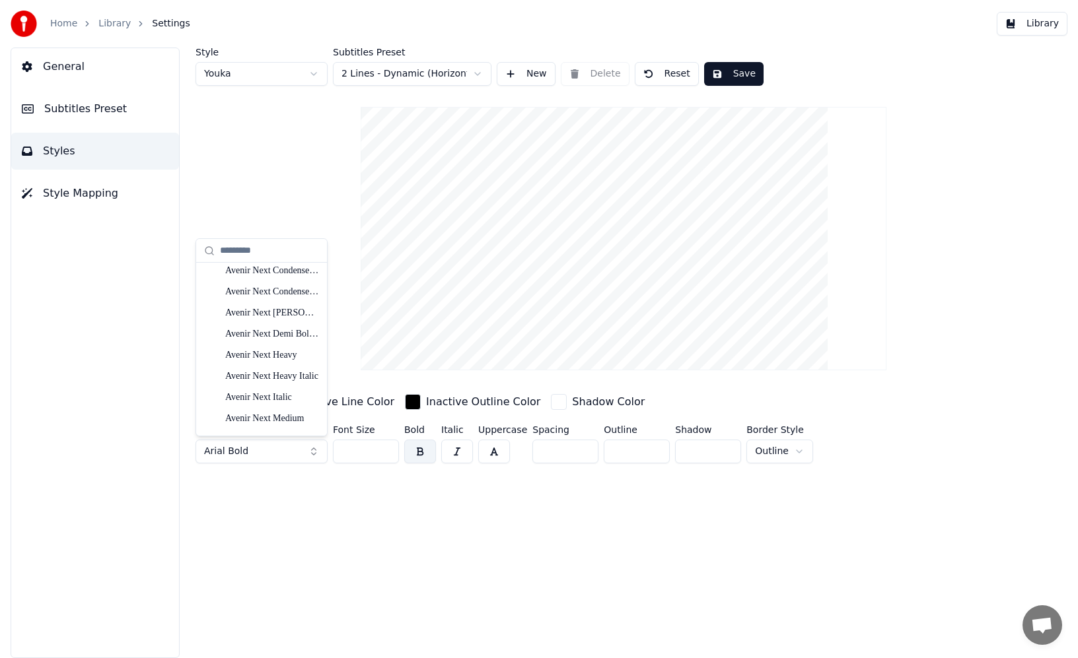
scroll to position [1759, 0]
click at [287, 420] on div "Avenir Next Medium" at bounding box center [272, 417] width 94 height 13
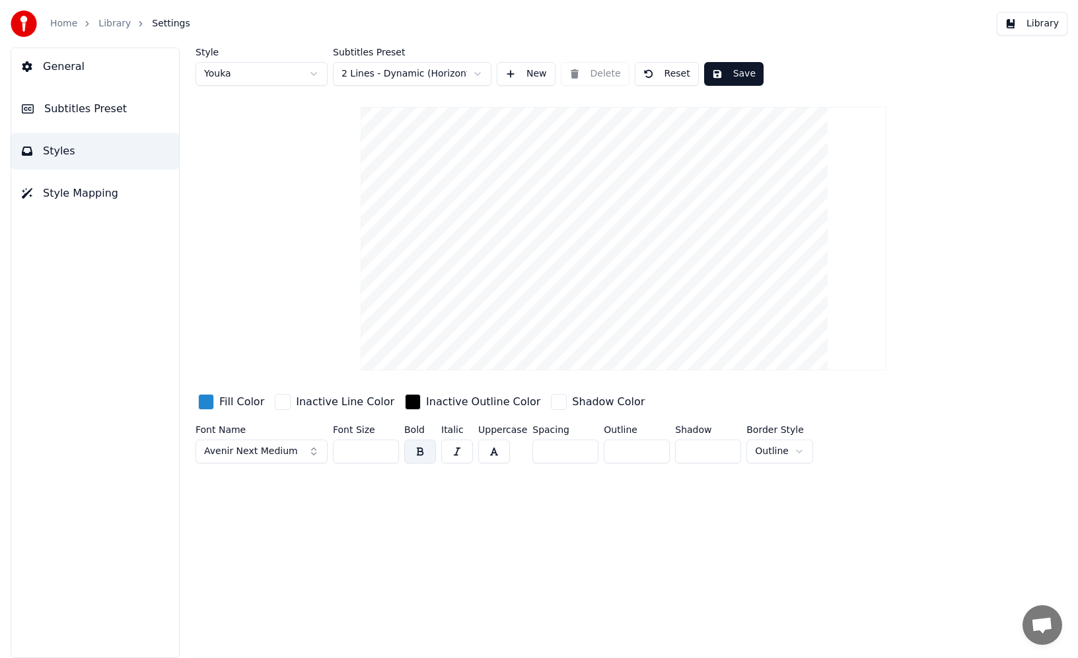
click at [419, 456] on button "button" at bounding box center [420, 452] width 32 height 24
click at [437, 498] on div "Style Youka Subtitles Preset 2 Lines - Dynamic (Horizontal) New Delete Reset Sa…" at bounding box center [623, 353] width 909 height 611
click at [419, 452] on button "button" at bounding box center [420, 452] width 32 height 24
click at [364, 451] on input "**" at bounding box center [366, 452] width 66 height 24
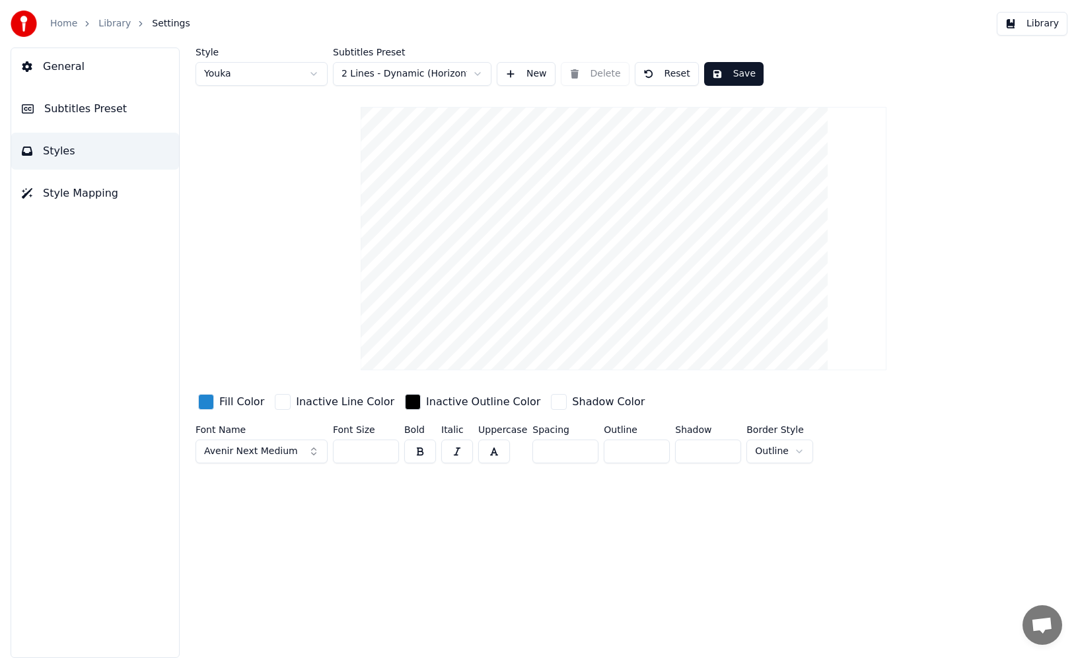
type input "*"
click at [422, 454] on button "button" at bounding box center [420, 452] width 32 height 24
click at [769, 451] on html "Home Library Settings Library General Subtitles Preset Styles Style Mapping Sty…" at bounding box center [539, 329] width 1078 height 658
click at [369, 528] on div "Style Youka Subtitles Preset 2 Lines - Dynamic (Horizontal) New Delete Reset Sa…" at bounding box center [623, 353] width 909 height 611
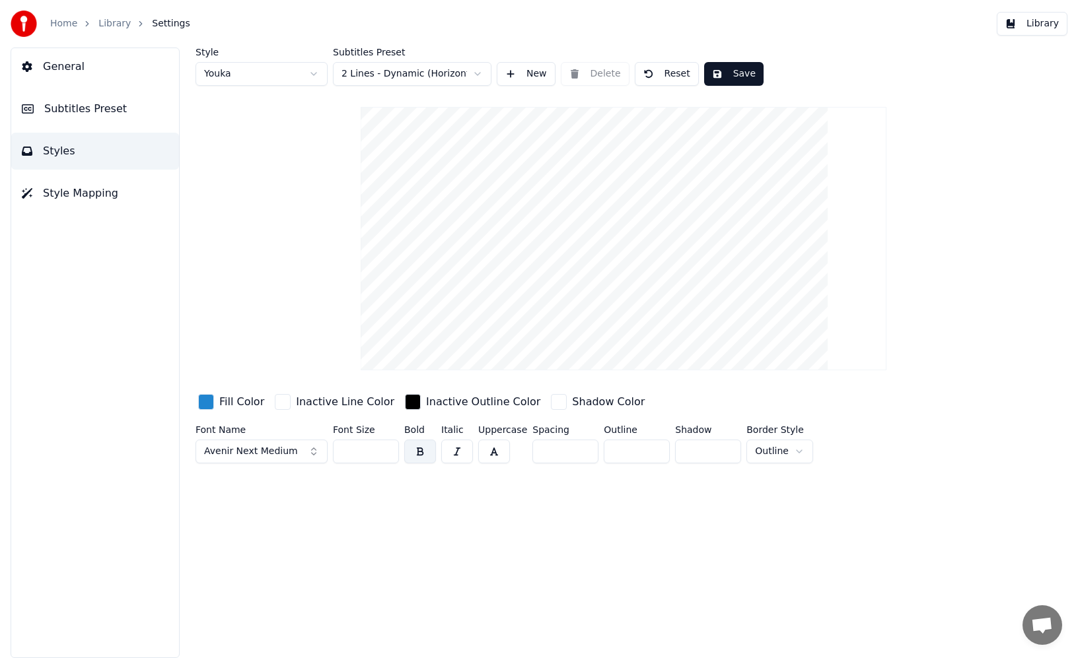
click at [287, 453] on span "Avenir Next Medium" at bounding box center [251, 451] width 94 height 13
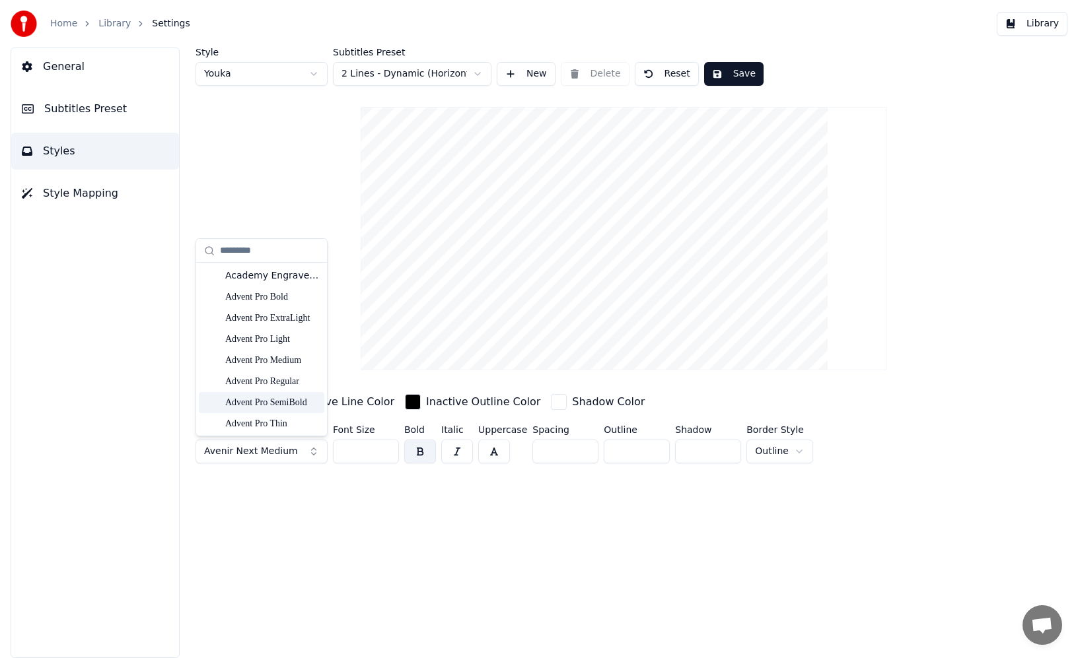
click at [280, 405] on div "Advent Pro SemiBold" at bounding box center [272, 402] width 94 height 13
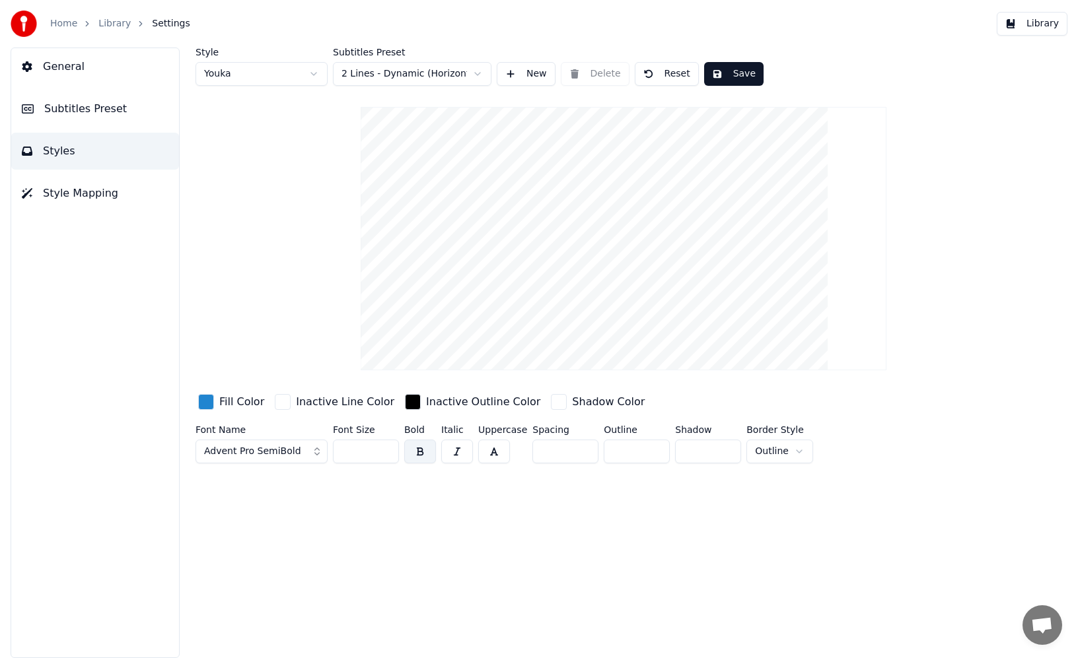
click at [254, 453] on span "Advent Pro SemiBold" at bounding box center [252, 451] width 97 height 13
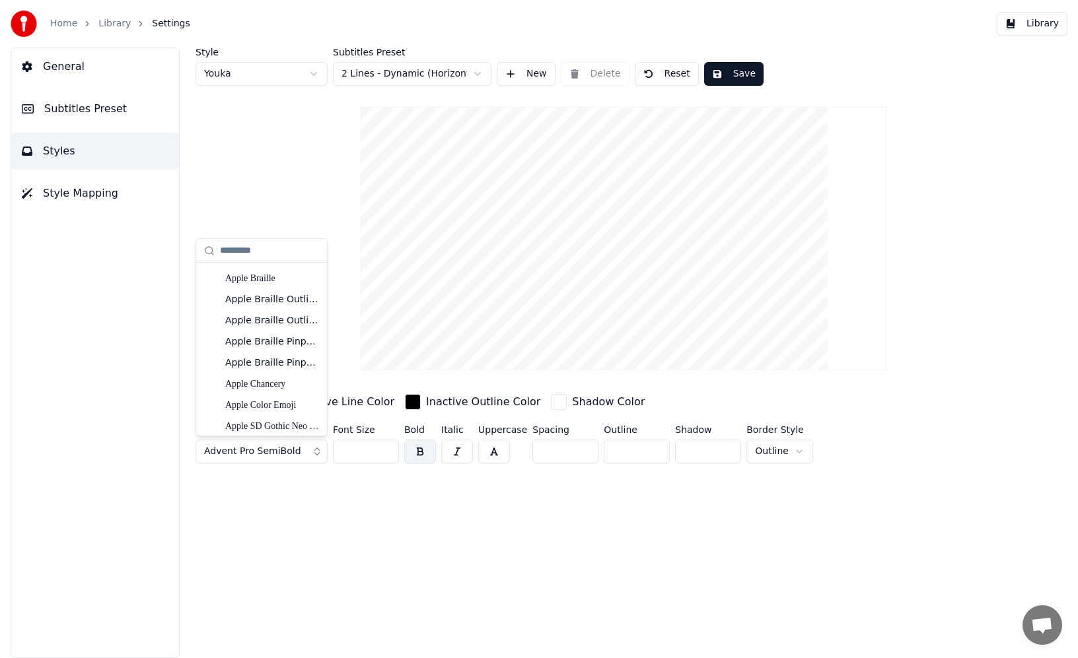
scroll to position [442, 0]
click at [269, 341] on div "Apple Braille Pinpoint 6 Dot" at bounding box center [272, 340] width 94 height 13
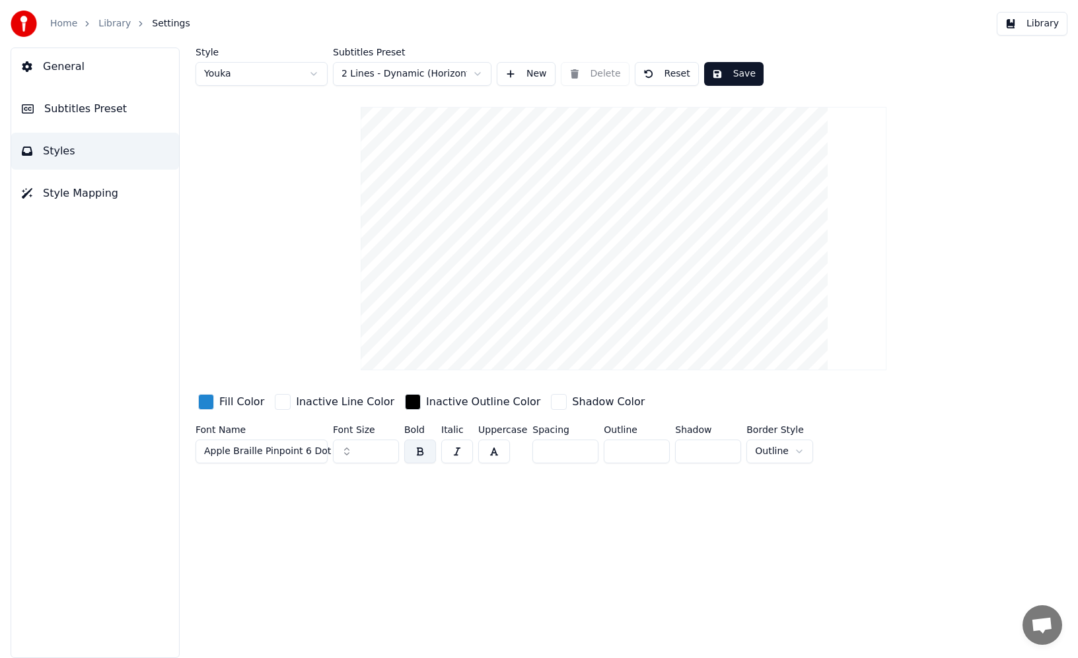
click at [366, 453] on input "***" at bounding box center [366, 452] width 66 height 24
click at [310, 528] on div "Style Youka Subtitles Preset 2 Lines - Dynamic (Horizontal) New Delete Reset Sa…" at bounding box center [623, 353] width 909 height 611
click at [364, 448] on input "***" at bounding box center [366, 452] width 66 height 24
type input "***"
click at [734, 66] on button "Save" at bounding box center [733, 74] width 59 height 24
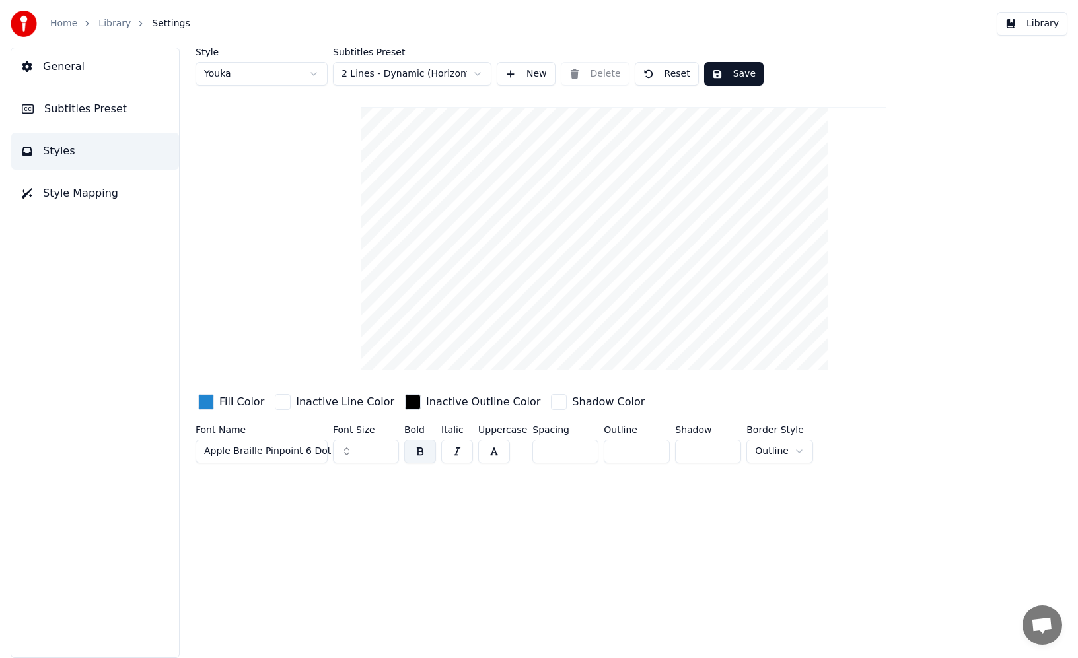
click at [741, 75] on button "Save" at bounding box center [733, 74] width 59 height 24
click at [741, 75] on button "Done" at bounding box center [734, 74] width 61 height 24
click at [61, 65] on span "General" at bounding box center [64, 67] width 42 height 16
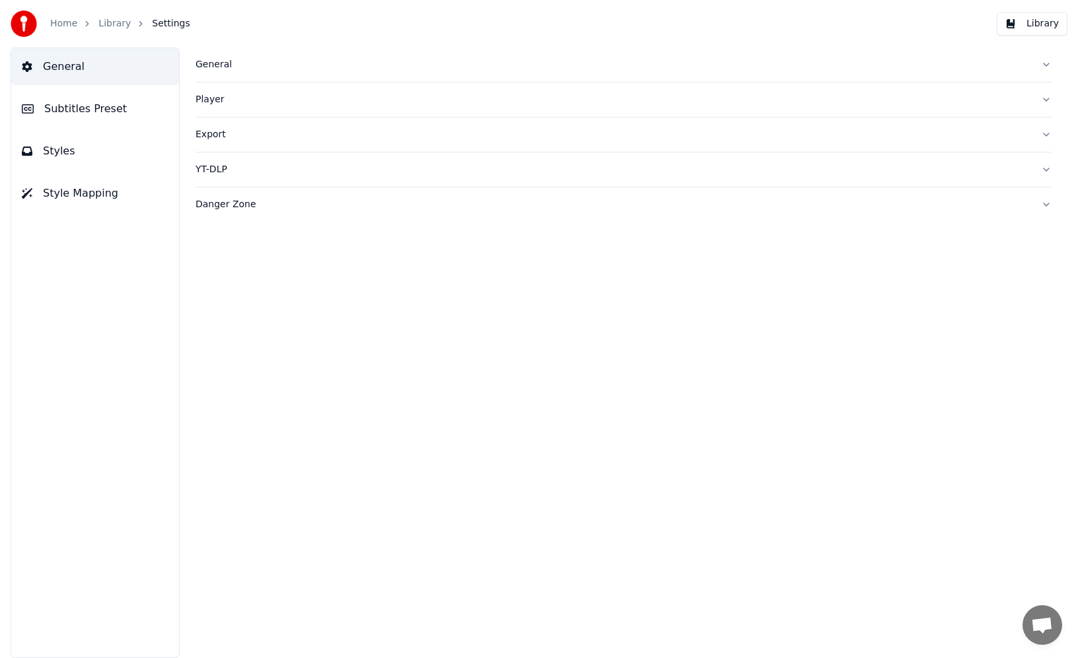
click at [65, 27] on link "Home" at bounding box center [63, 23] width 27 height 13
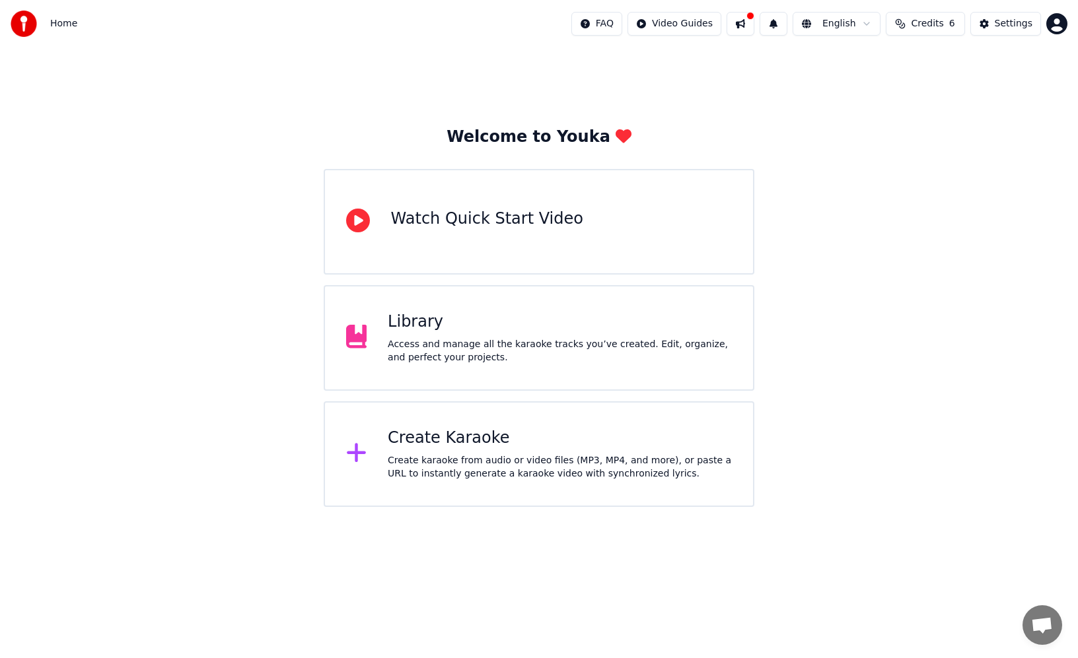
click at [413, 325] on div "Library" at bounding box center [560, 322] width 344 height 21
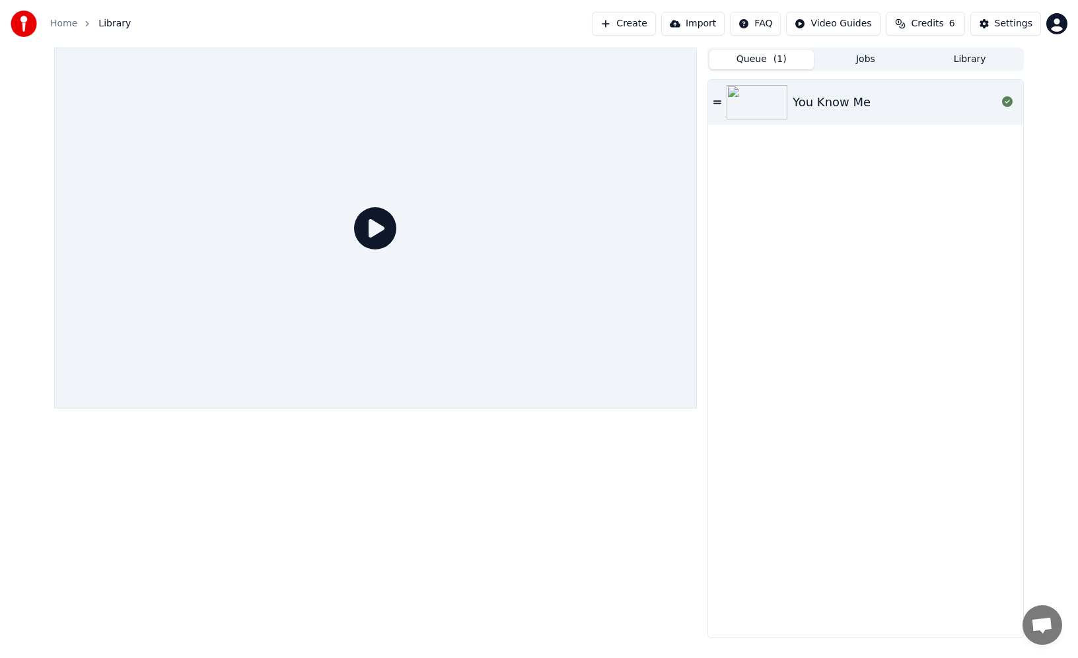
click at [761, 103] on img at bounding box center [756, 102] width 61 height 34
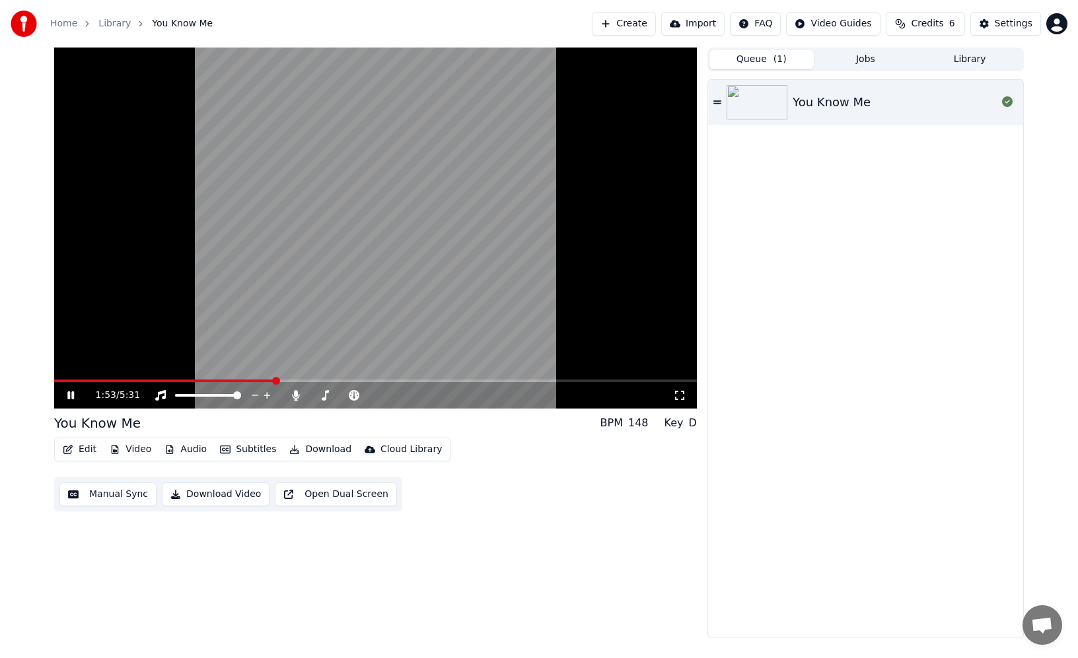
click at [70, 395] on icon at bounding box center [70, 396] width 7 height 8
click at [137, 452] on button "Video" at bounding box center [130, 449] width 52 height 18
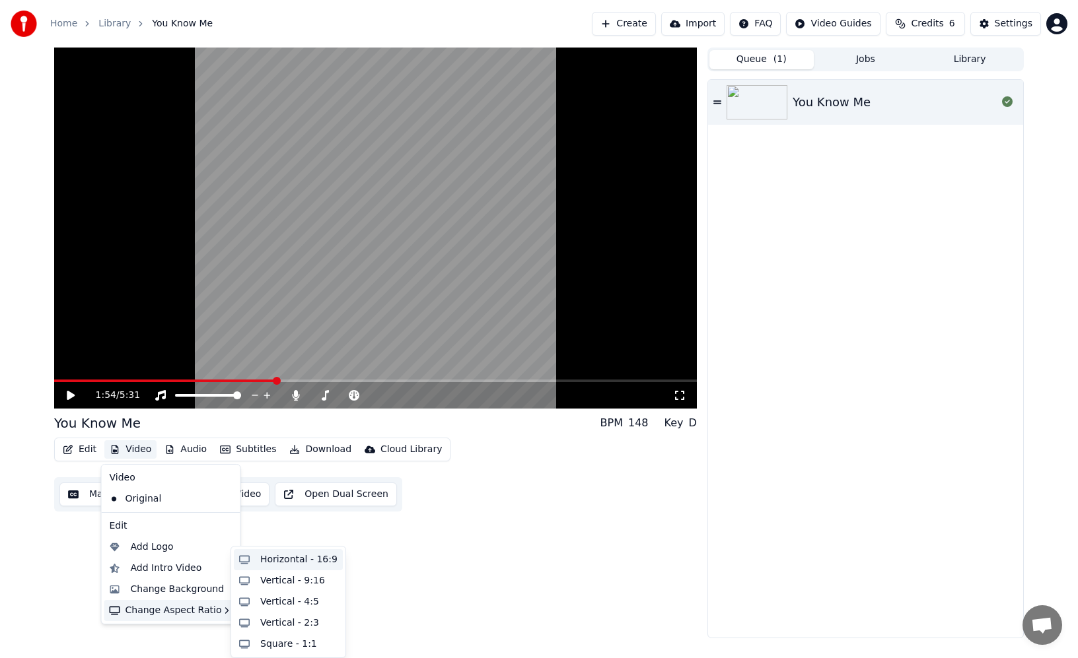
click at [294, 561] on div "Horizontal - 16:9" at bounding box center [298, 559] width 77 height 13
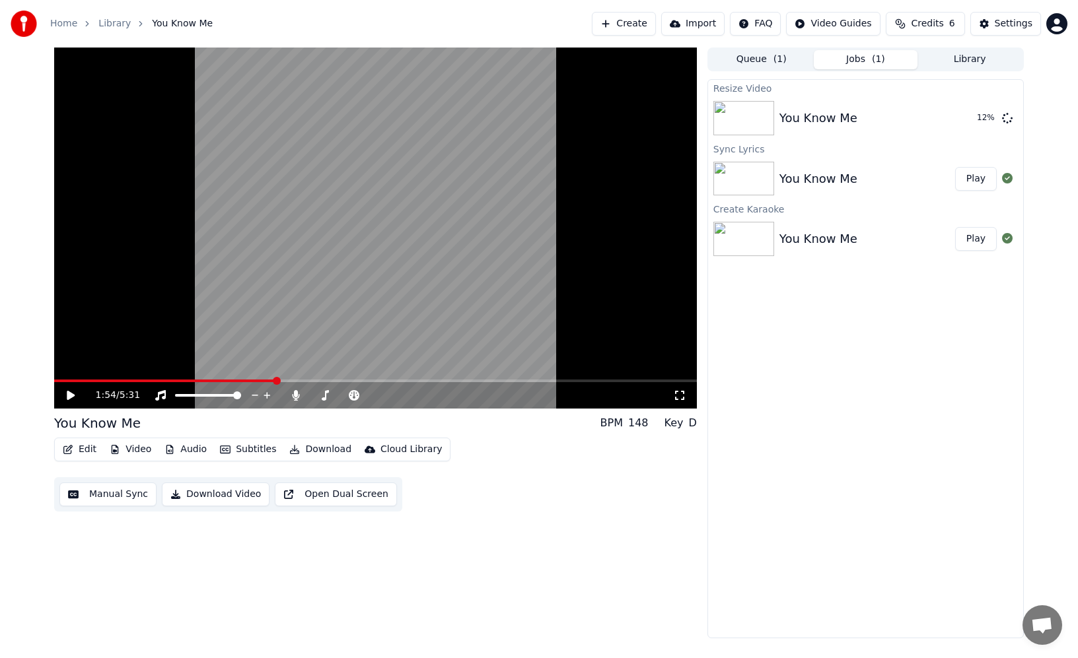
click at [773, 60] on span "( 1 )" at bounding box center [779, 59] width 13 height 13
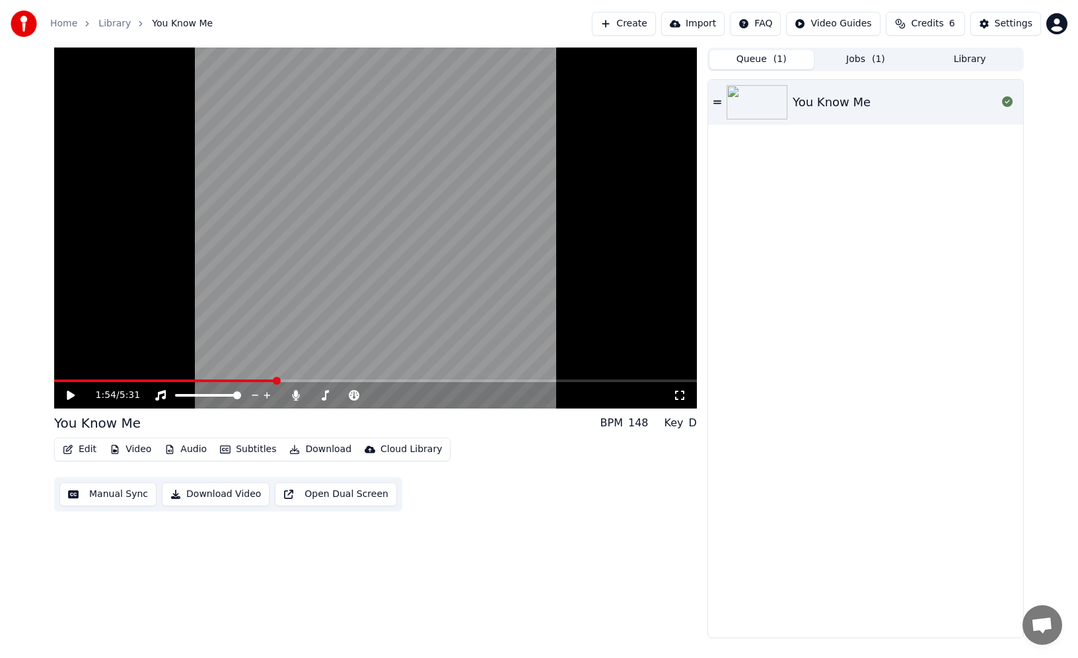
click at [977, 59] on button "Library" at bounding box center [969, 59] width 104 height 19
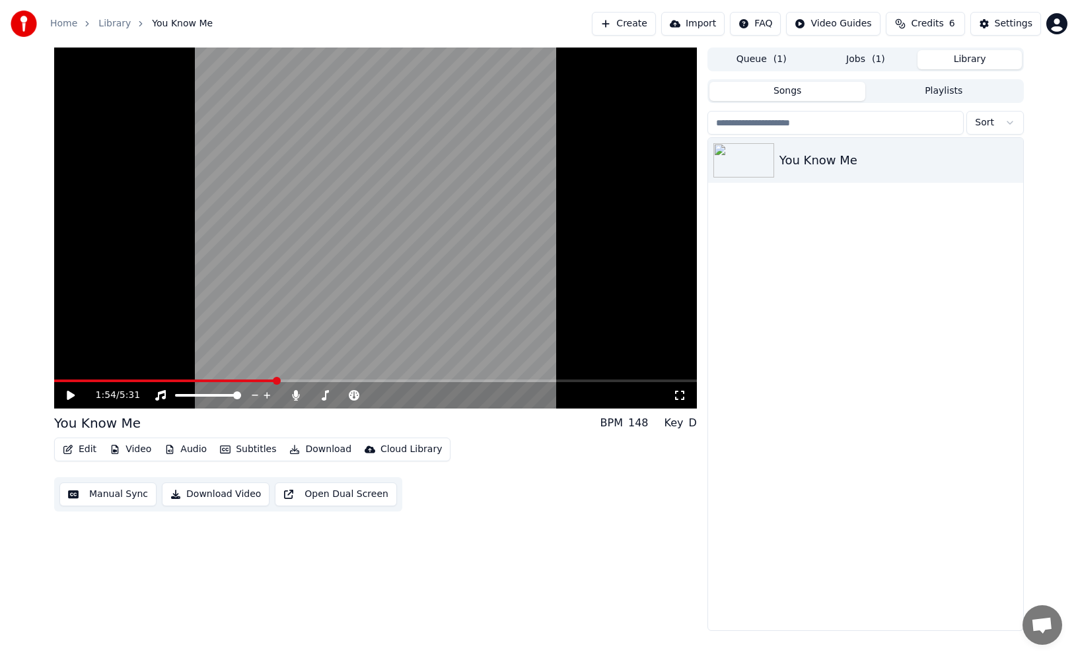
click at [914, 92] on button "Playlists" at bounding box center [943, 91] width 156 height 19
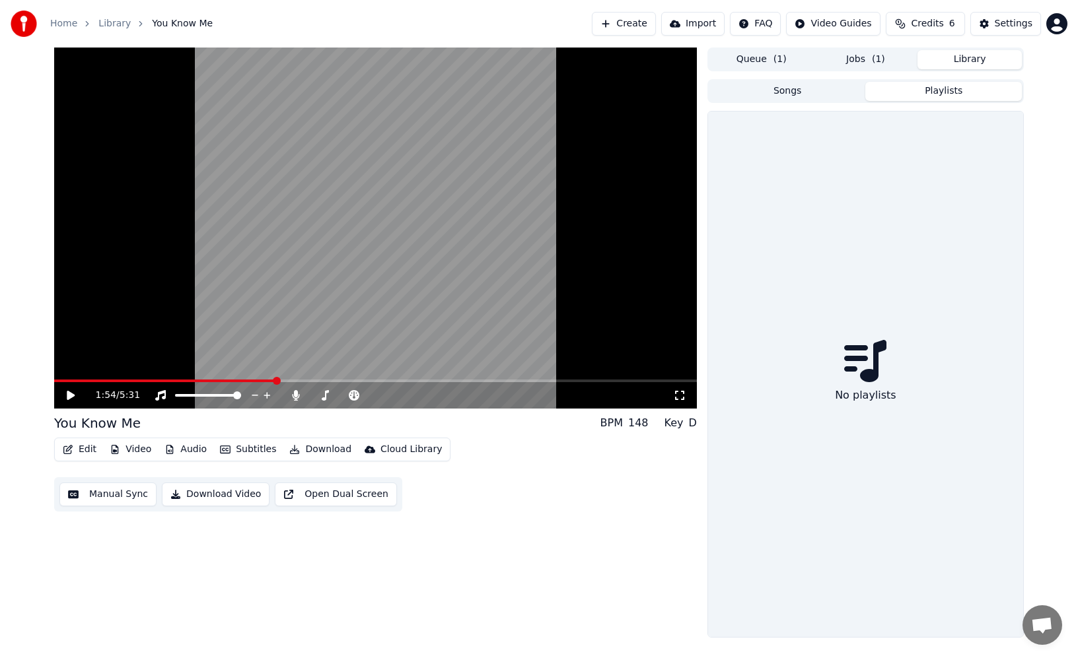
click at [812, 96] on button "Songs" at bounding box center [787, 91] width 156 height 19
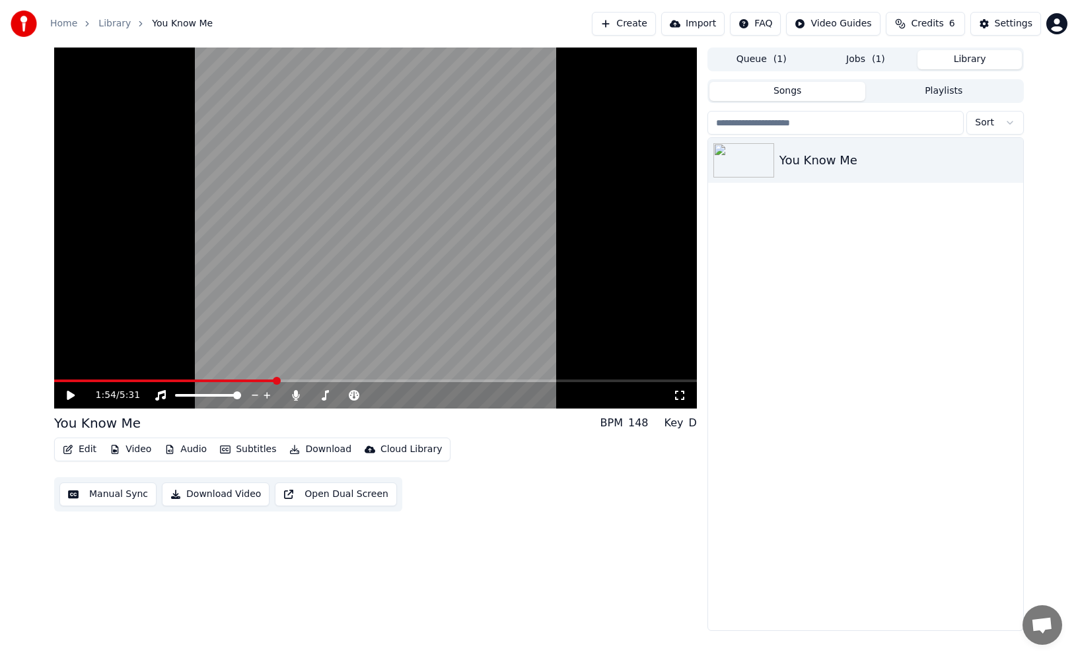
click at [860, 63] on button "Jobs ( 1 )" at bounding box center [865, 59] width 104 height 19
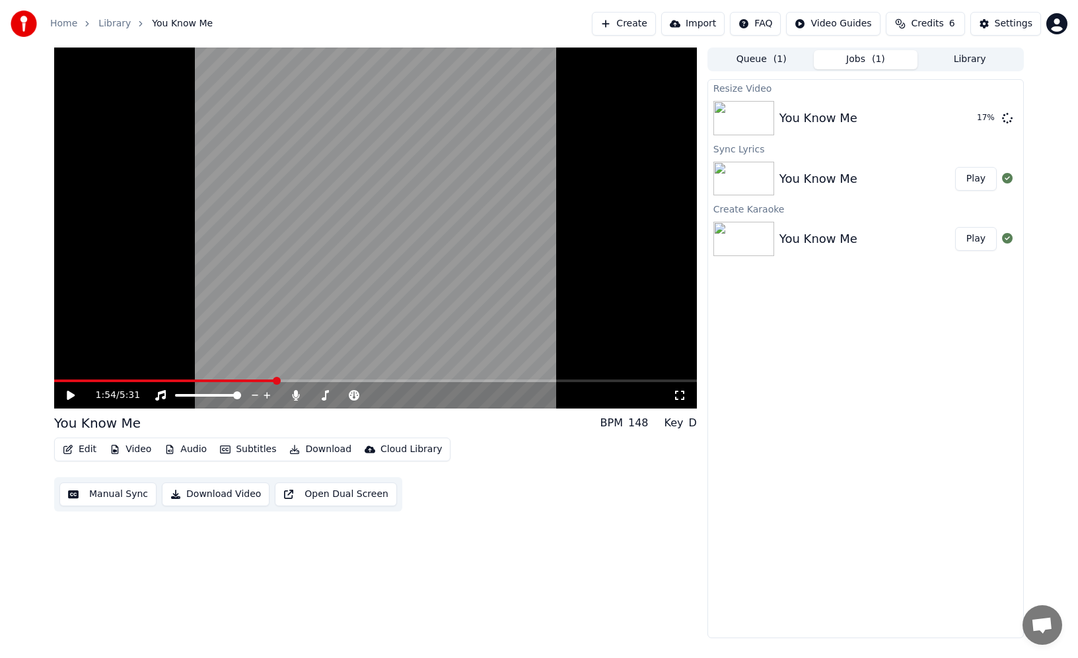
click at [765, 63] on button "Queue ( 1 )" at bounding box center [761, 59] width 104 height 19
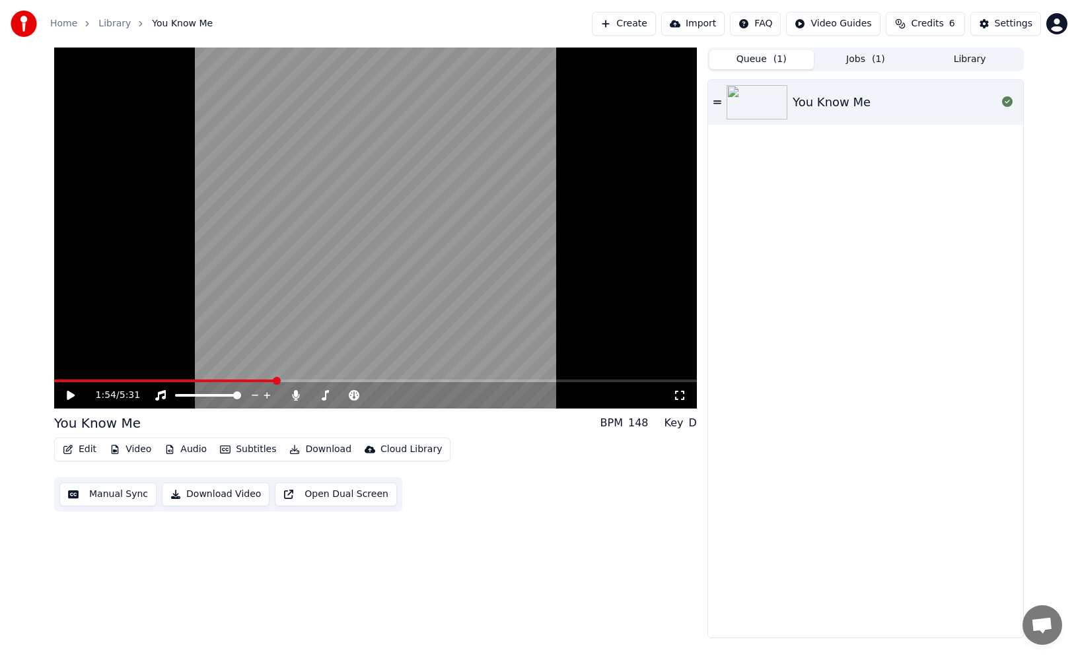
click at [978, 57] on button "Library" at bounding box center [969, 59] width 104 height 19
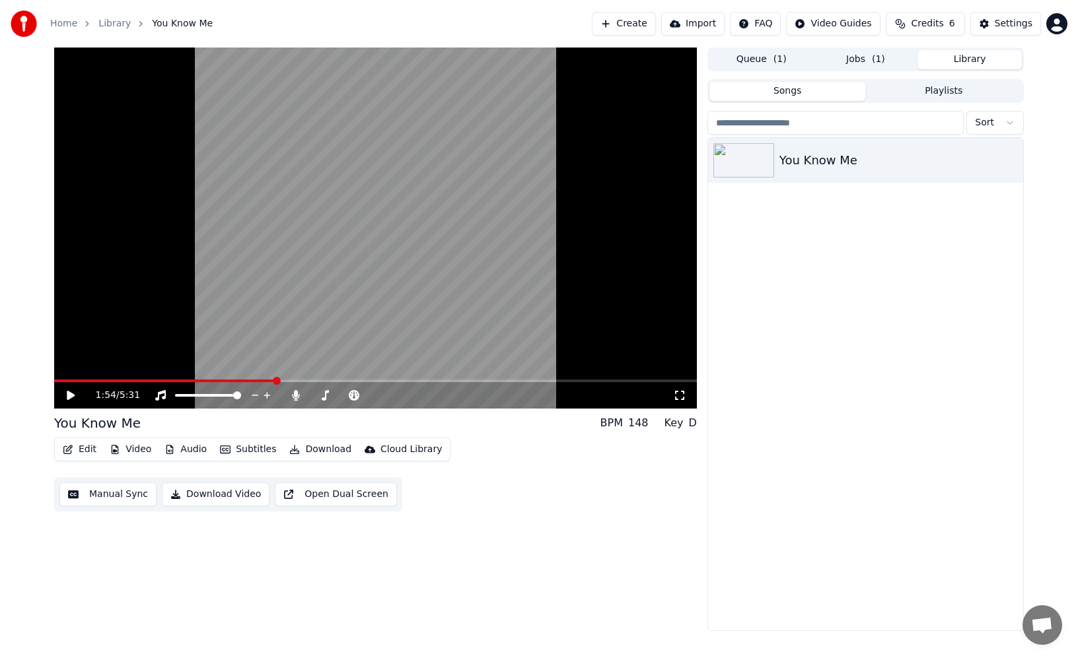
click at [938, 92] on button "Playlists" at bounding box center [943, 91] width 156 height 19
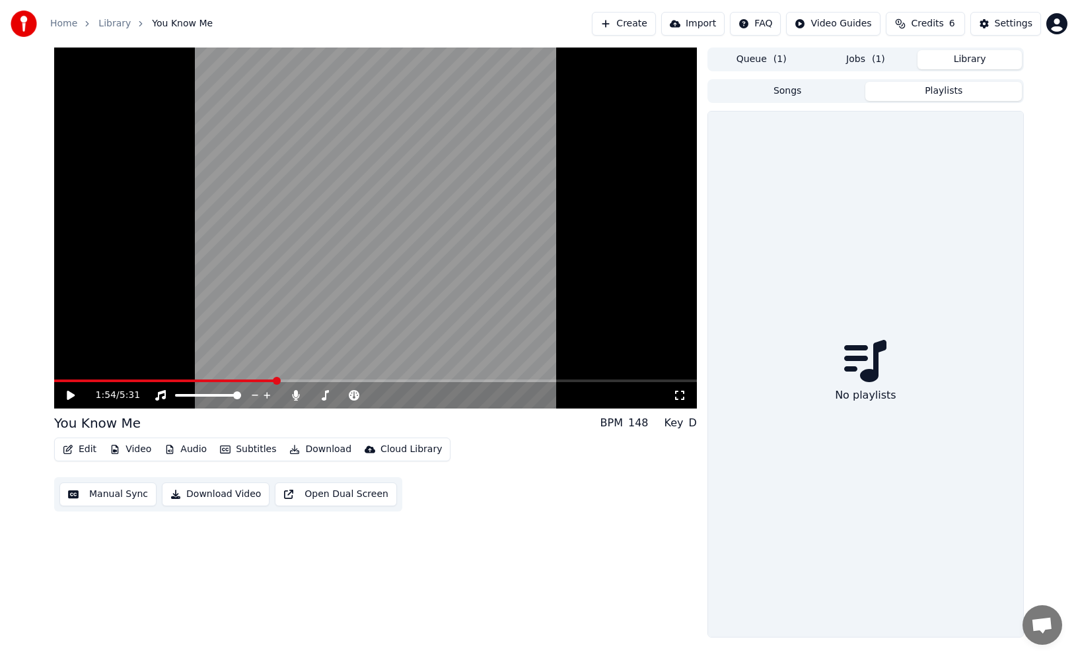
click at [872, 62] on button "Jobs ( 1 )" at bounding box center [865, 59] width 104 height 19
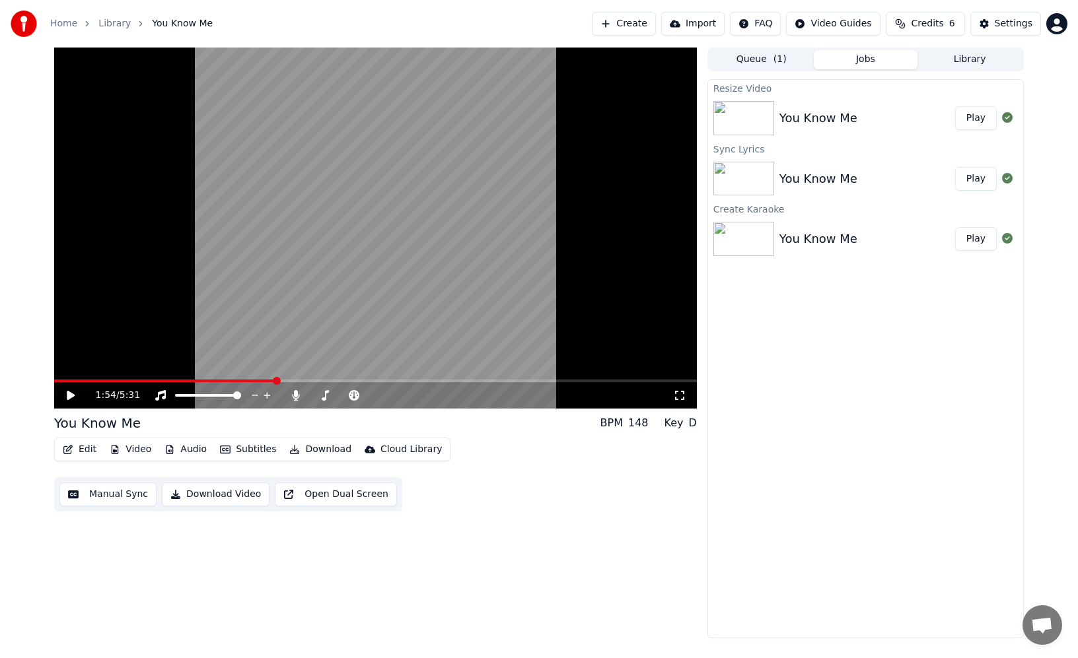
click at [71, 395] on icon at bounding box center [71, 395] width 8 height 9
click at [54, 381] on span at bounding box center [58, 381] width 8 height 8
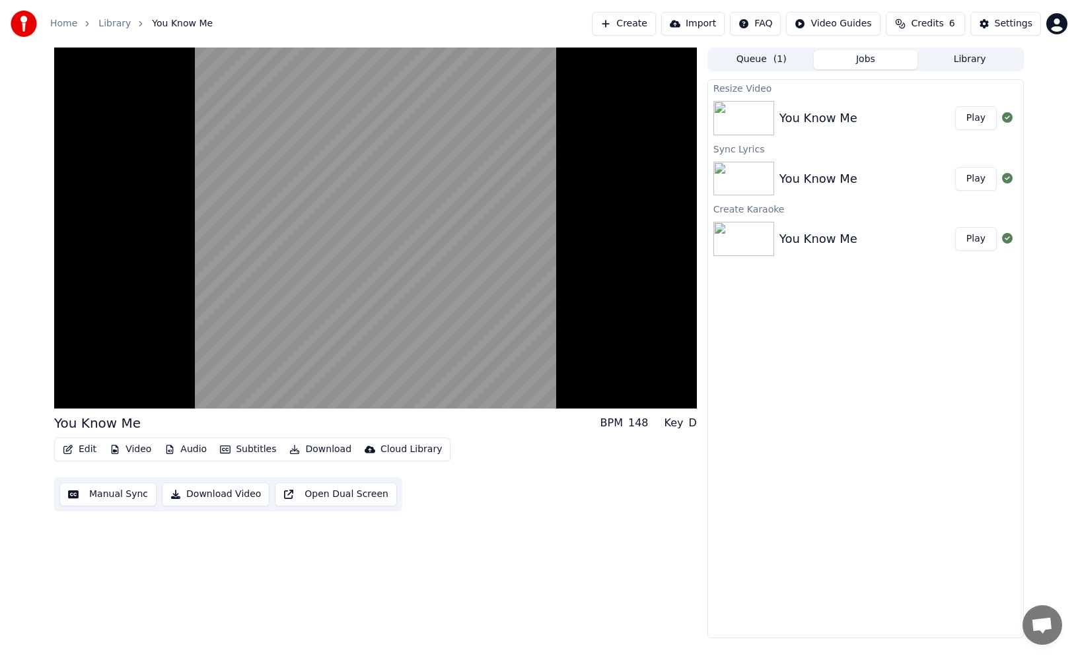
click at [30, 341] on div "You Know Me BPM 148 Key D Edit Video Audio Subtitles Download Cloud Library Man…" at bounding box center [539, 343] width 1078 height 591
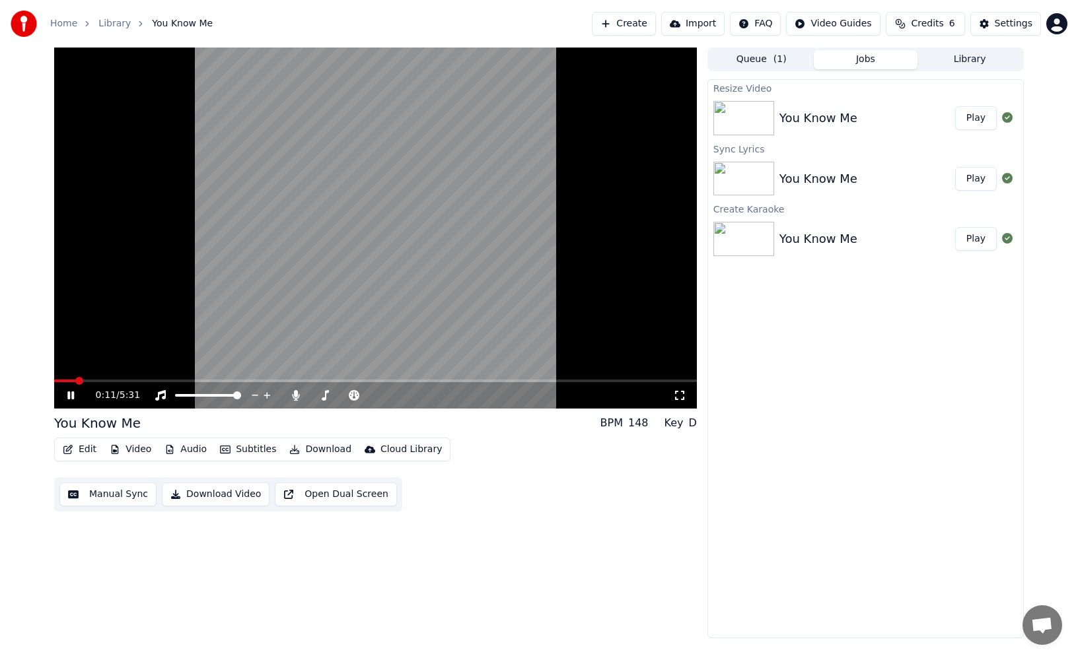
click at [749, 117] on img at bounding box center [743, 118] width 61 height 34
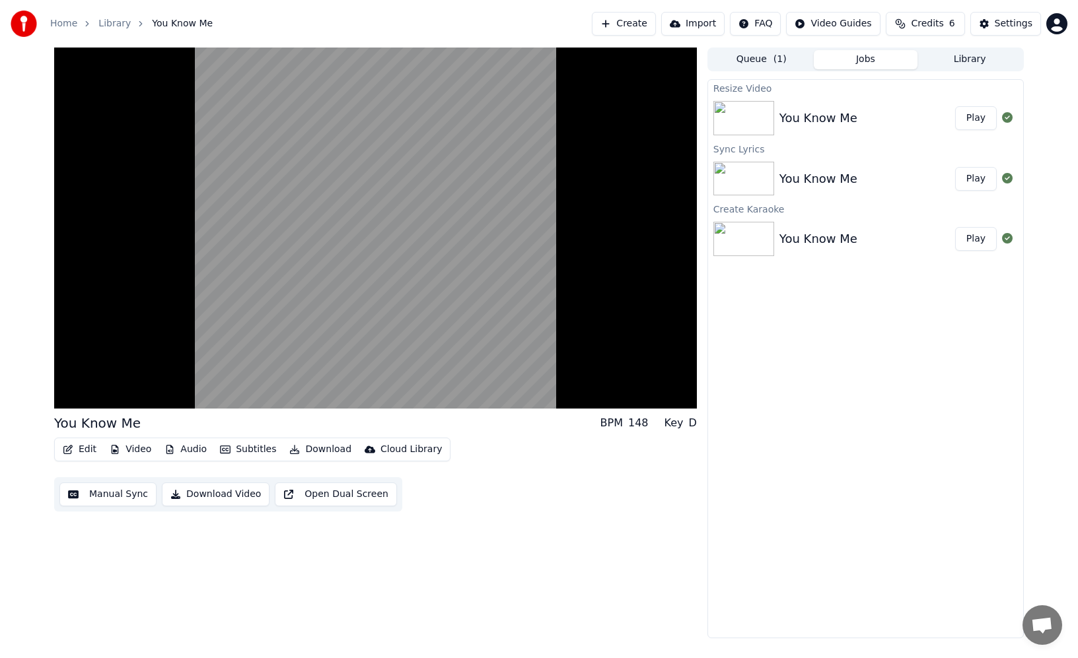
click at [764, 55] on button "Queue ( 1 )" at bounding box center [761, 59] width 104 height 19
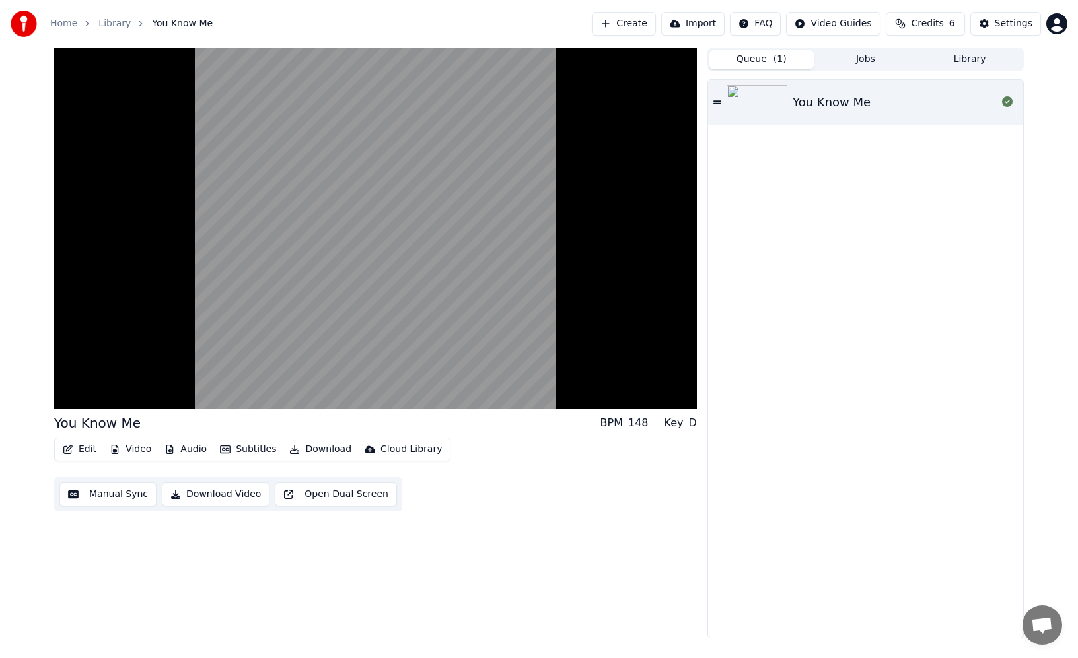
click at [764, 108] on img at bounding box center [756, 102] width 61 height 34
click at [717, 102] on icon at bounding box center [717, 102] width 8 height 9
click at [883, 61] on button "Jobs" at bounding box center [865, 59] width 104 height 19
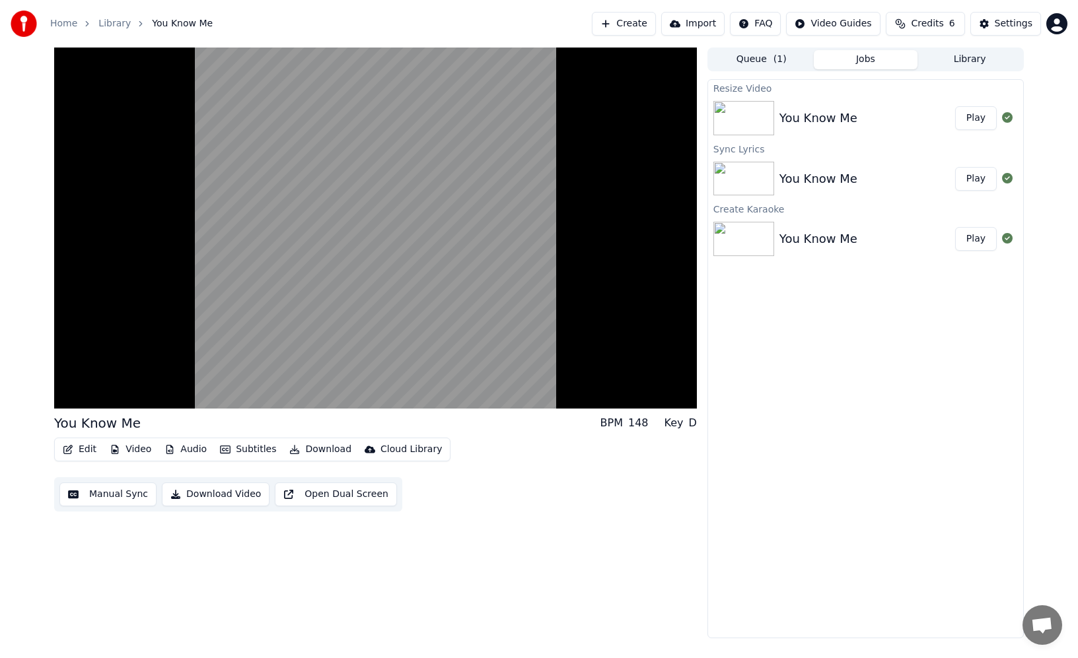
click at [973, 119] on button "Play" at bounding box center [976, 118] width 42 height 24
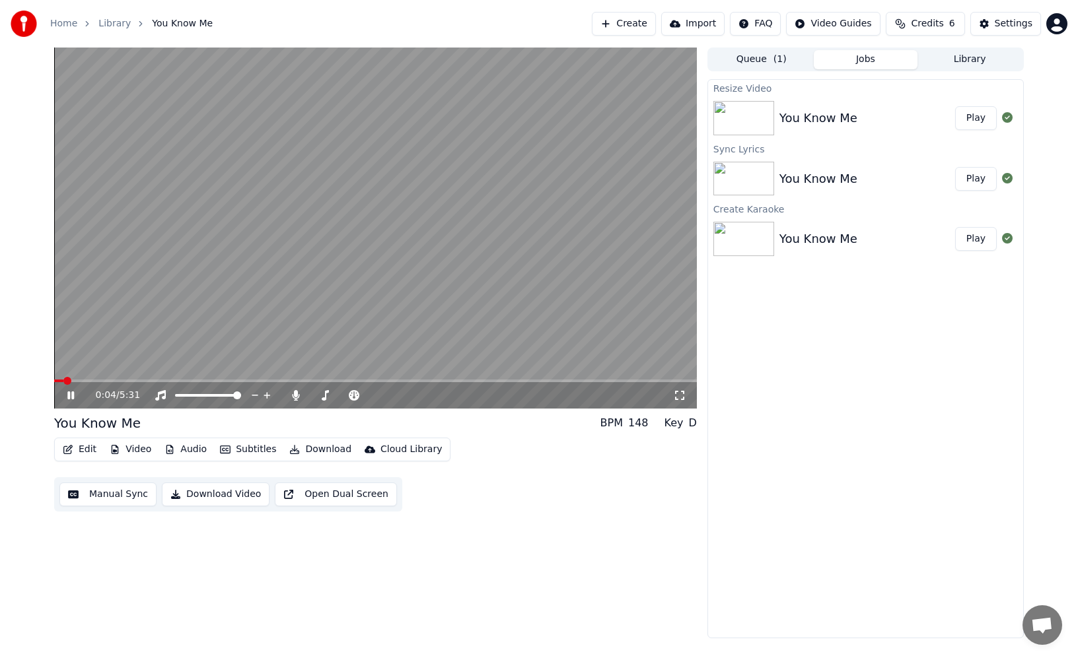
click at [681, 398] on icon at bounding box center [679, 395] width 13 height 11
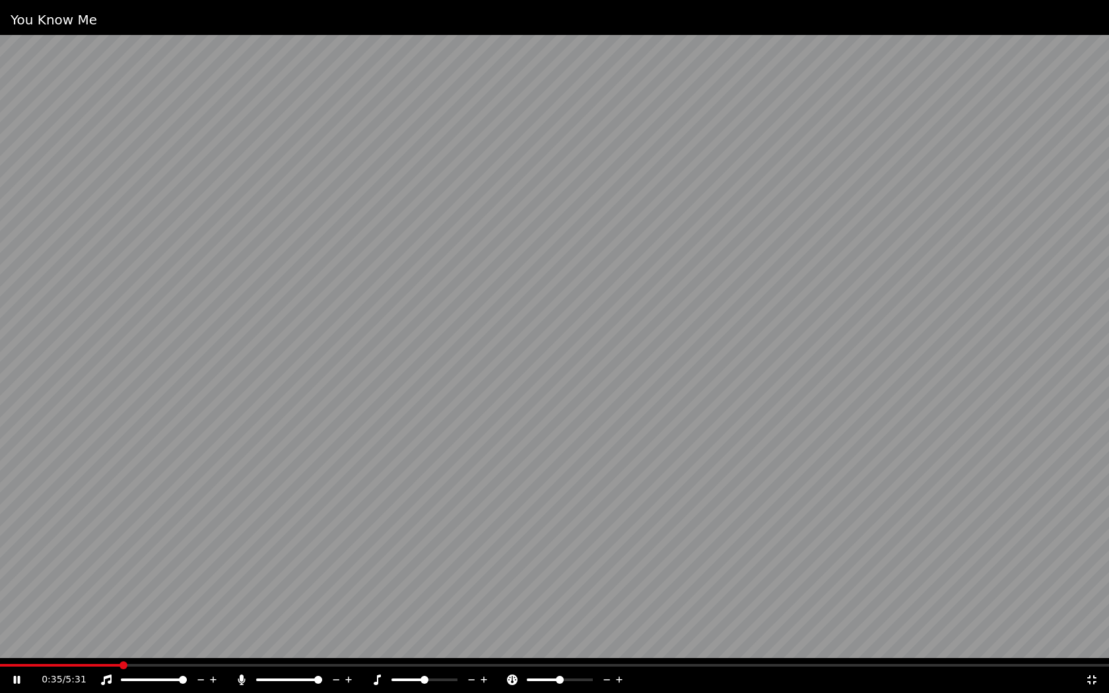
click at [1093, 677] on icon at bounding box center [1092, 679] width 9 height 9
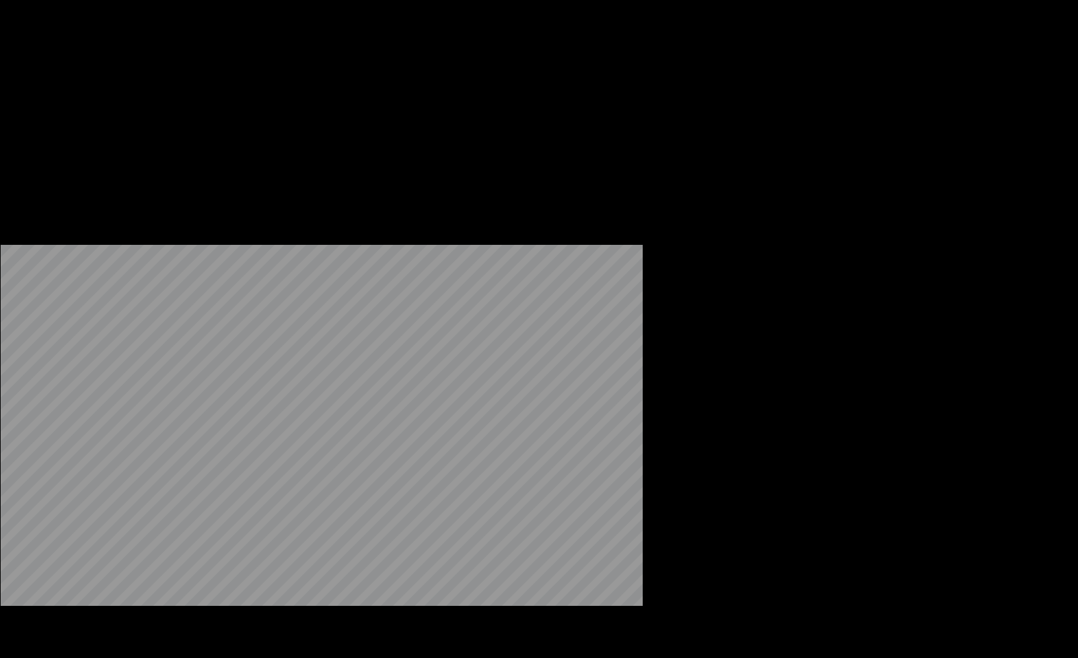
click at [240, 98] on button "Subtitles" at bounding box center [248, 88] width 67 height 18
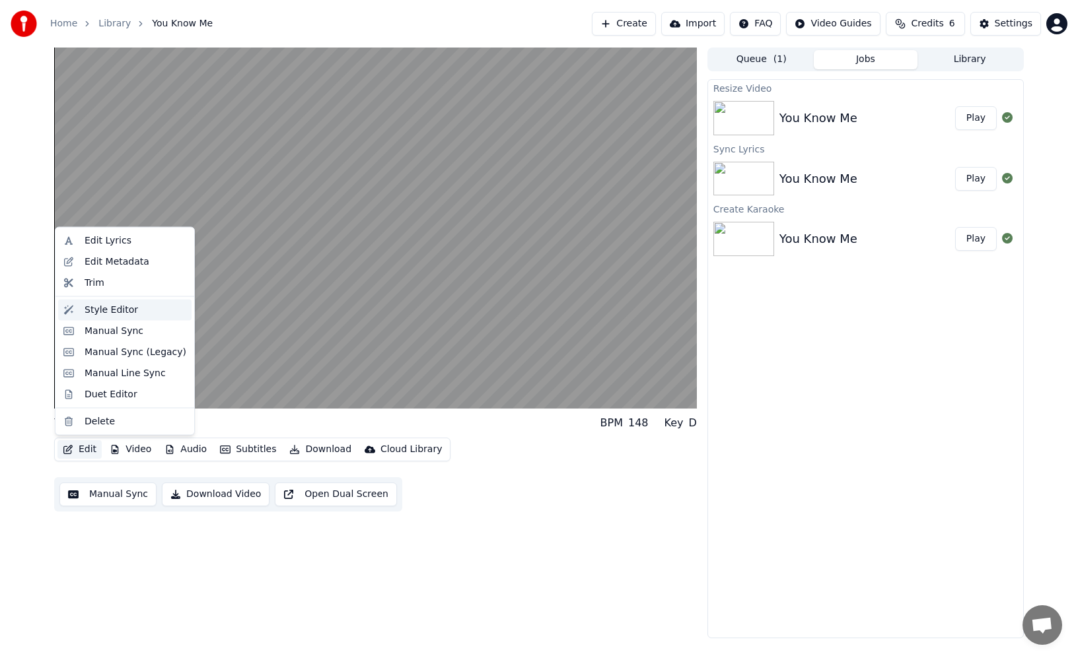
click at [135, 310] on div "Style Editor" at bounding box center [136, 309] width 102 height 13
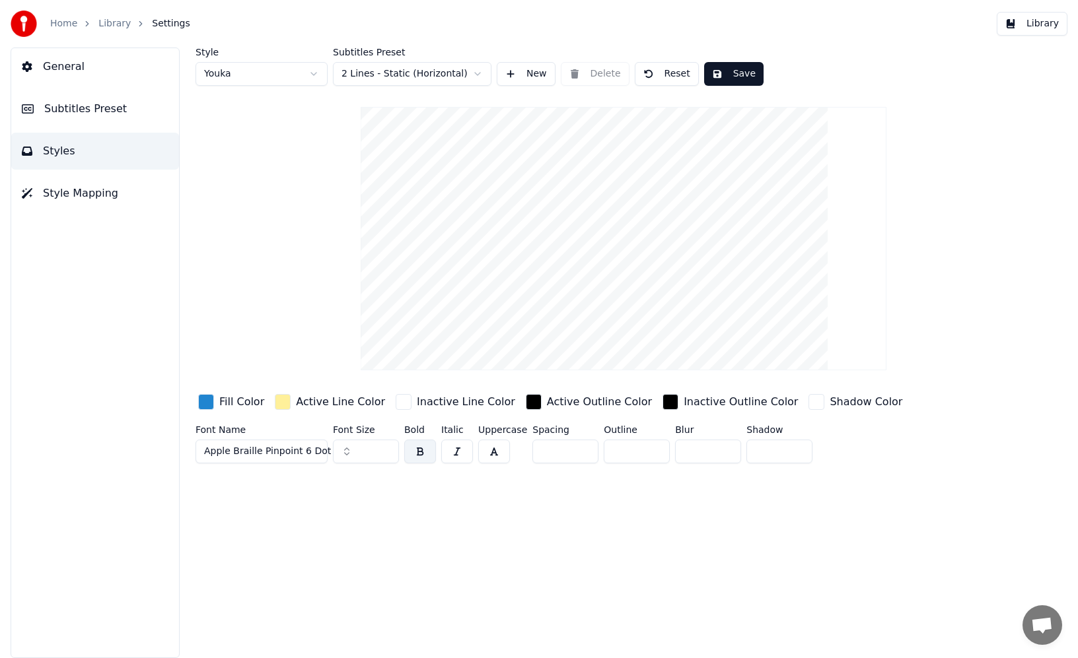
click at [360, 450] on input "***" at bounding box center [366, 452] width 66 height 24
click at [421, 499] on div "Style Youka Subtitles Preset 2 Lines - Static (Horizontal) New Delete Reset Sav…" at bounding box center [623, 353] width 909 height 611
click at [367, 450] on input "***" at bounding box center [366, 452] width 66 height 24
type input "*"
type input "**"
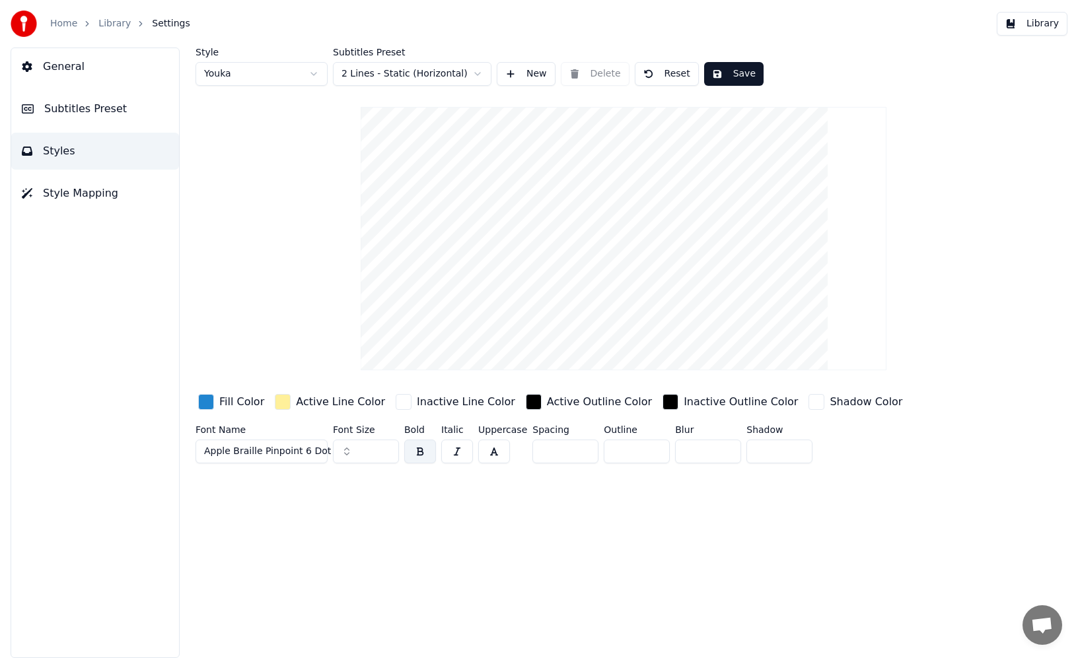
click at [417, 493] on div "Style Youka Subtitles Preset 2 Lines - Static (Horizontal) New Delete Reset Sav…" at bounding box center [623, 353] width 909 height 611
click at [738, 77] on button "Save" at bounding box center [733, 74] width 59 height 24
click at [113, 26] on link "Library" at bounding box center [114, 23] width 32 height 13
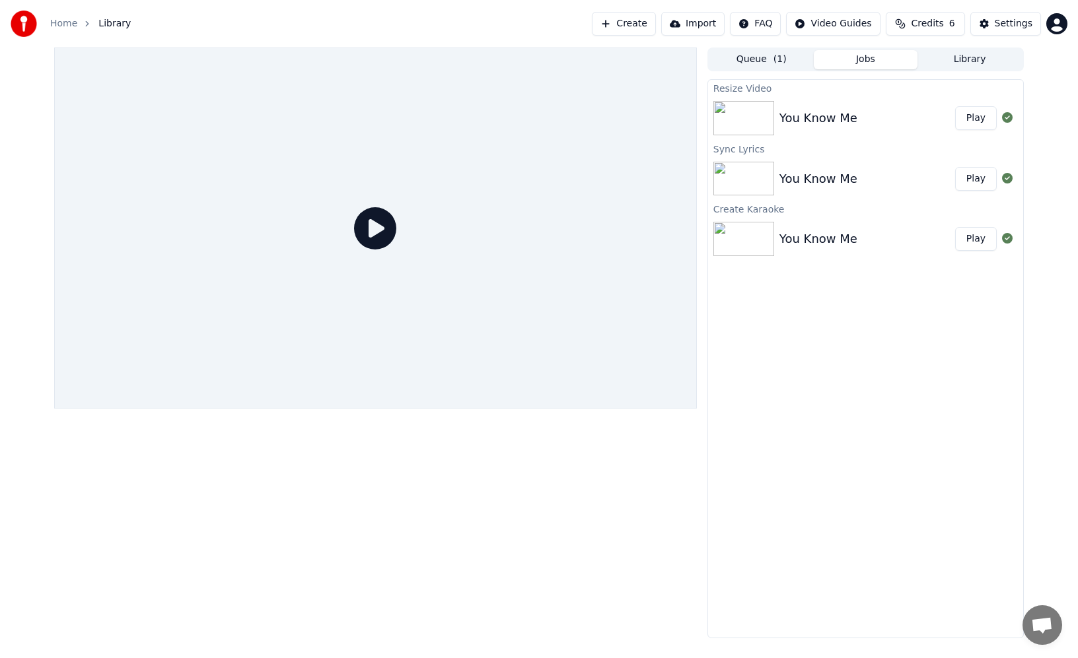
click at [383, 233] on icon at bounding box center [375, 228] width 42 height 42
click at [754, 121] on img at bounding box center [743, 118] width 61 height 34
click at [974, 123] on button "Play" at bounding box center [976, 118] width 42 height 24
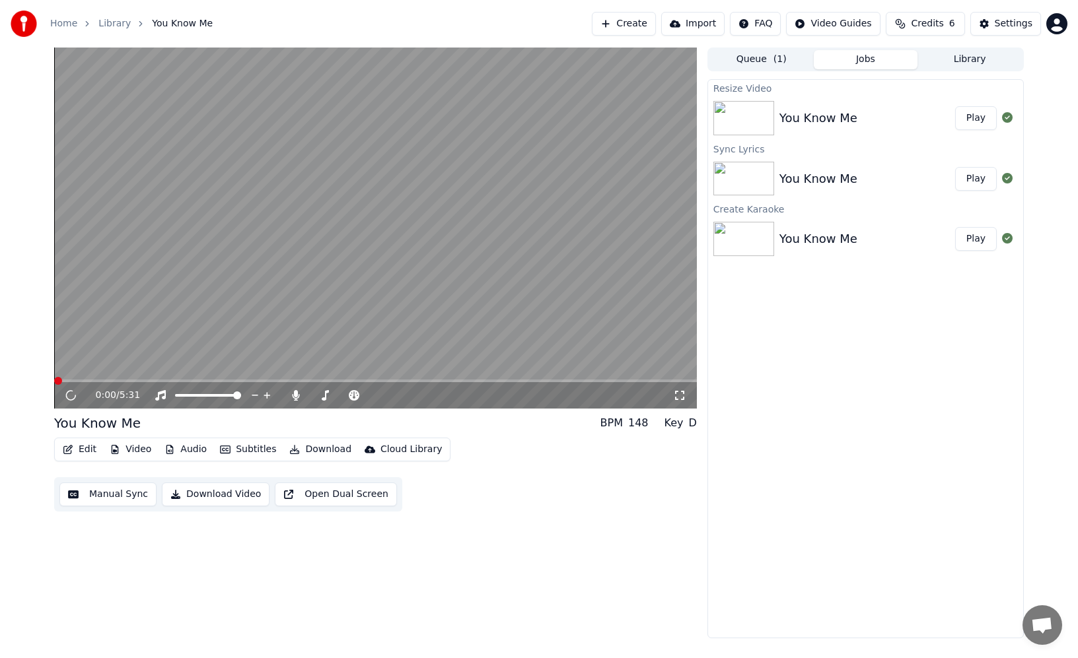
click at [764, 61] on button "Queue ( 1 )" at bounding box center [761, 59] width 104 height 19
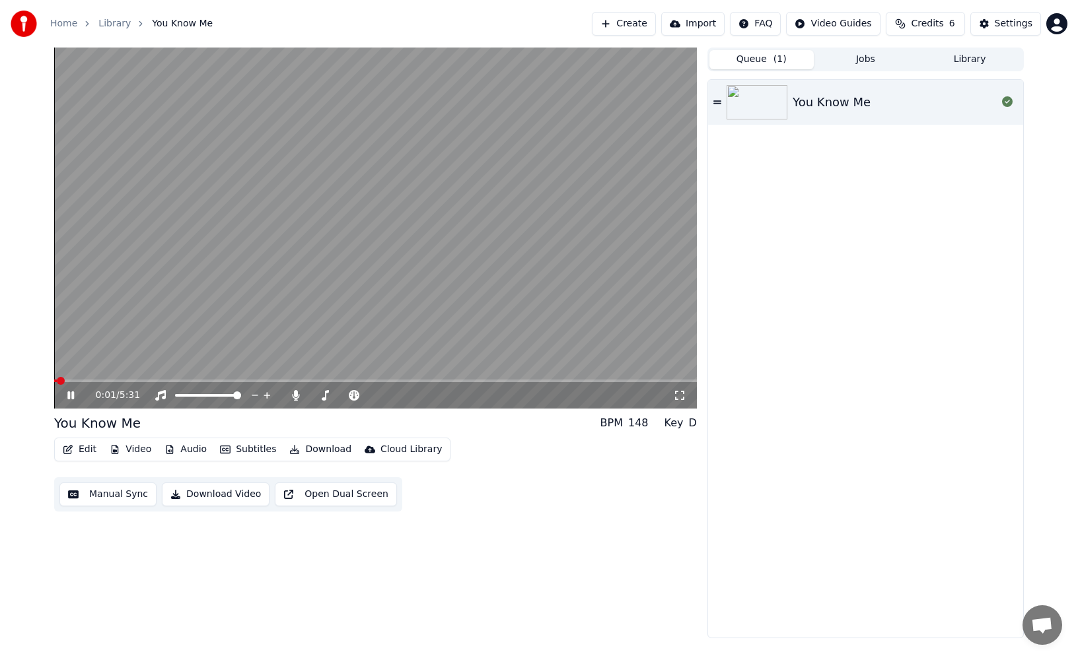
click at [679, 394] on icon at bounding box center [679, 395] width 13 height 11
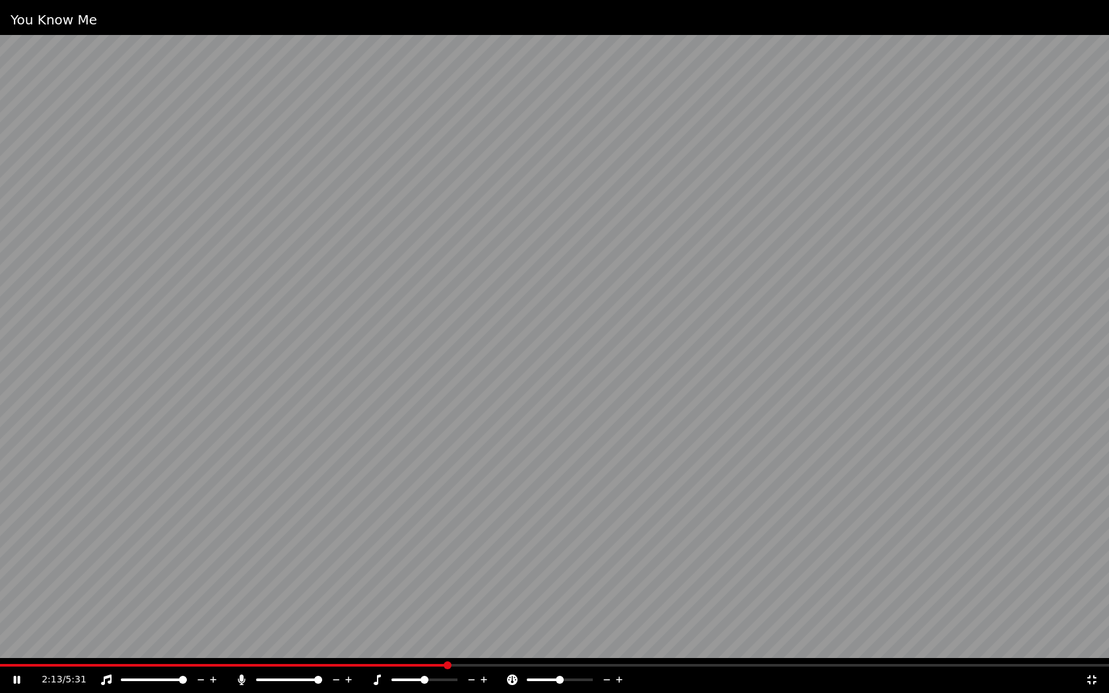
click at [1091, 678] on icon at bounding box center [1092, 680] width 13 height 11
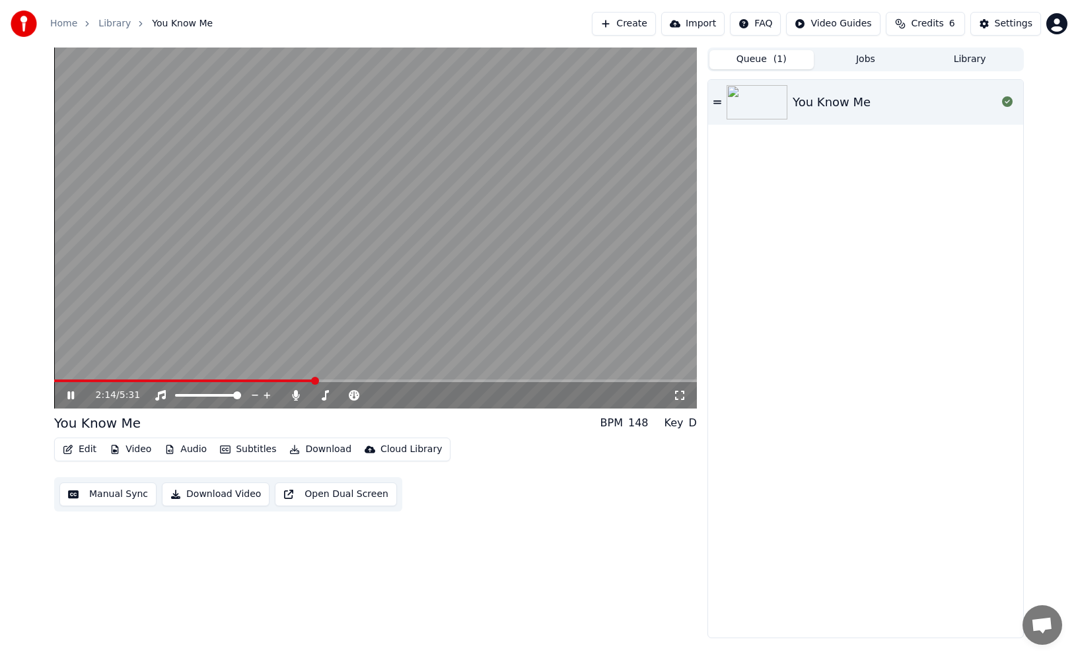
click at [69, 397] on icon at bounding box center [70, 396] width 7 height 8
click at [844, 23] on html "Home Library You Know Me Create Import FAQ Video Guides Credits 6 Settings 2:14…" at bounding box center [539, 329] width 1078 height 658
click at [835, 52] on div "Quick Start Guide" at bounding box center [839, 52] width 92 height 21
click at [133, 454] on button "Video" at bounding box center [130, 449] width 52 height 18
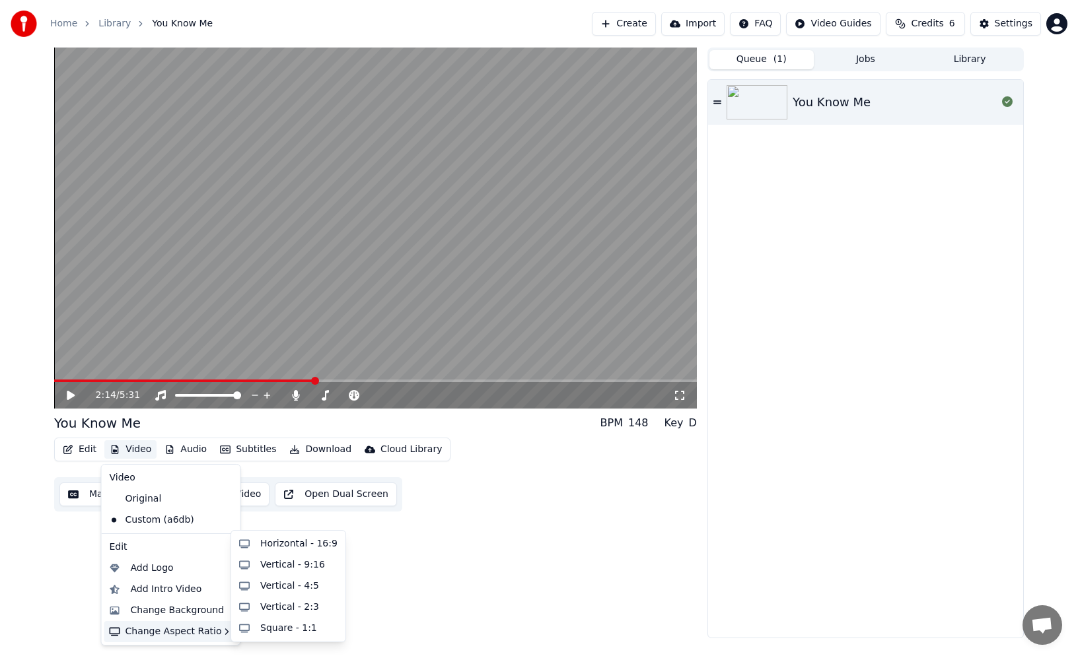
click at [396, 553] on div "2:14 / 5:31 You Know Me BPM 148 Key D Edit Video Audio Subtitles Download Cloud…" at bounding box center [375, 343] width 642 height 591
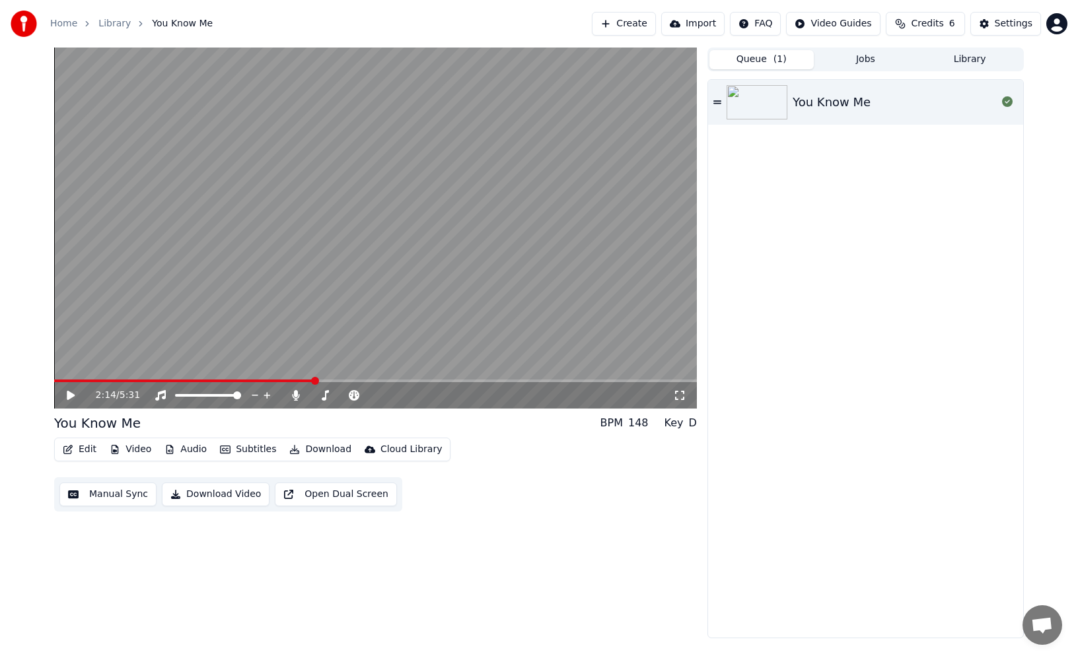
click at [226, 497] on button "Download Video" at bounding box center [216, 495] width 108 height 24
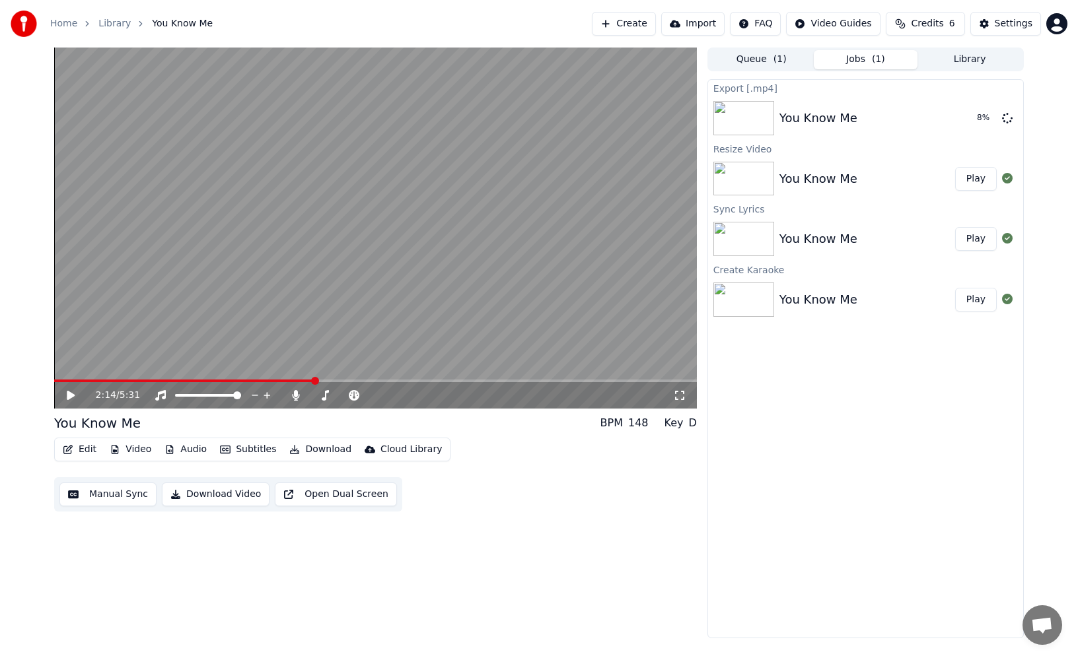
click at [311, 451] on button "Download" at bounding box center [320, 449] width 73 height 18
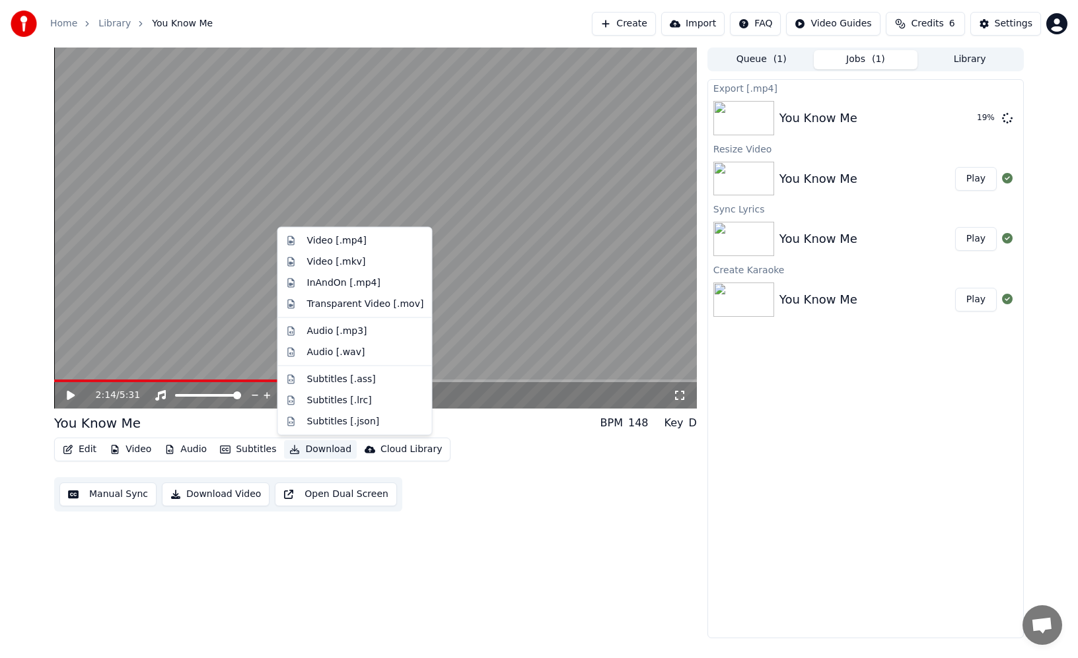
click at [508, 446] on div "Edit Video Audio Subtitles Download Cloud Library Manual Sync Download Video Op…" at bounding box center [375, 475] width 642 height 74
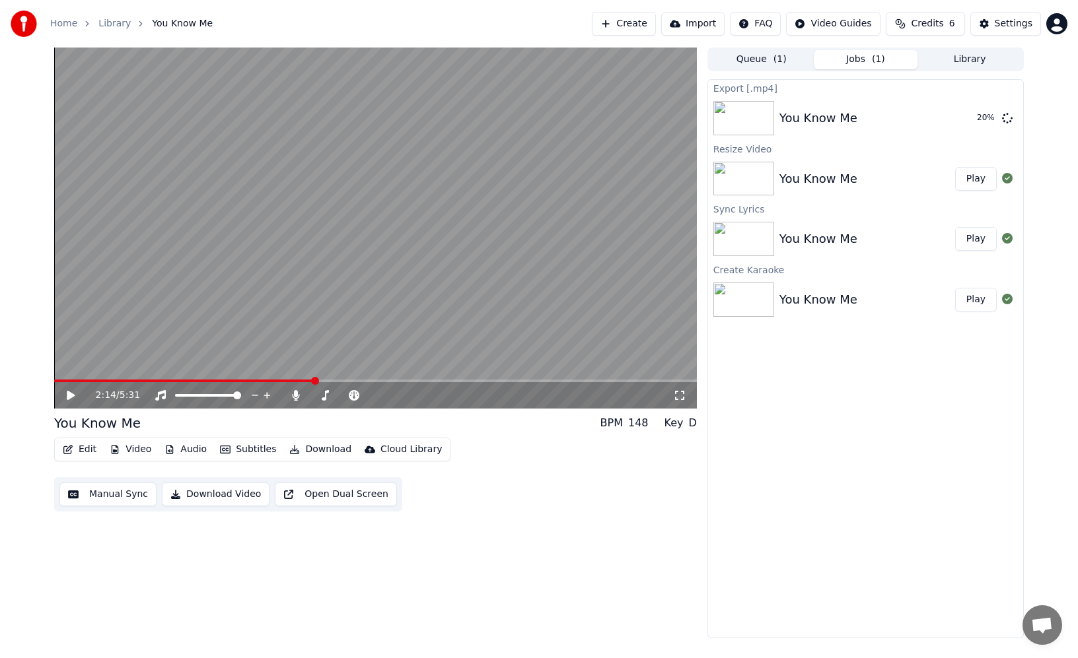
click at [67, 396] on icon at bounding box center [71, 395] width 8 height 9
click at [42, 314] on div "2:18 / 5:31 You Know Me BPM 148 Key D Edit Video Audio Subtitles Download Cloud…" at bounding box center [539, 343] width 1078 height 591
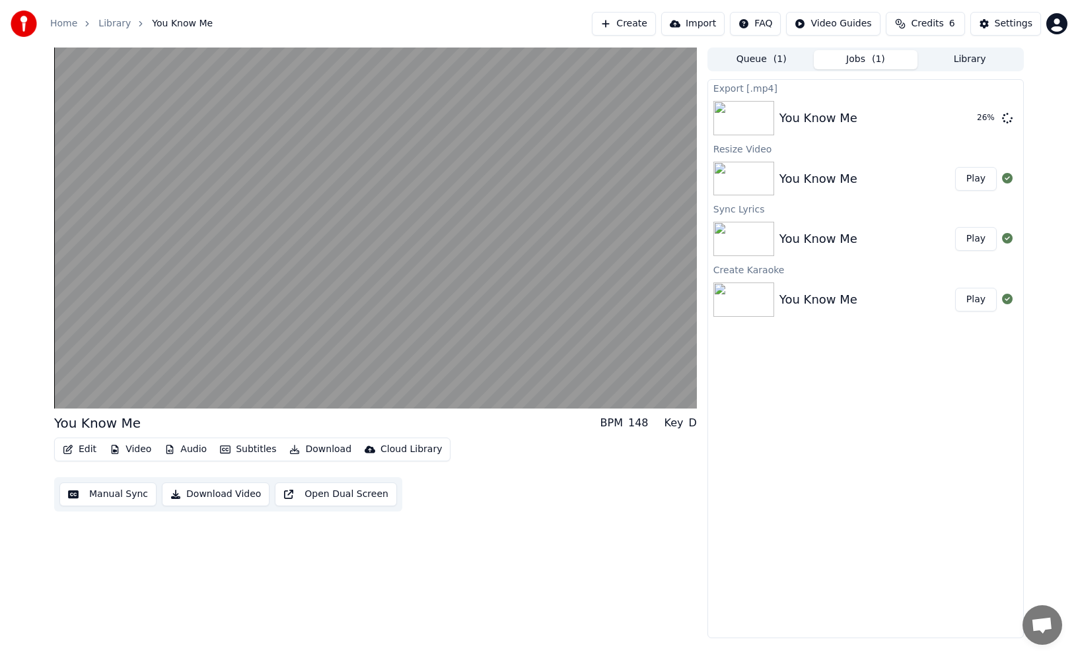
click at [1007, 25] on div "Settings" at bounding box center [1013, 23] width 38 height 13
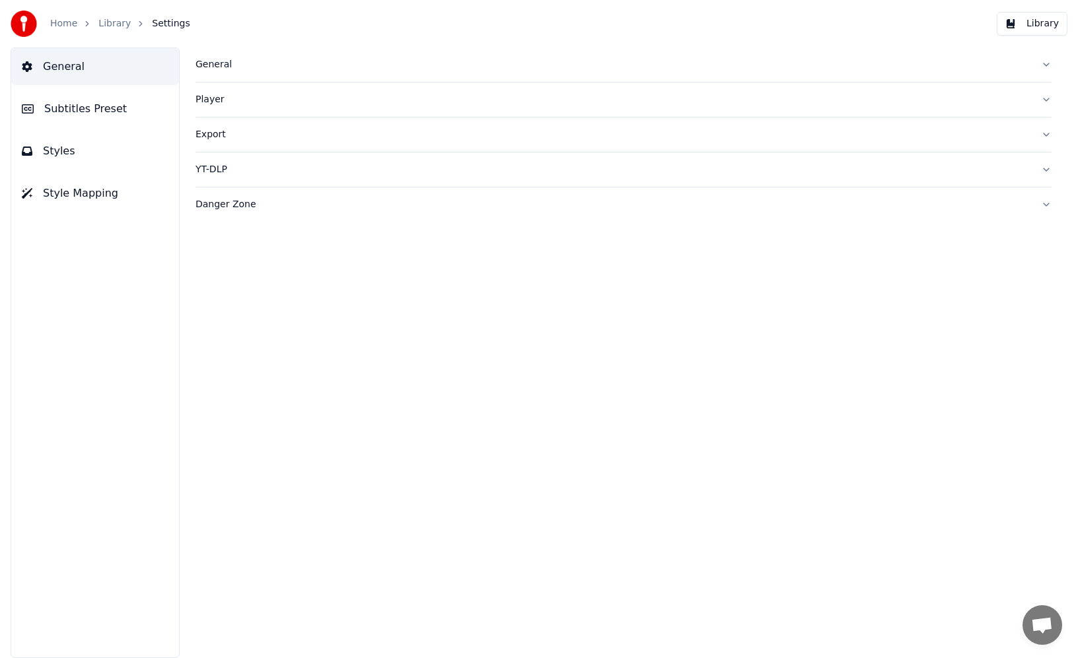
click at [217, 100] on div "Player" at bounding box center [612, 99] width 835 height 13
click at [215, 253] on div "Export" at bounding box center [612, 253] width 835 height 13
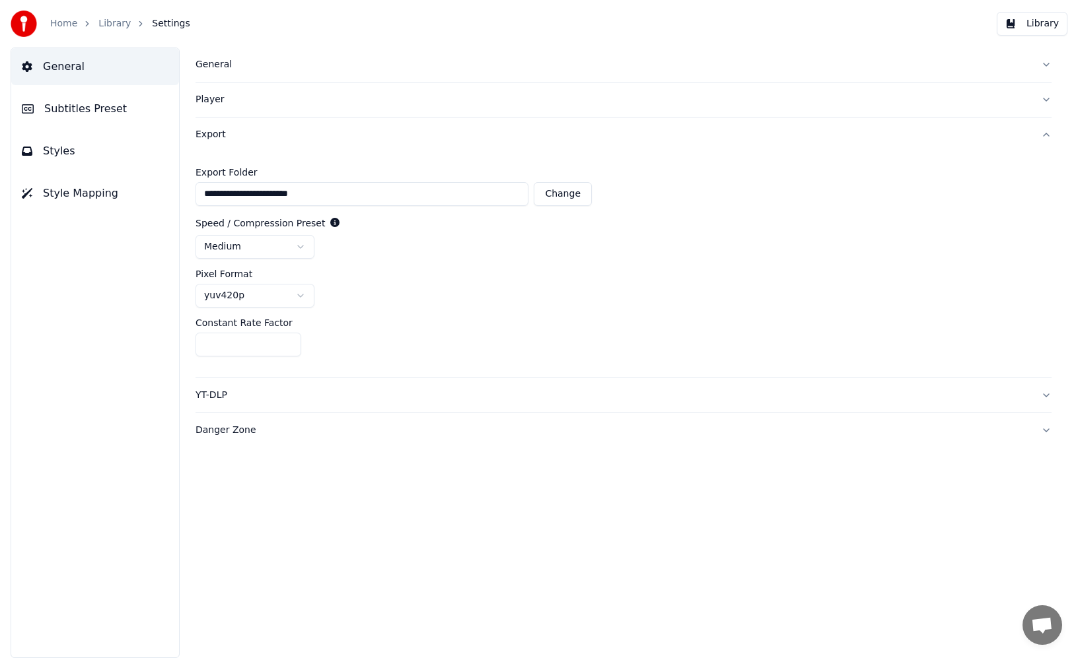
click at [287, 246] on html "**********" at bounding box center [539, 329] width 1078 height 658
click at [398, 258] on div "medium" at bounding box center [623, 247] width 856 height 24
click at [287, 297] on html "**********" at bounding box center [539, 329] width 1078 height 658
click at [415, 302] on html "**********" at bounding box center [539, 329] width 1078 height 658
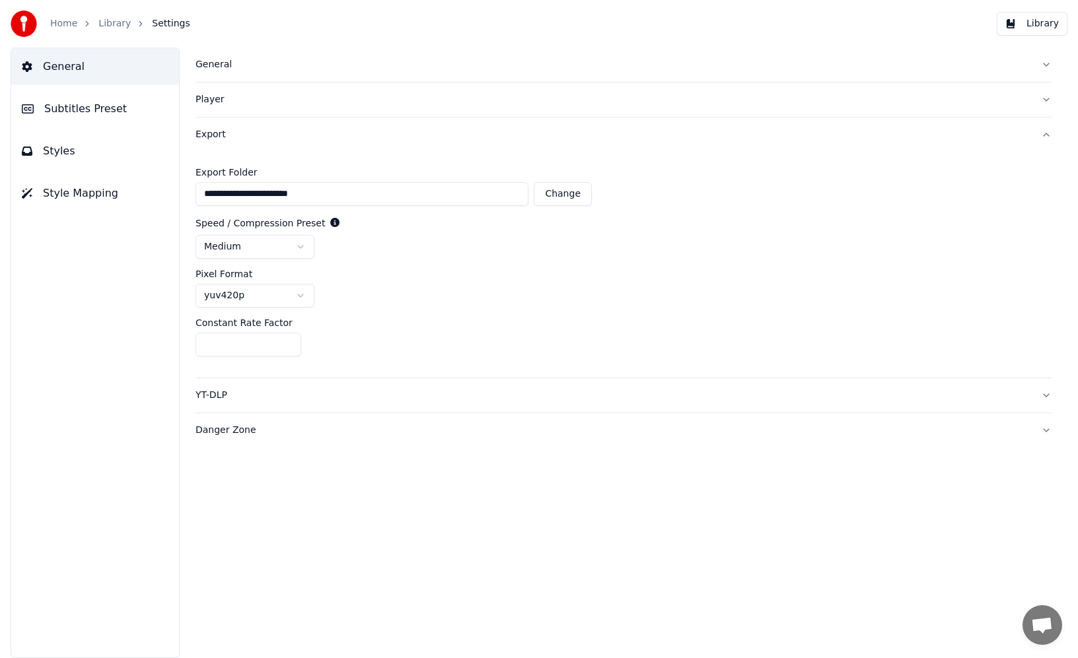
click at [251, 396] on div "YT-DLP" at bounding box center [612, 395] width 835 height 13
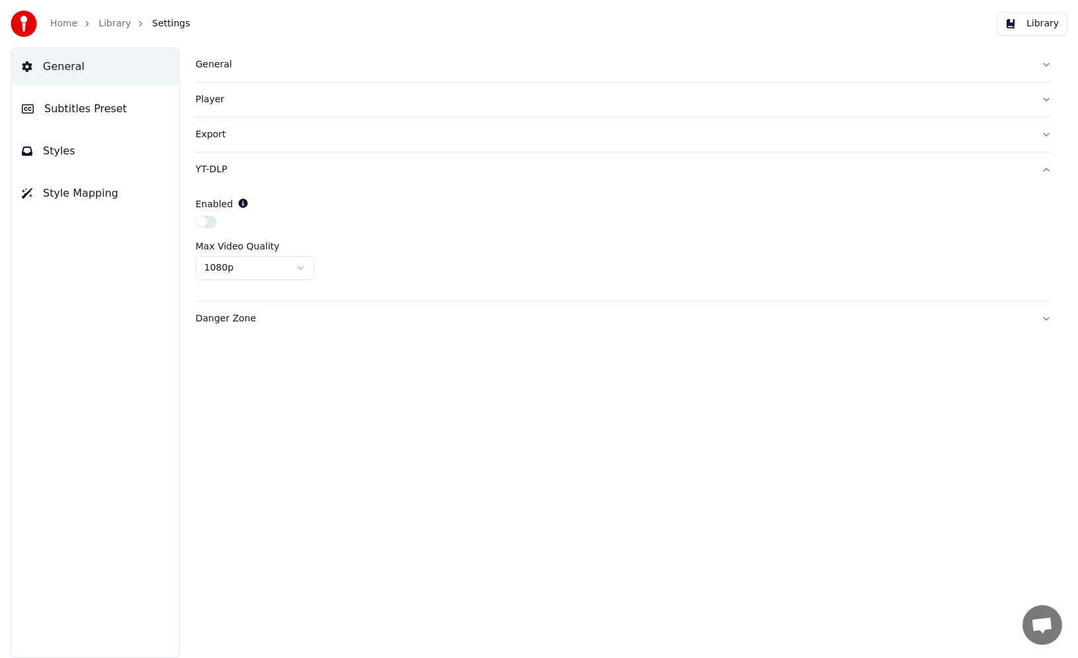
click at [250, 268] on html "Home Library Settings Library General Subtitles Preset Styles Style Mapping Gen…" at bounding box center [539, 329] width 1078 height 658
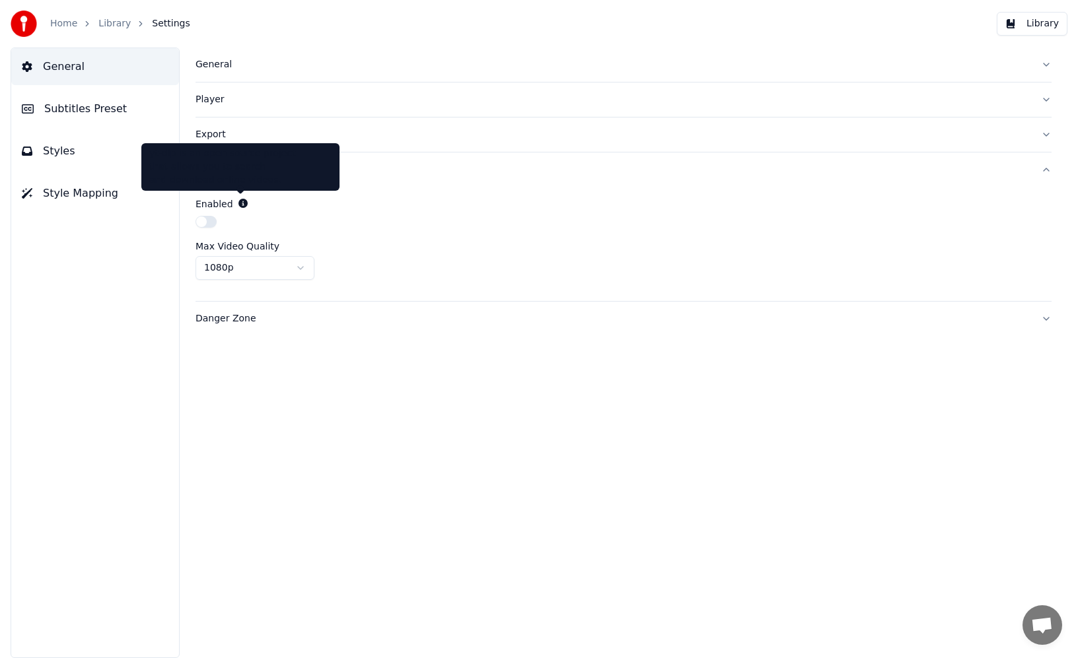
click at [240, 203] on icon at bounding box center [242, 203] width 9 height 9
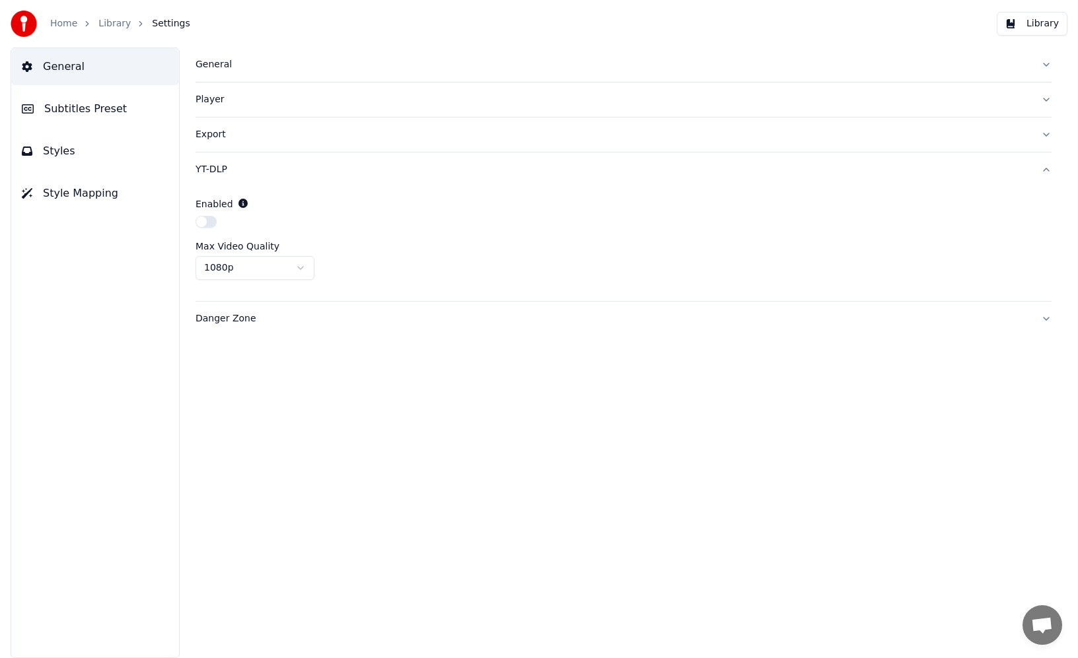
click at [97, 151] on button "Styles" at bounding box center [95, 151] width 168 height 37
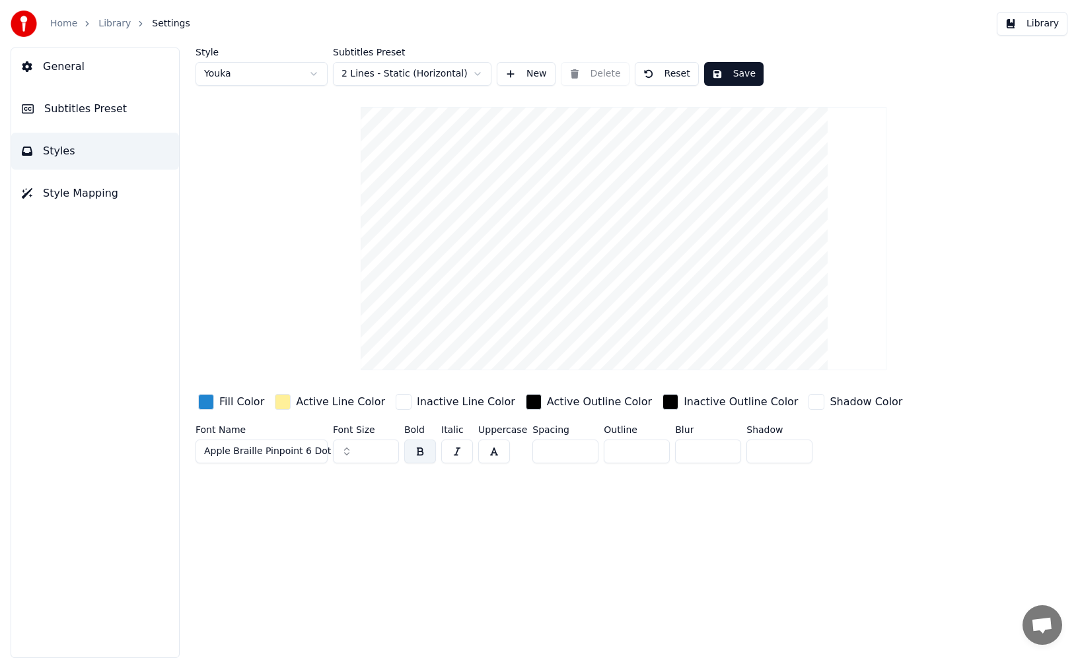
click at [116, 112] on span "Subtitles Preset" at bounding box center [85, 109] width 83 height 16
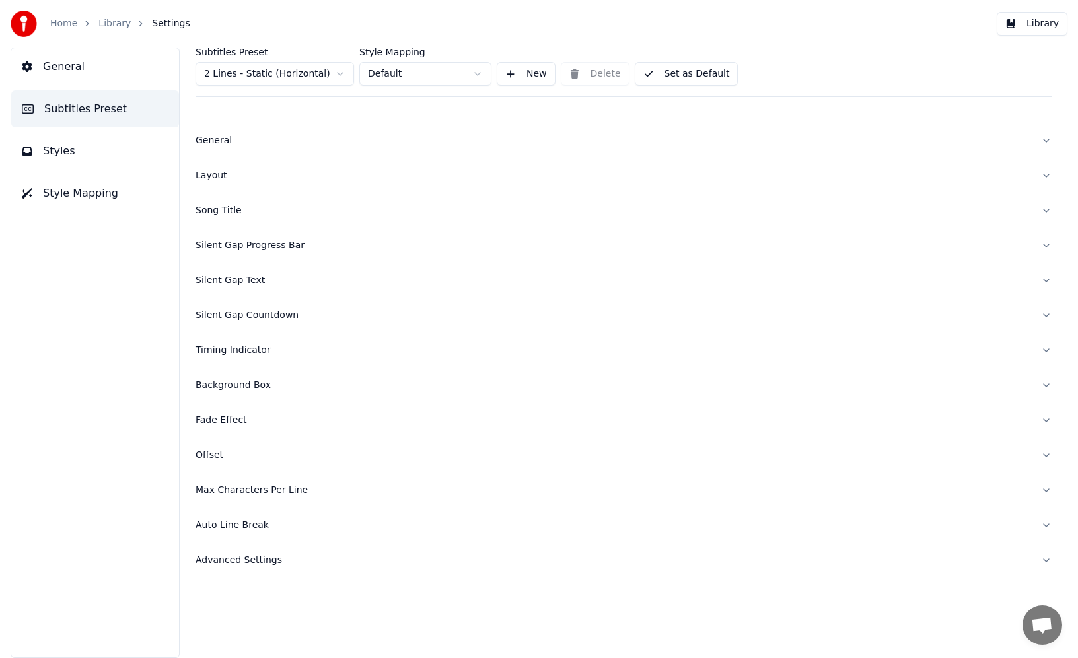
click at [244, 527] on div "Auto Line Break" at bounding box center [612, 525] width 835 height 13
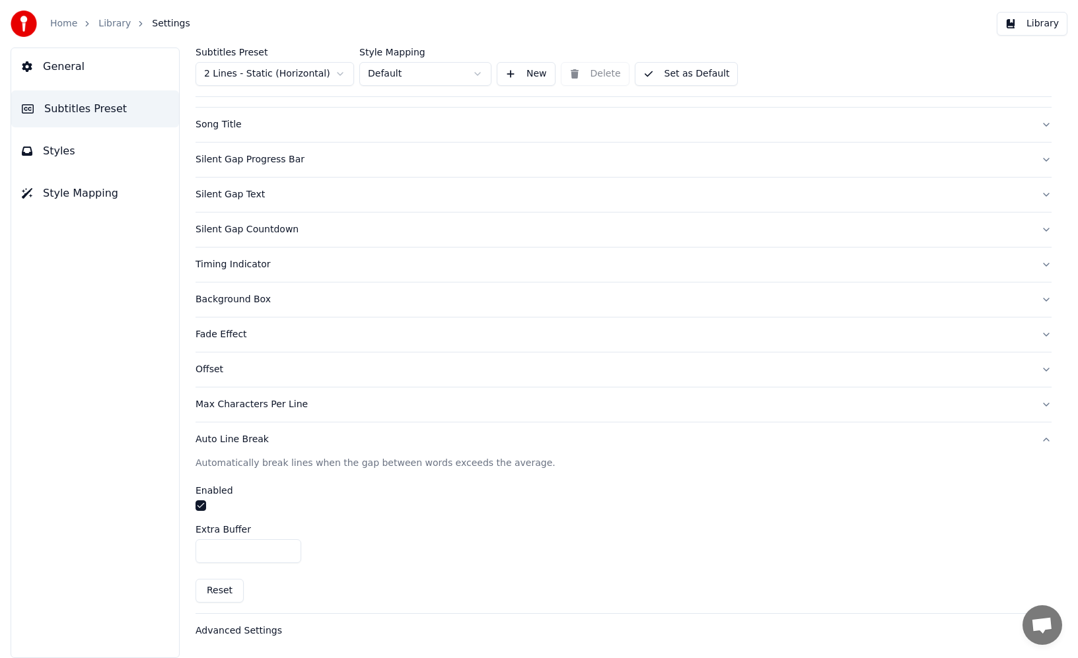
click at [235, 442] on div "Auto Line Break" at bounding box center [612, 439] width 835 height 13
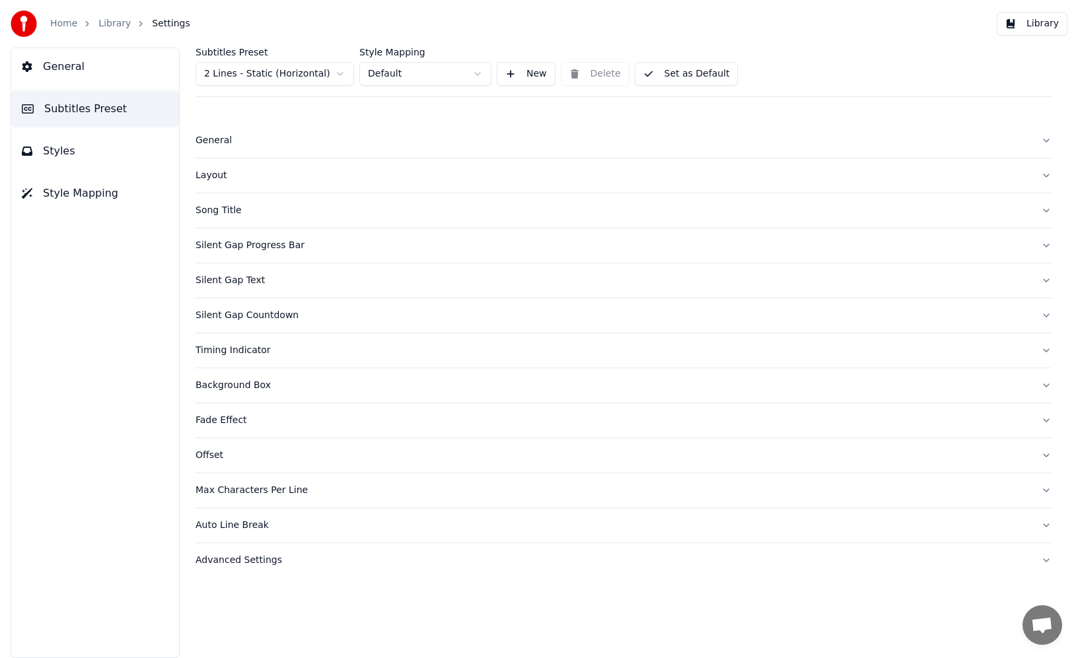
click at [256, 566] on div "Advanced Settings" at bounding box center [612, 560] width 835 height 13
click at [213, 176] on div "Layout" at bounding box center [612, 175] width 835 height 13
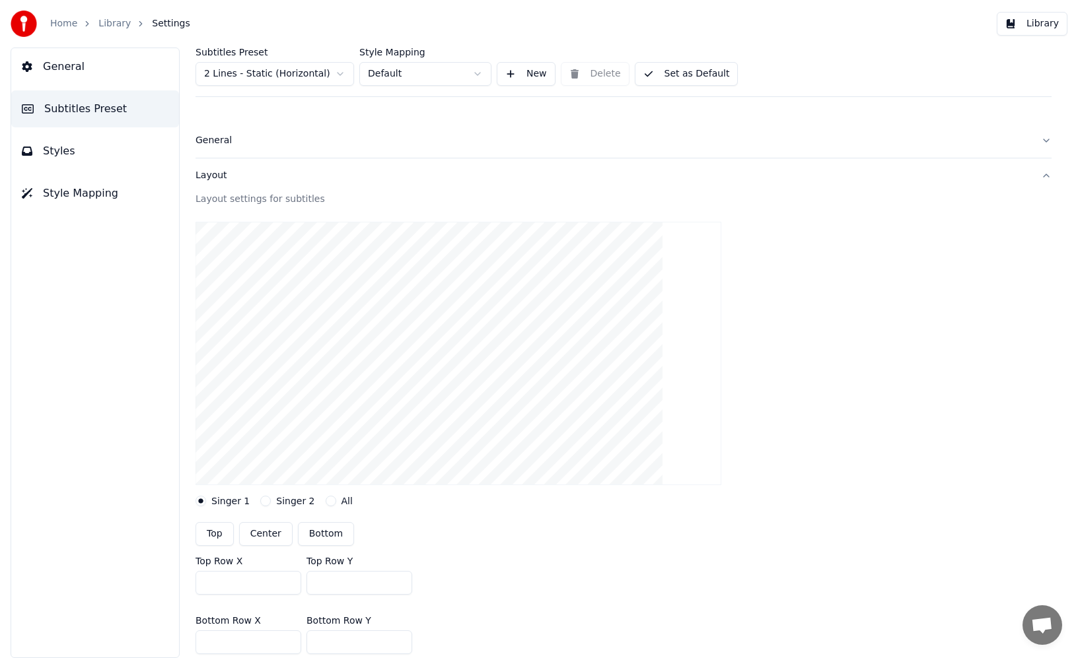
click at [79, 77] on button "General" at bounding box center [95, 66] width 168 height 37
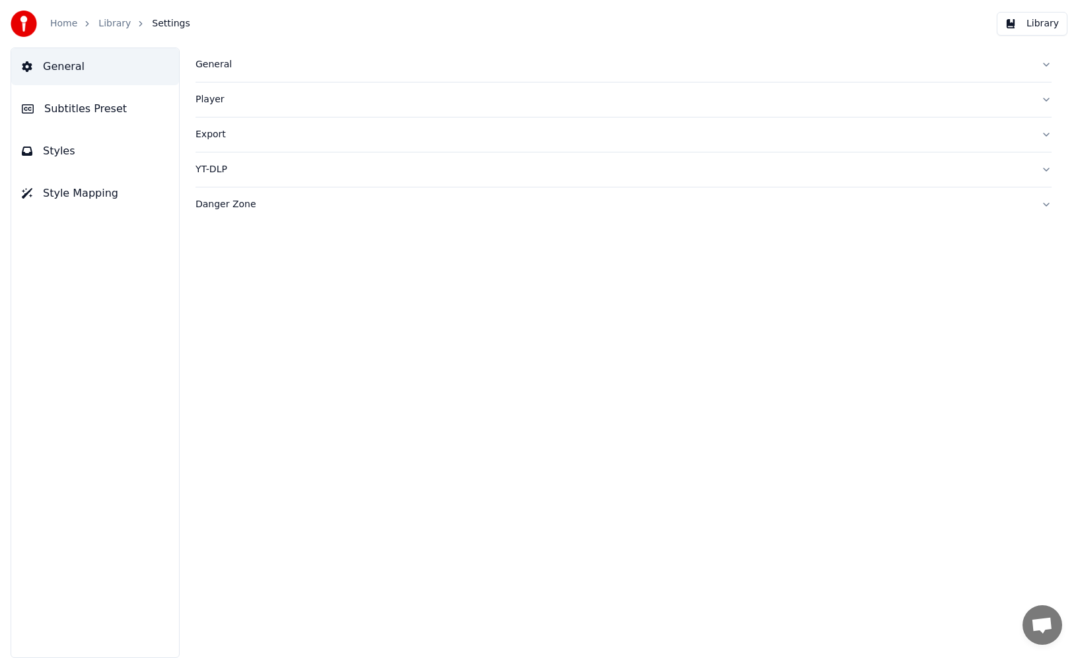
click at [213, 102] on div "Player" at bounding box center [612, 99] width 835 height 13
click at [215, 67] on div "General" at bounding box center [612, 64] width 835 height 13
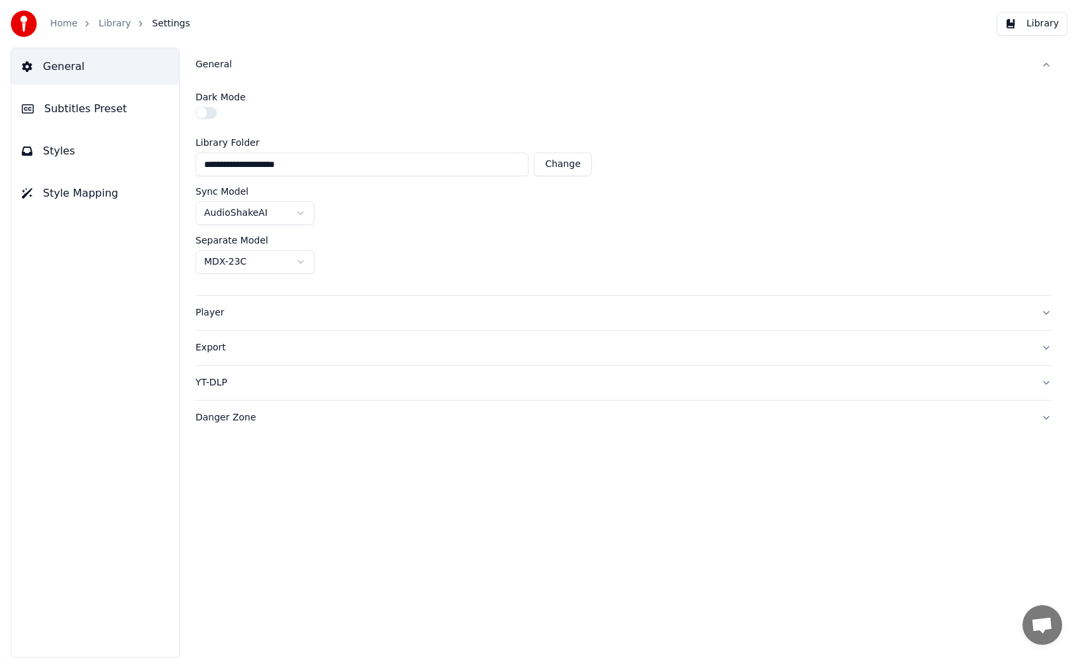
click at [213, 114] on button "button" at bounding box center [205, 113] width 21 height 12
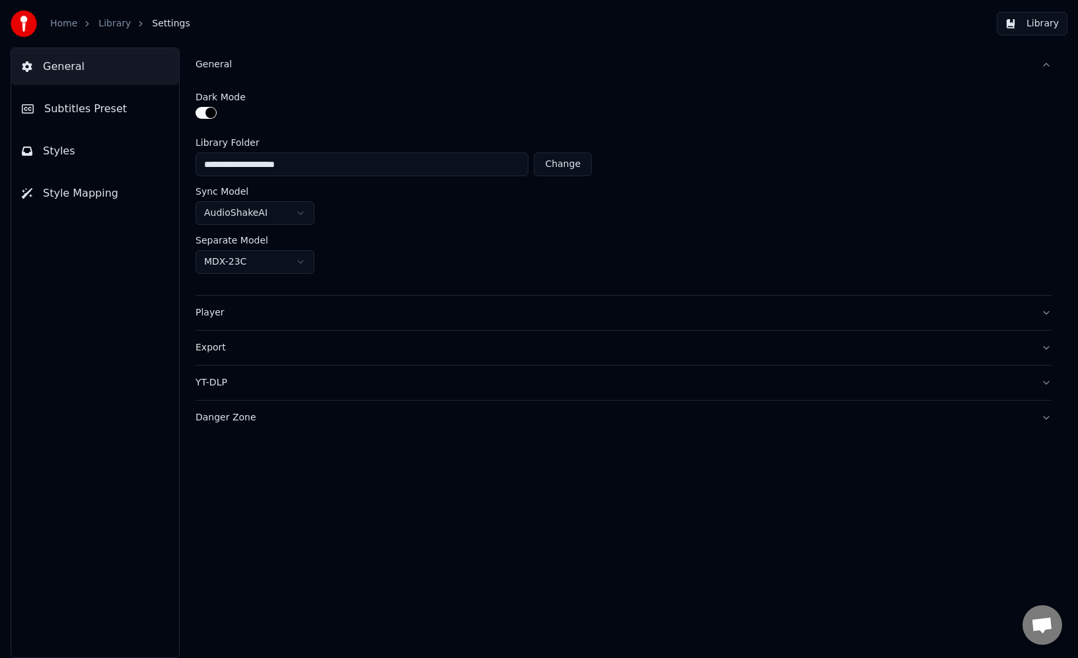
click at [72, 67] on span "General" at bounding box center [64, 67] width 42 height 16
click at [111, 22] on link "Library" at bounding box center [114, 23] width 32 height 13
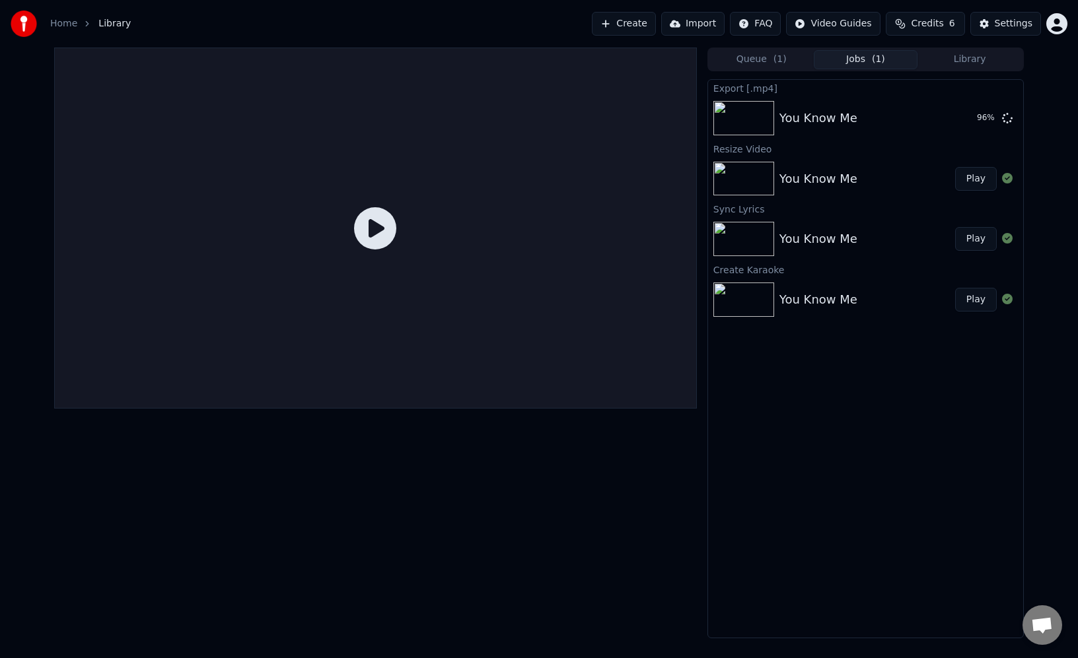
click at [384, 234] on icon at bounding box center [375, 228] width 42 height 42
click at [959, 118] on button "Show" at bounding box center [973, 118] width 48 height 24
